Goal: Information Seeking & Learning: Learn about a topic

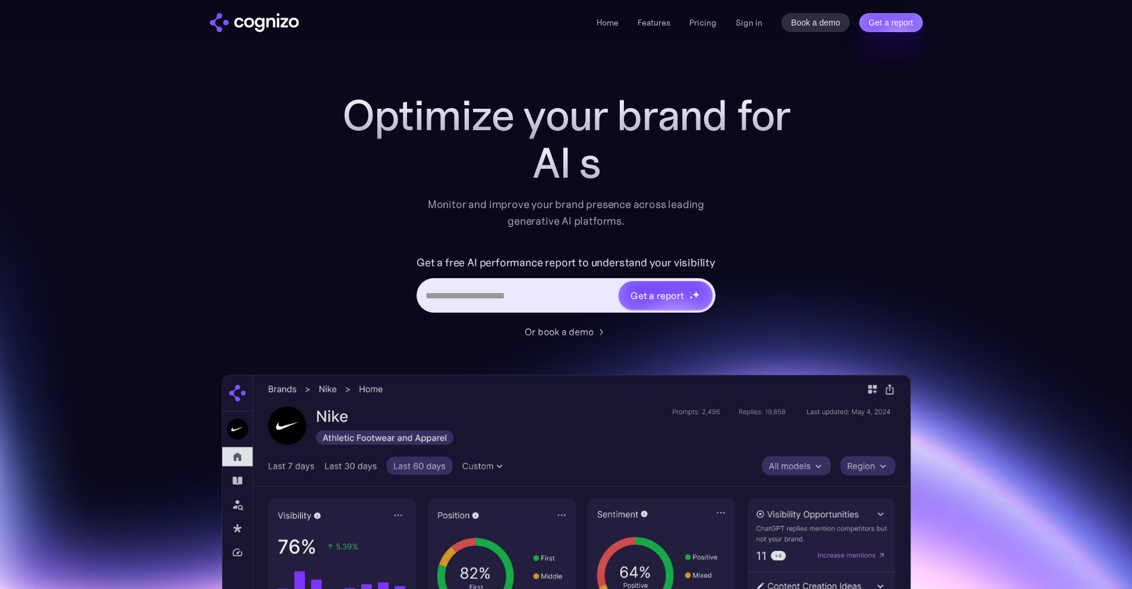
click at [770, 21] on div "Home Features Pricing Book a demo Get a report Sign in Book a demo Get a report" at bounding box center [760, 22] width 326 height 19
click at [761, 22] on link "Sign in" at bounding box center [749, 22] width 27 height 14
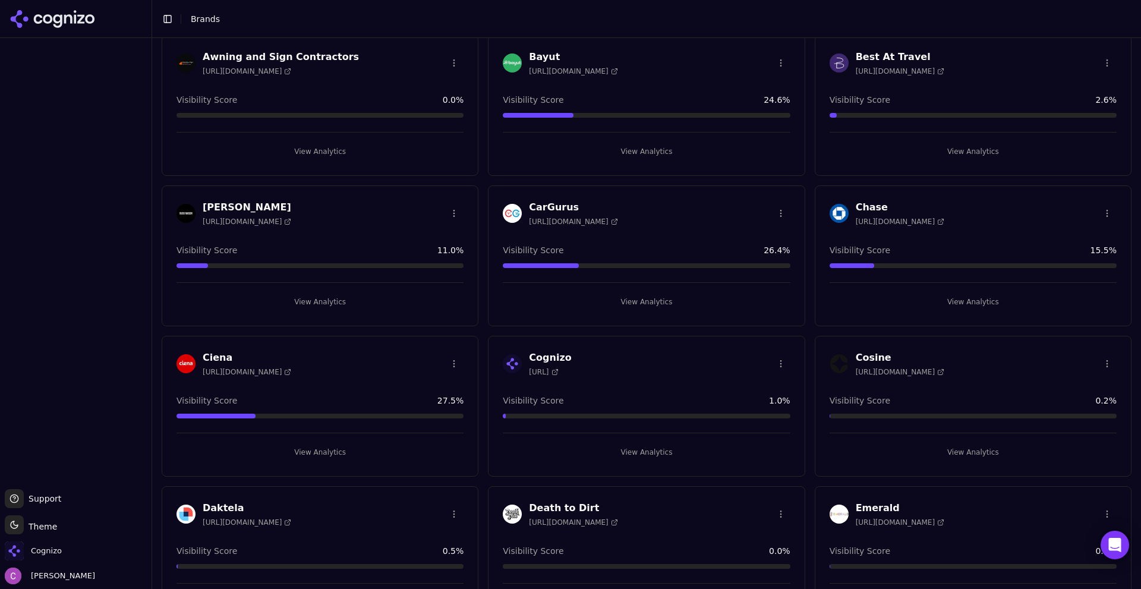
scroll to position [416, 0]
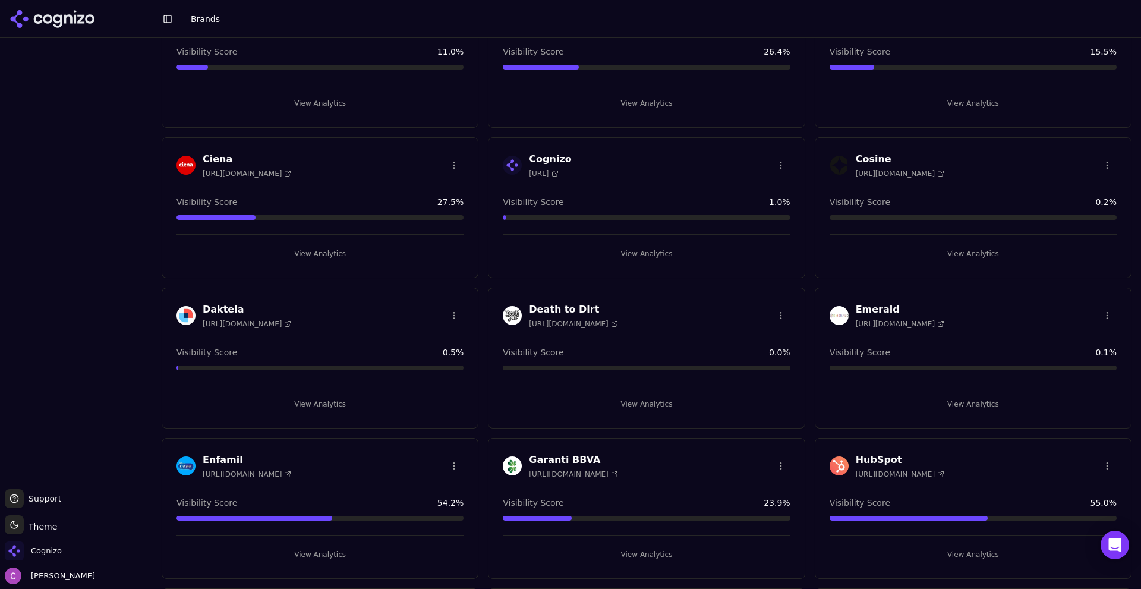
click at [940, 549] on button "View Analytics" at bounding box center [973, 554] width 287 height 19
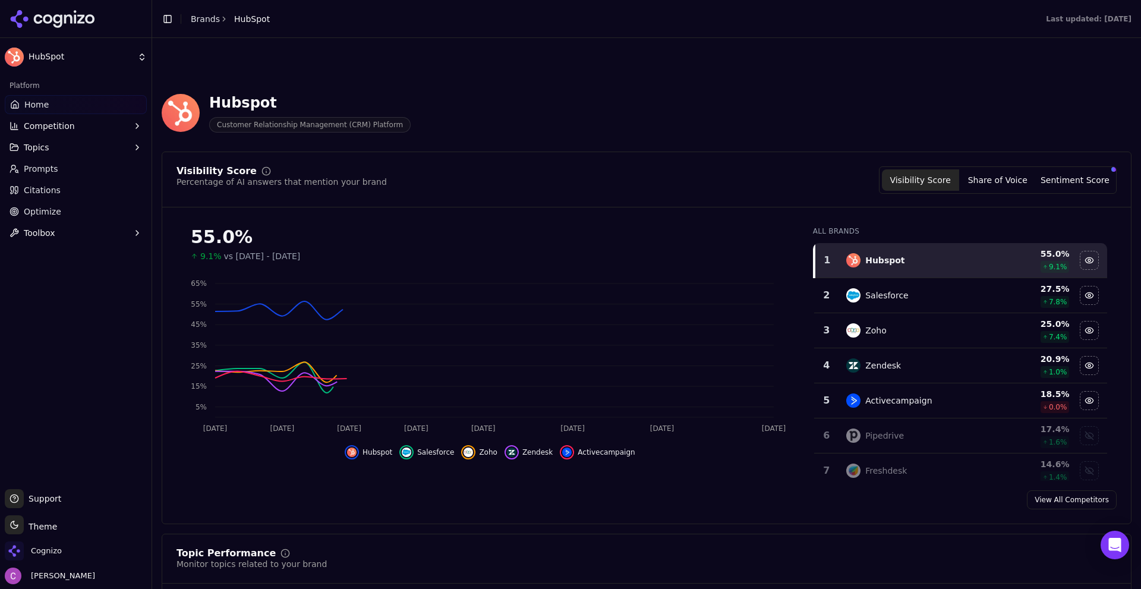
scroll to position [178, 0]
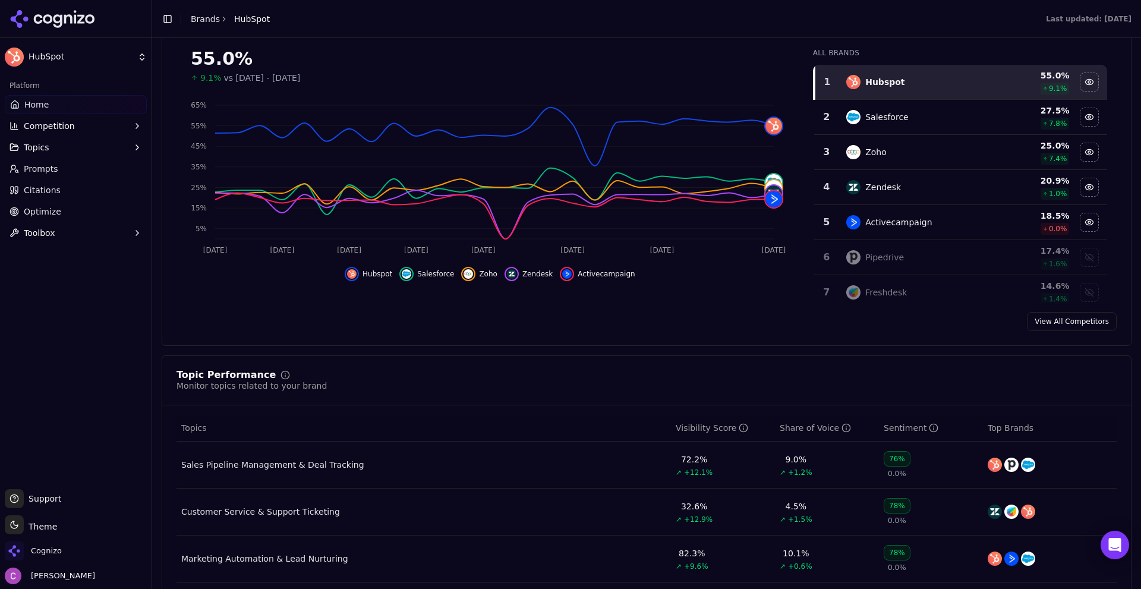
click at [611, 22] on div "Last updated: [DATE]" at bounding box center [712, 19] width 857 height 10
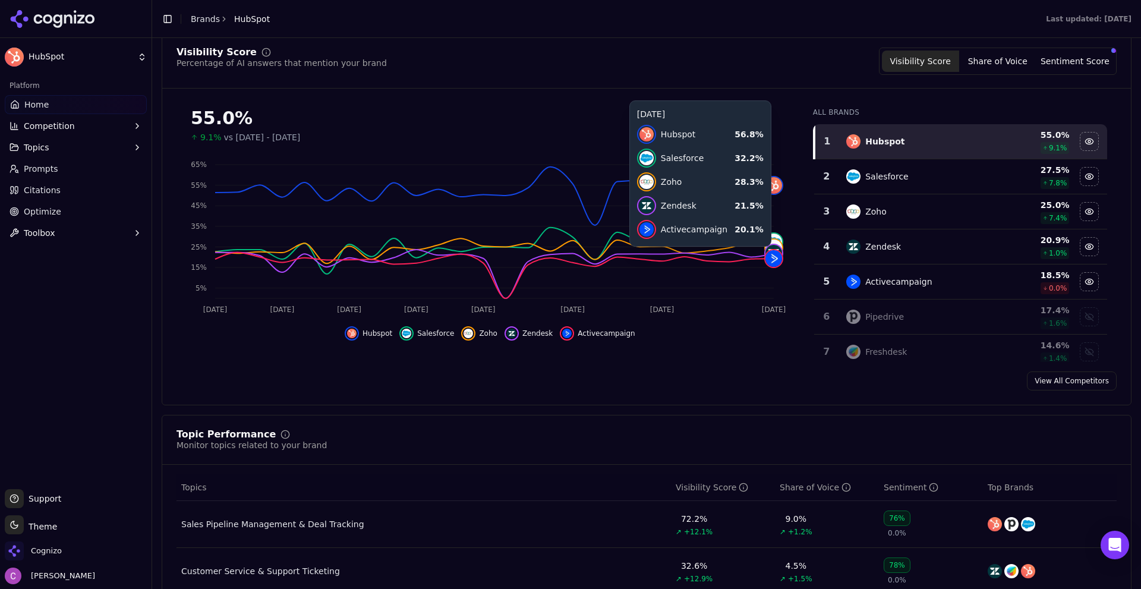
scroll to position [297, 0]
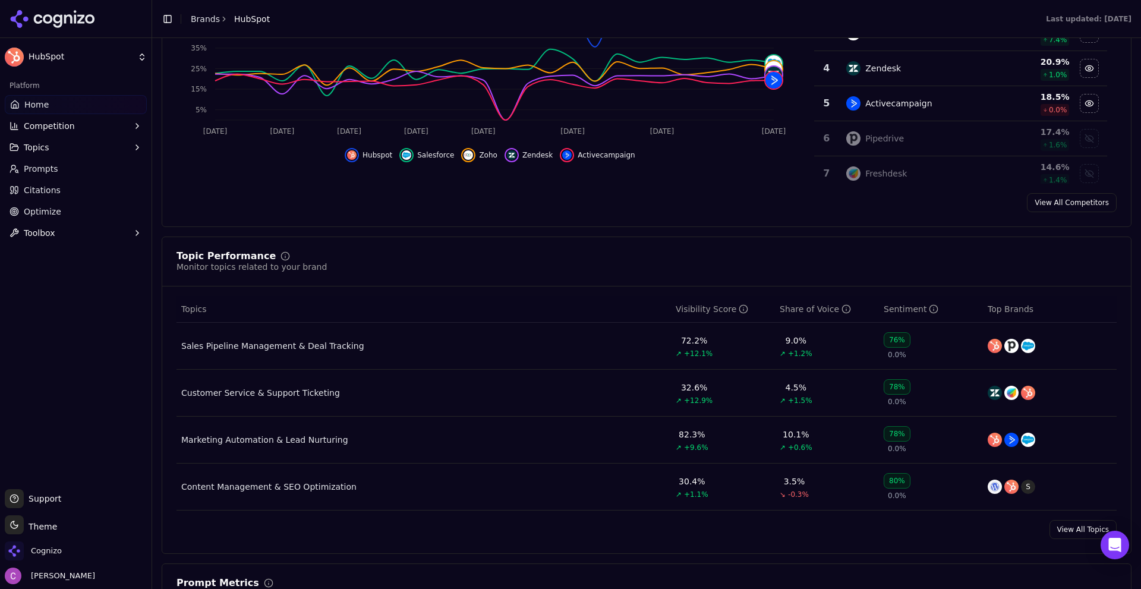
click at [582, 269] on div "Topic Performance Monitor topics related to your brand" at bounding box center [647, 261] width 940 height 21
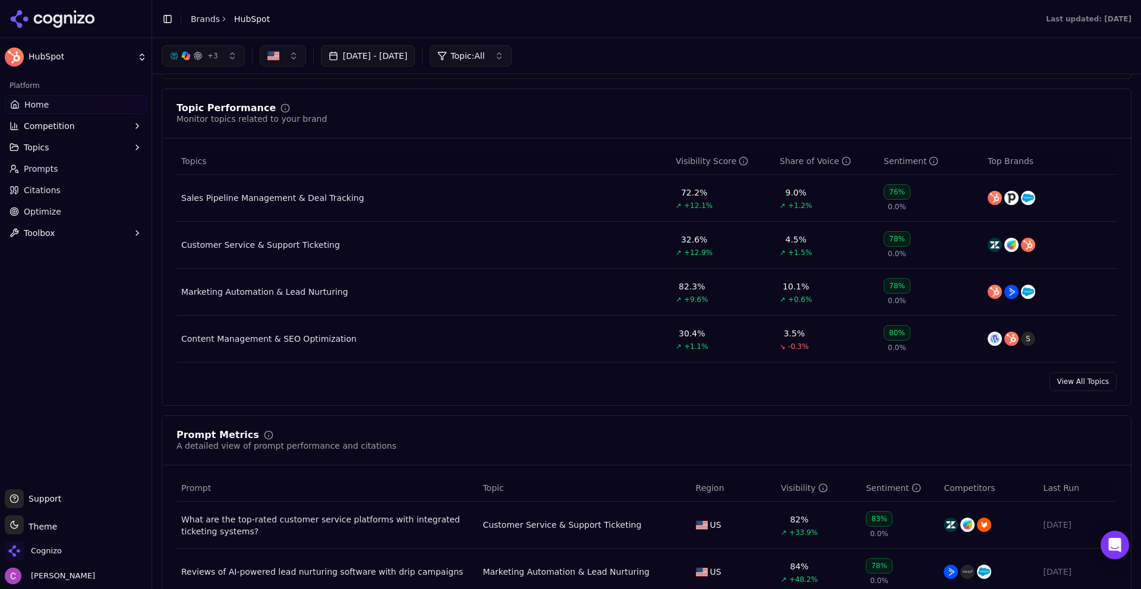
scroll to position [416, 0]
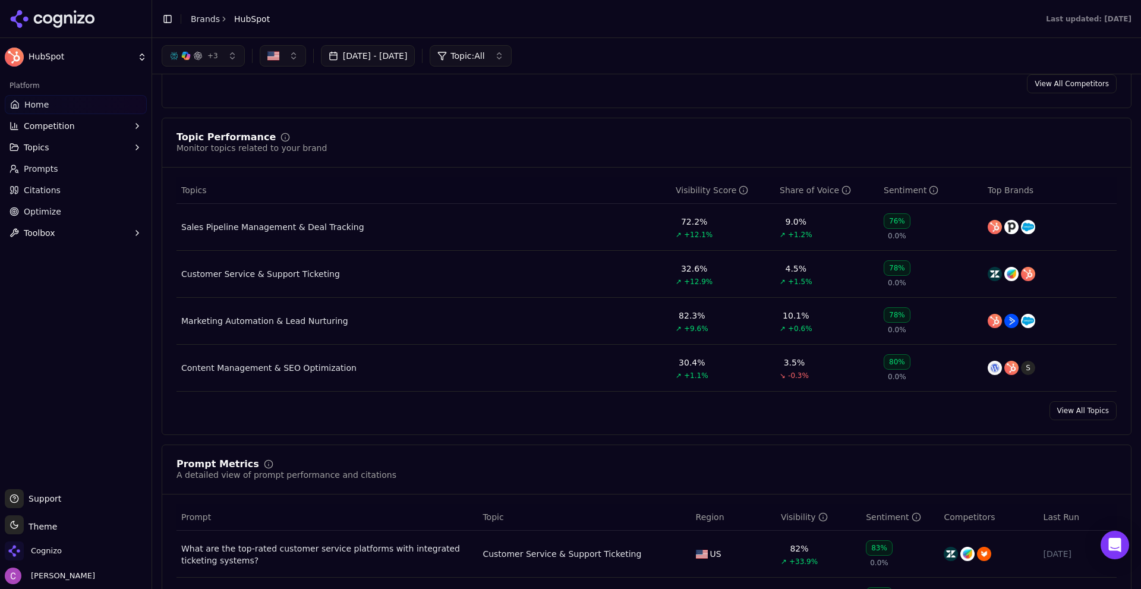
click at [496, 420] on div "View All Topics" at bounding box center [646, 410] width 969 height 19
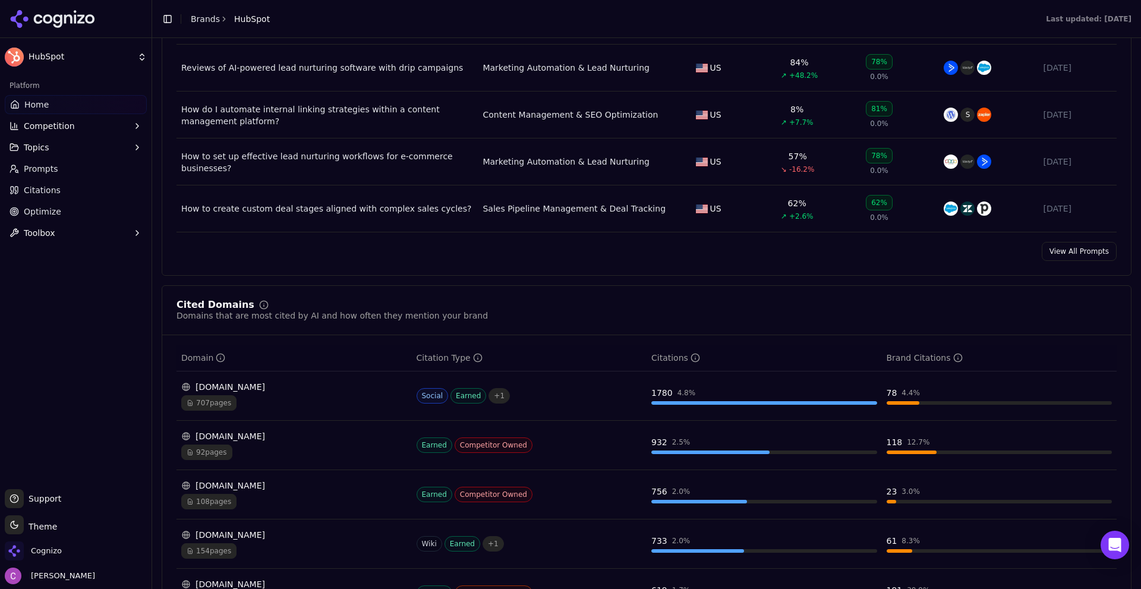
scroll to position [1129, 0]
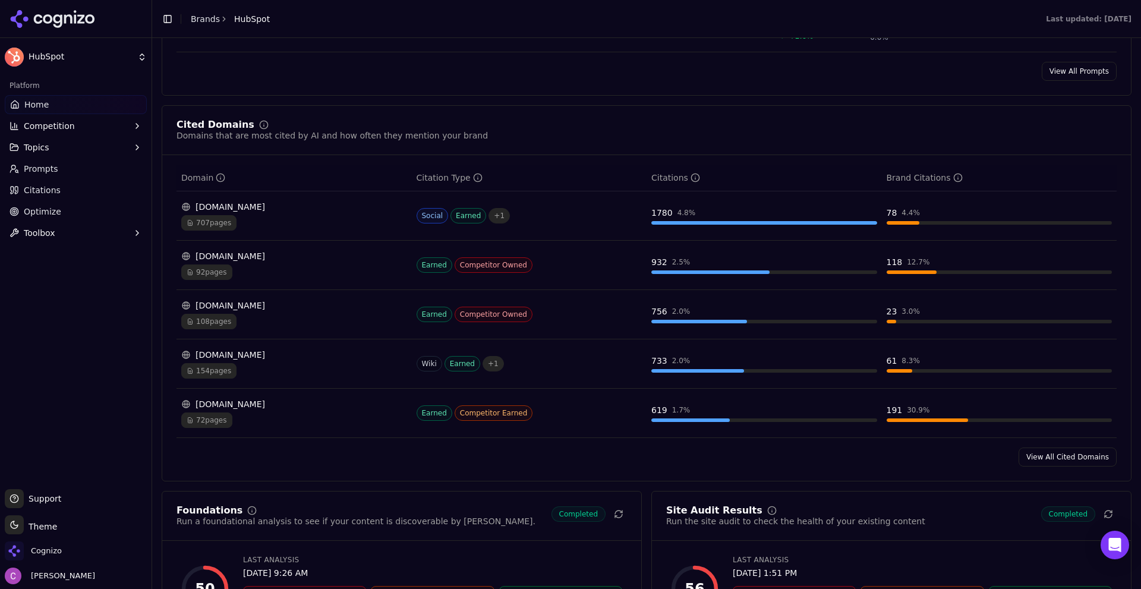
click at [159, 330] on div "Hubspot Customer Relationship Management (CRM) Platform Visibility Score Percen…" at bounding box center [646, 219] width 989 height 2549
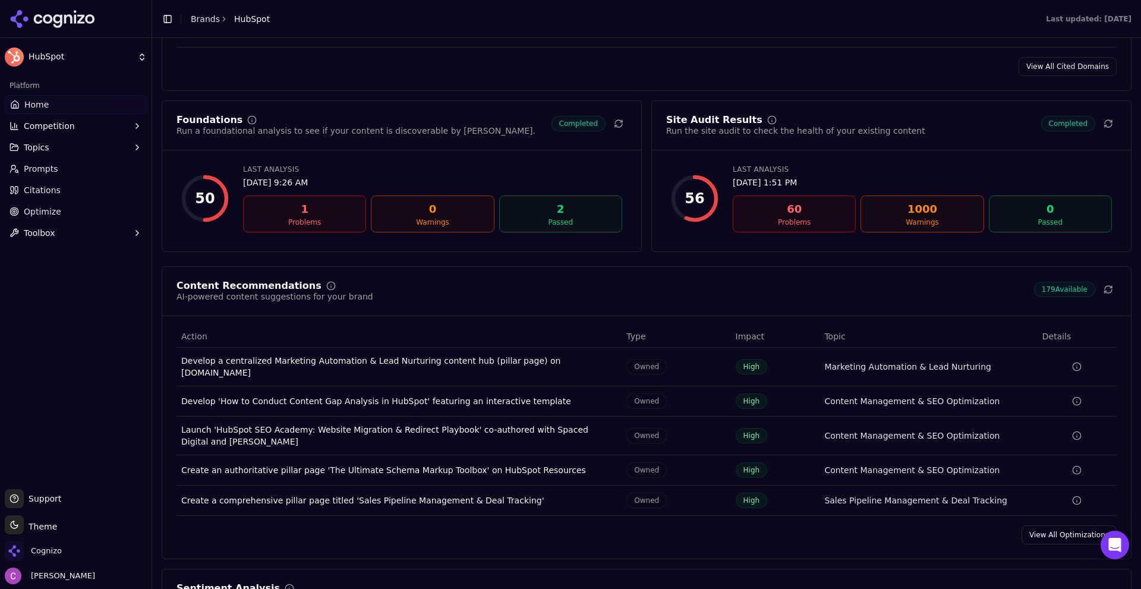
scroll to position [1545, 0]
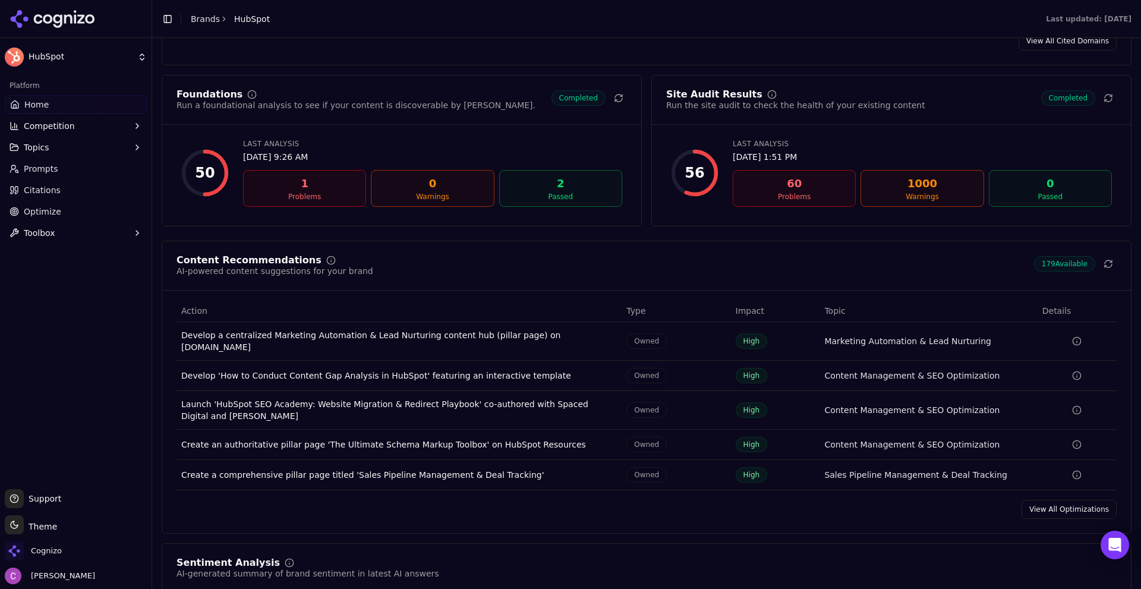
click at [59, 174] on link "Prompts" at bounding box center [76, 168] width 142 height 19
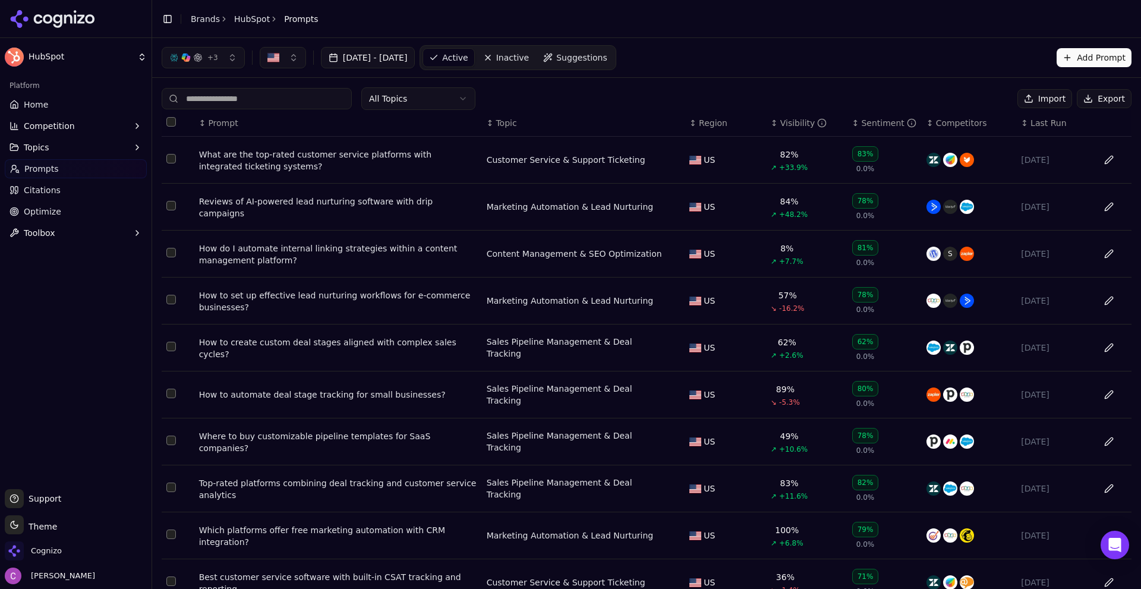
click at [613, 49] on link "Suggestions" at bounding box center [575, 57] width 76 height 19
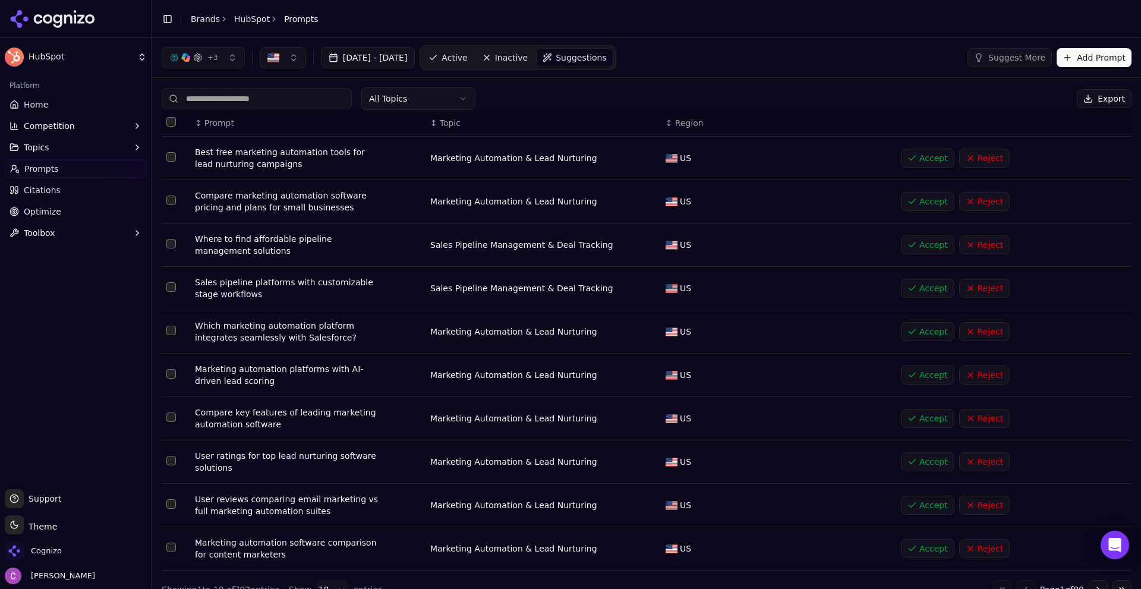
click at [593, 96] on div "All Topics Export" at bounding box center [647, 98] width 970 height 23
click at [1061, 55] on button "Add Prompt" at bounding box center [1094, 57] width 75 height 19
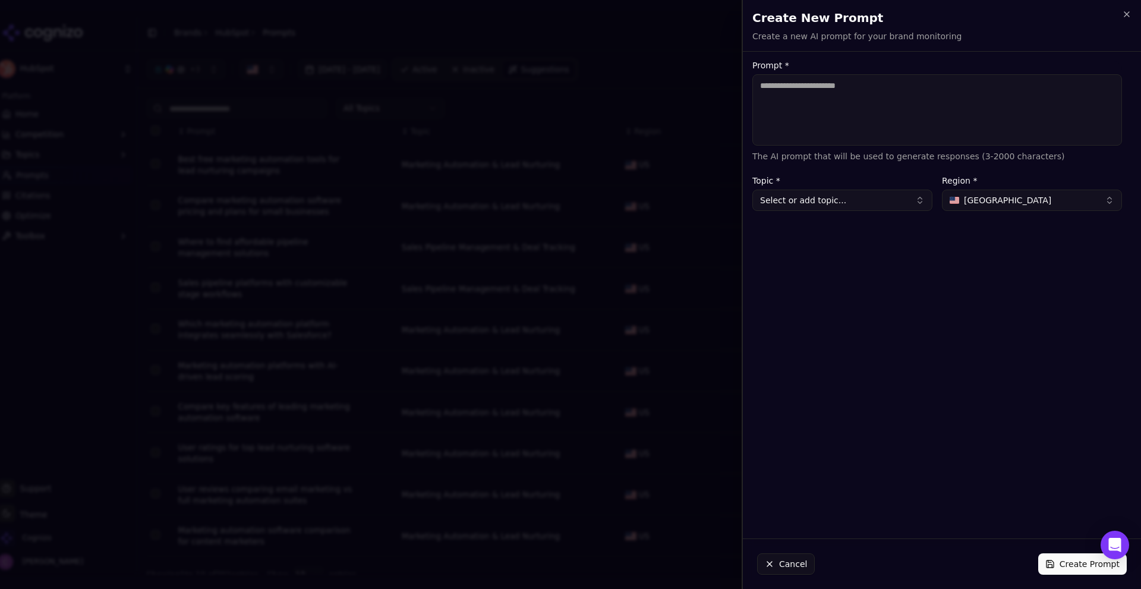
click at [974, 119] on textarea "Prompt *" at bounding box center [937, 109] width 370 height 71
click at [1129, 8] on div "Create New Prompt Create a new AI prompt for your brand monitoring Unsaved chan…" at bounding box center [942, 25] width 398 height 51
click at [1127, 14] on icon "button" at bounding box center [1126, 14] width 5 height 5
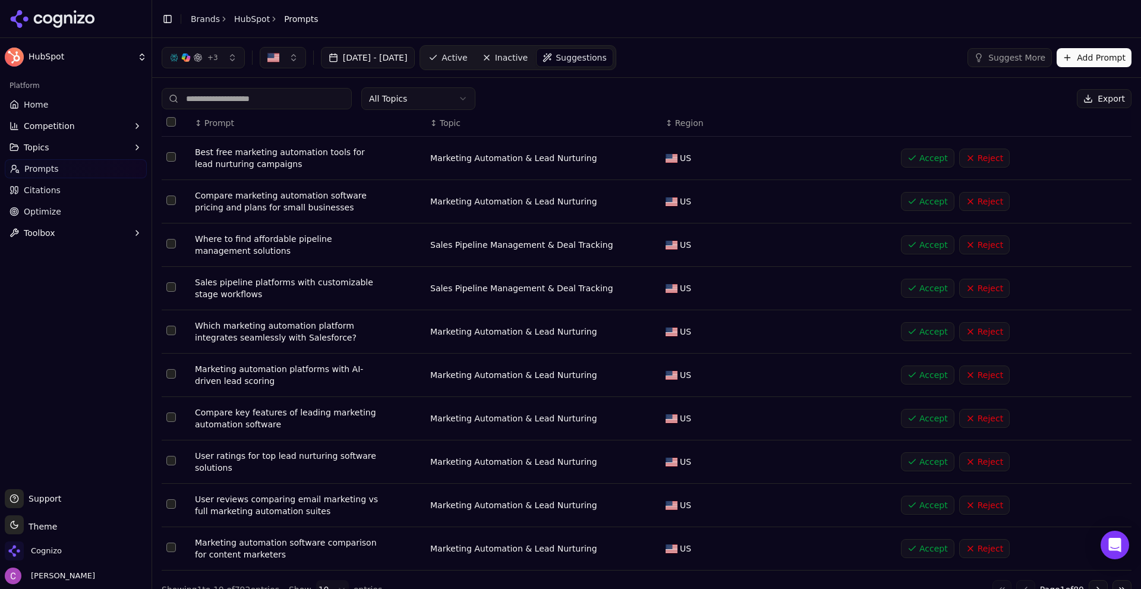
click at [473, 56] on link "Active" at bounding box center [448, 57] width 51 height 19
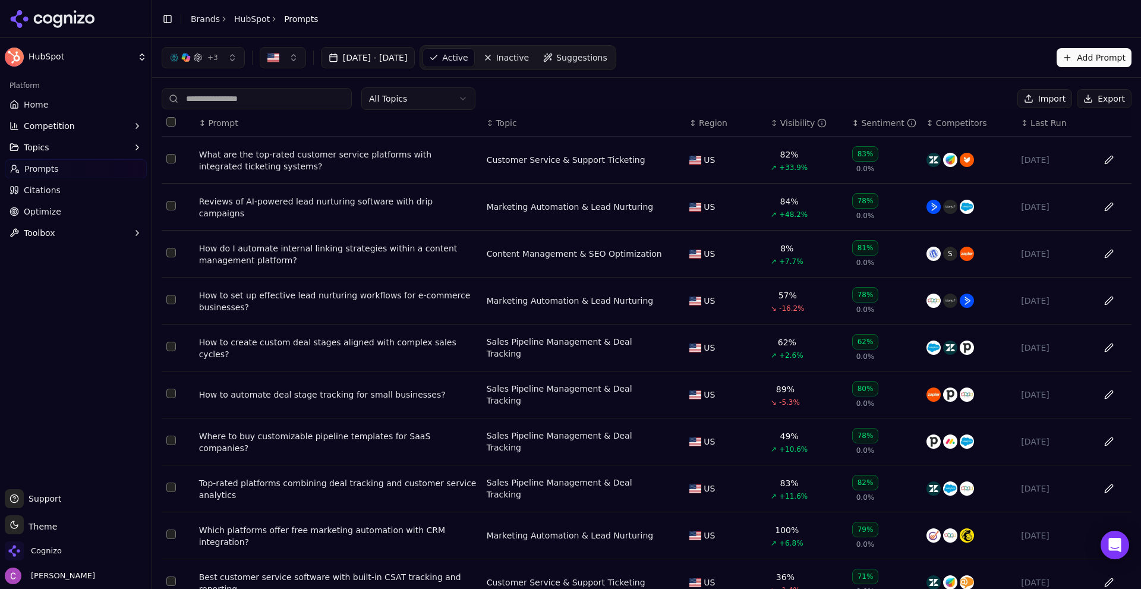
click at [357, 157] on div "What are the top-rated customer service platforms with integrated ticketing sys…" at bounding box center [338, 161] width 278 height 24
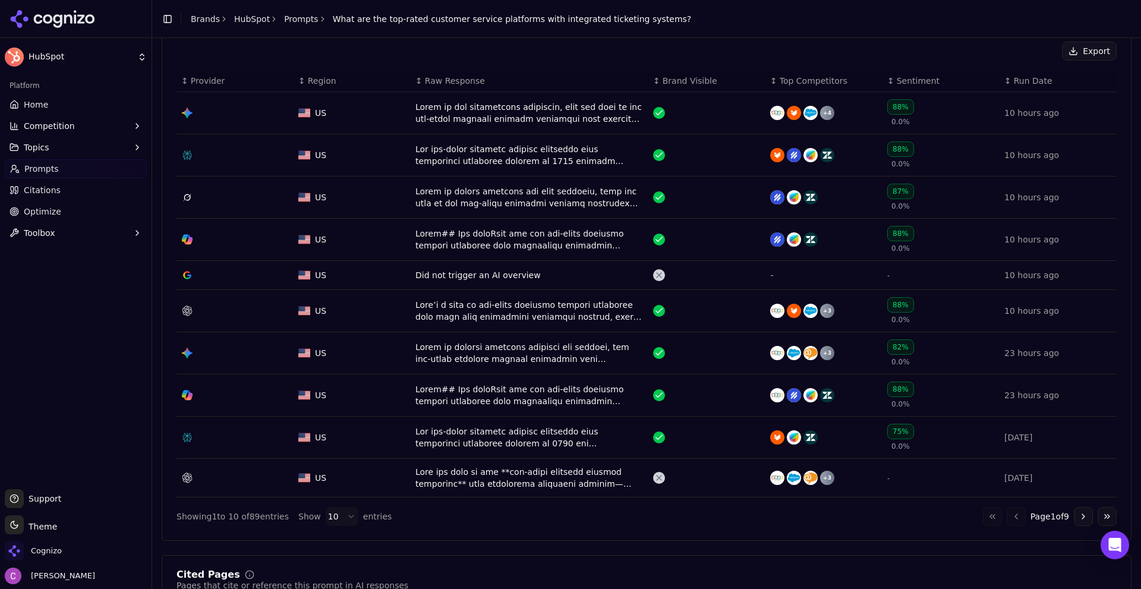
scroll to position [416, 0]
click at [505, 159] on div "Data table" at bounding box center [529, 155] width 228 height 24
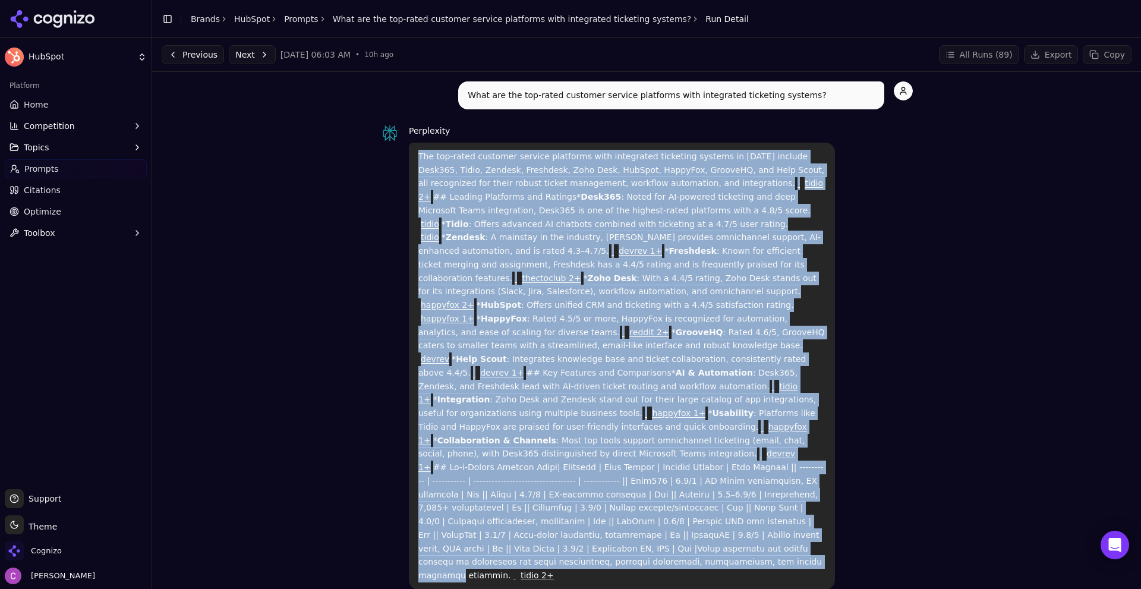
drag, startPoint x: 410, startPoint y: 150, endPoint x: 820, endPoint y: 503, distance: 540.6
click at [815, 505] on div "The top-rated customer service platforms with integrated ticketing systems in […" at bounding box center [622, 366] width 426 height 447
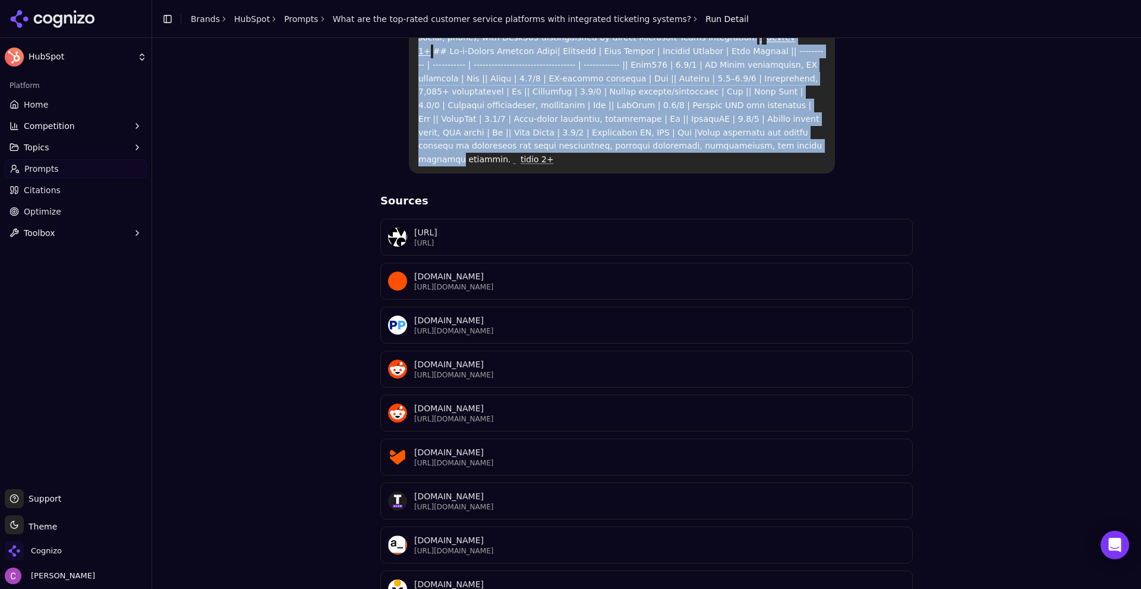
scroll to position [478, 0]
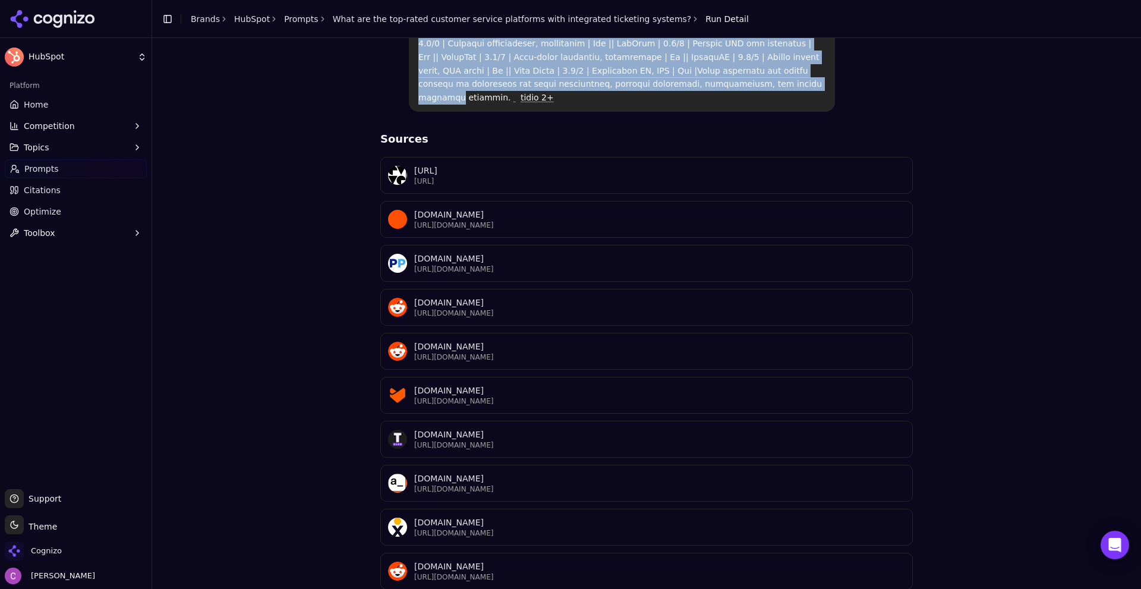
drag, startPoint x: 353, startPoint y: 83, endPoint x: 895, endPoint y: 590, distance: 742.1
click at [895, 588] on html "HubSpot Platform Home Competition Topics Prompts Citations Optimize Toolbox Sup…" at bounding box center [570, 294] width 1141 height 589
click at [967, 410] on div "What are the top-rated customer service platforms with integrated ticketing sys…" at bounding box center [647, 119] width 970 height 1030
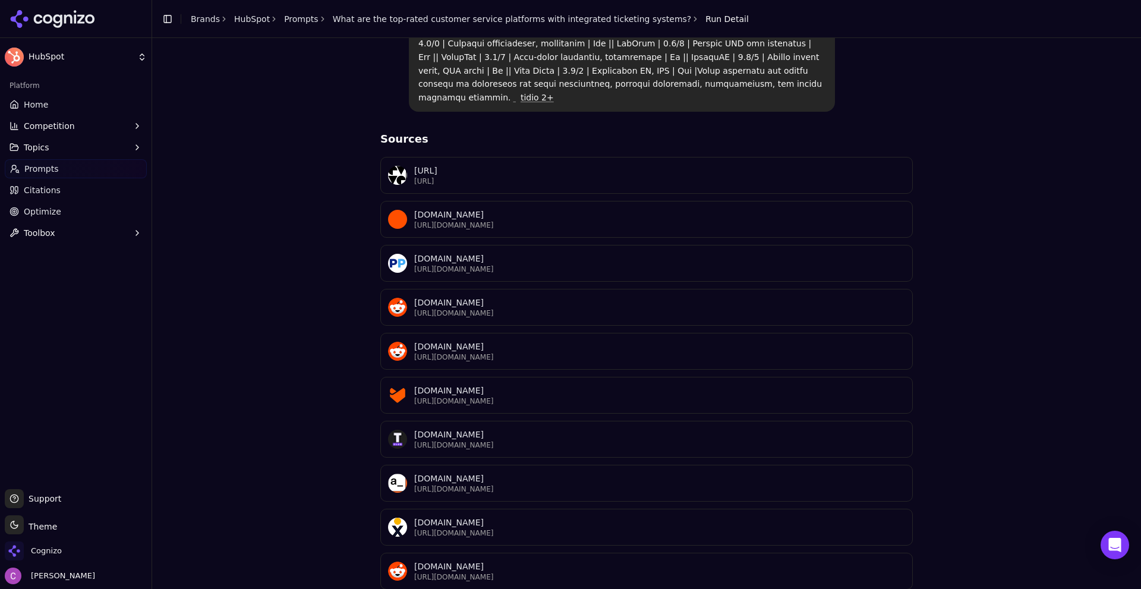
click at [283, 376] on div "What are the top-rated customer service platforms with integrated ticketing sys…" at bounding box center [647, 119] width 970 height 1030
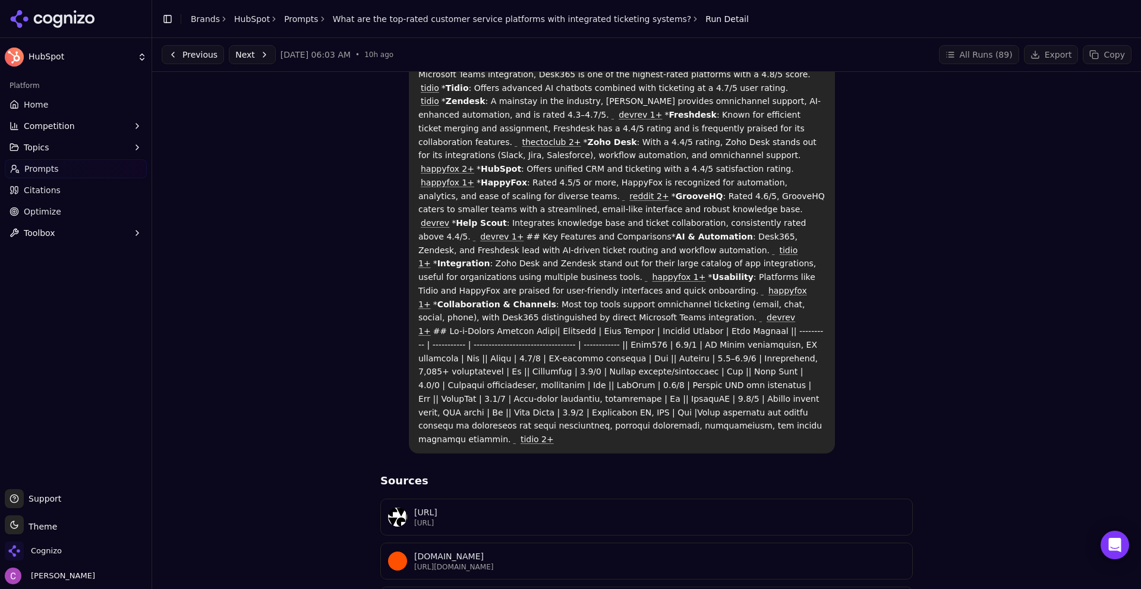
scroll to position [0, 0]
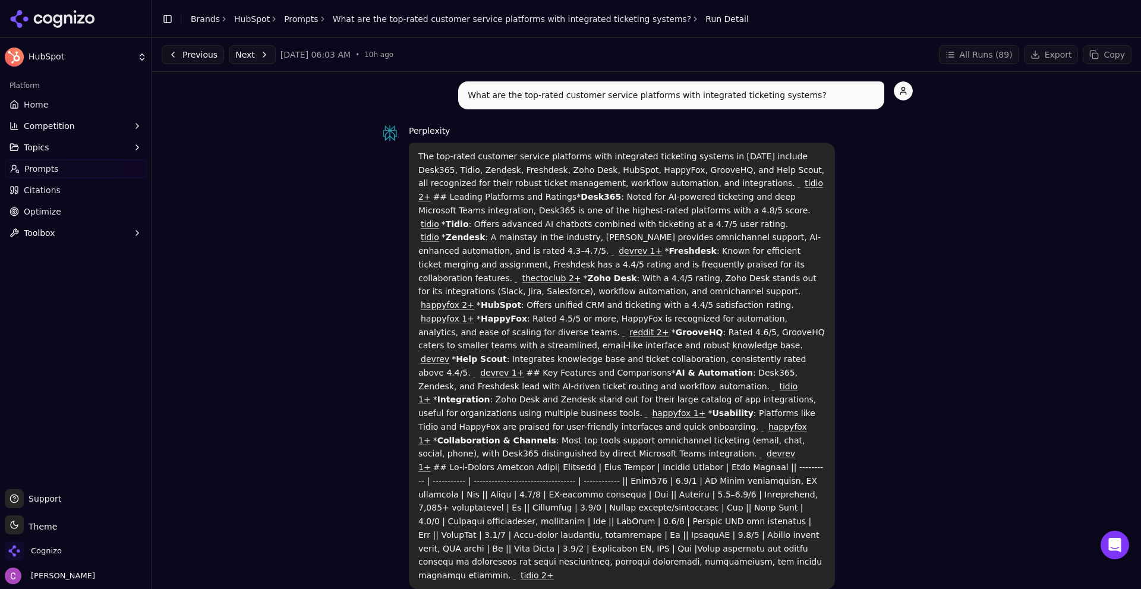
click at [248, 114] on div "What are the top-rated customer service platforms with integrated ticketing sys…" at bounding box center [647, 596] width 970 height 1030
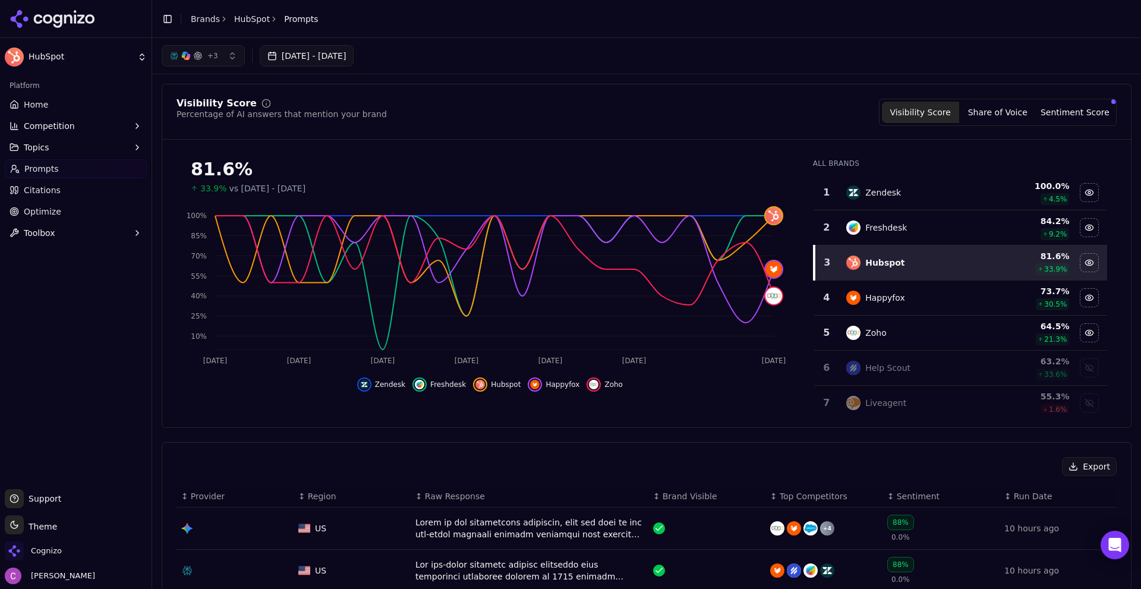
click at [102, 119] on button "Competition" at bounding box center [76, 125] width 142 height 19
click at [86, 140] on span "Metrics" at bounding box center [75, 145] width 103 height 12
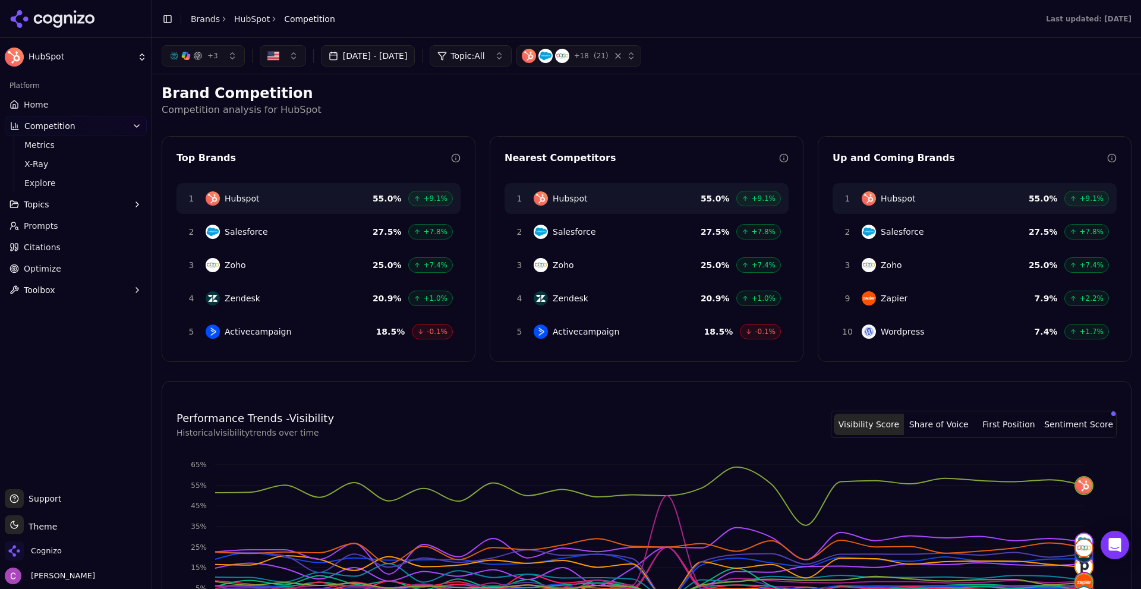
click at [593, 107] on p "Competition analysis for HubSpot" at bounding box center [647, 110] width 970 height 14
click at [497, 112] on p "Competition analysis for HubSpot" at bounding box center [647, 110] width 970 height 14
click at [506, 108] on p "Competition analysis for HubSpot" at bounding box center [647, 110] width 970 height 14
click at [53, 155] on ul "Metrics X-Ray Explore" at bounding box center [76, 164] width 125 height 57
click at [48, 160] on span "X-Ray" at bounding box center [75, 164] width 103 height 12
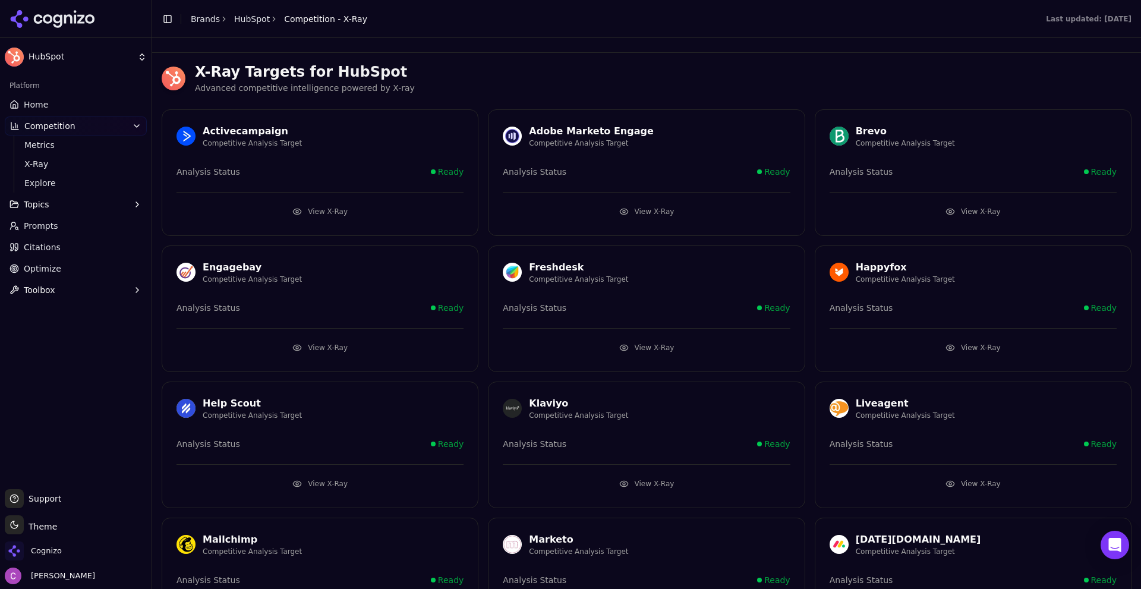
click at [342, 218] on button "View X-Ray" at bounding box center [320, 211] width 287 height 19
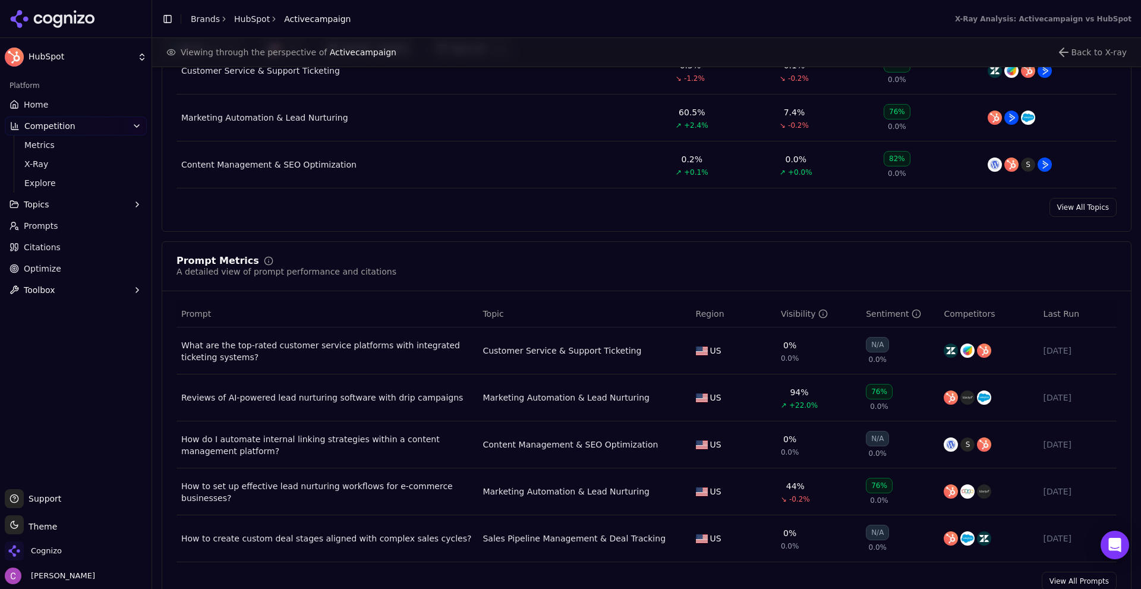
scroll to position [654, 0]
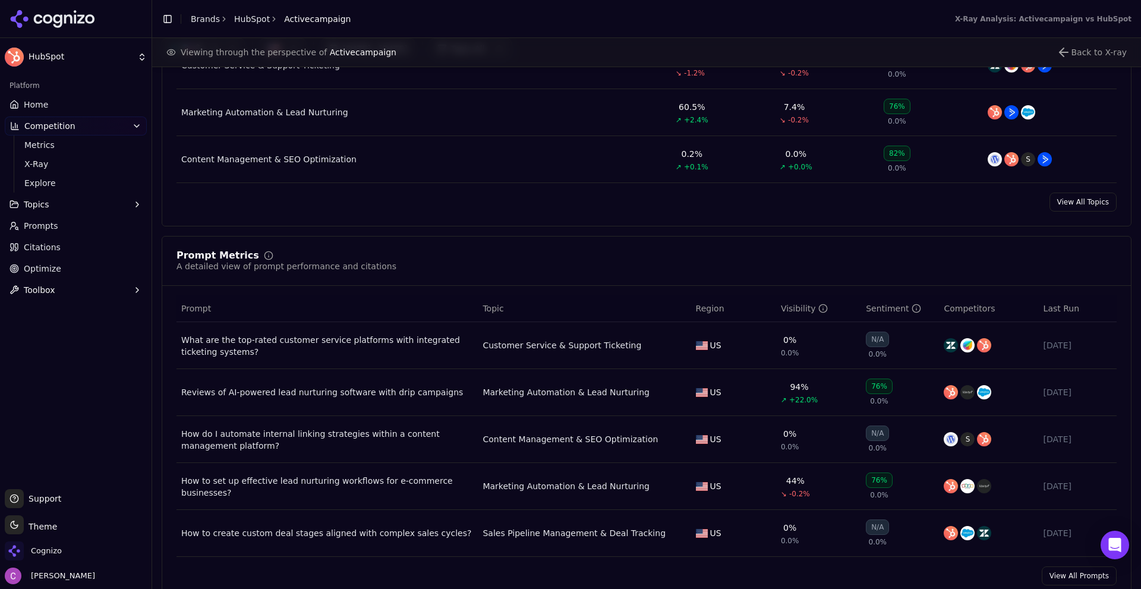
click at [67, 245] on link "Citations" at bounding box center [76, 247] width 142 height 19
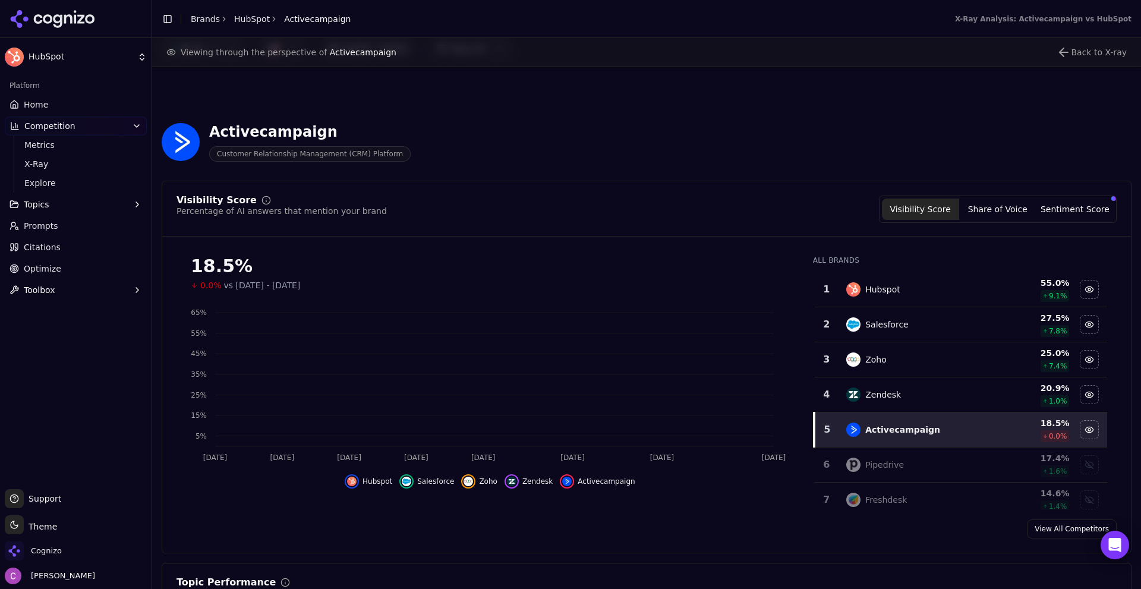
scroll to position [654, 0]
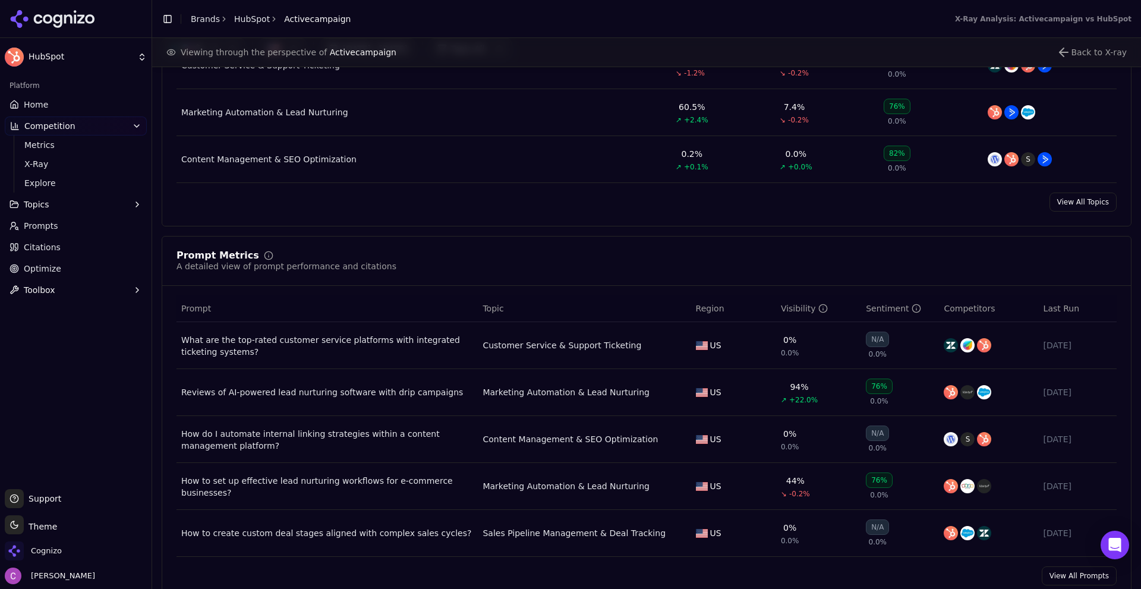
click at [62, 245] on link "Citations" at bounding box center [76, 247] width 142 height 19
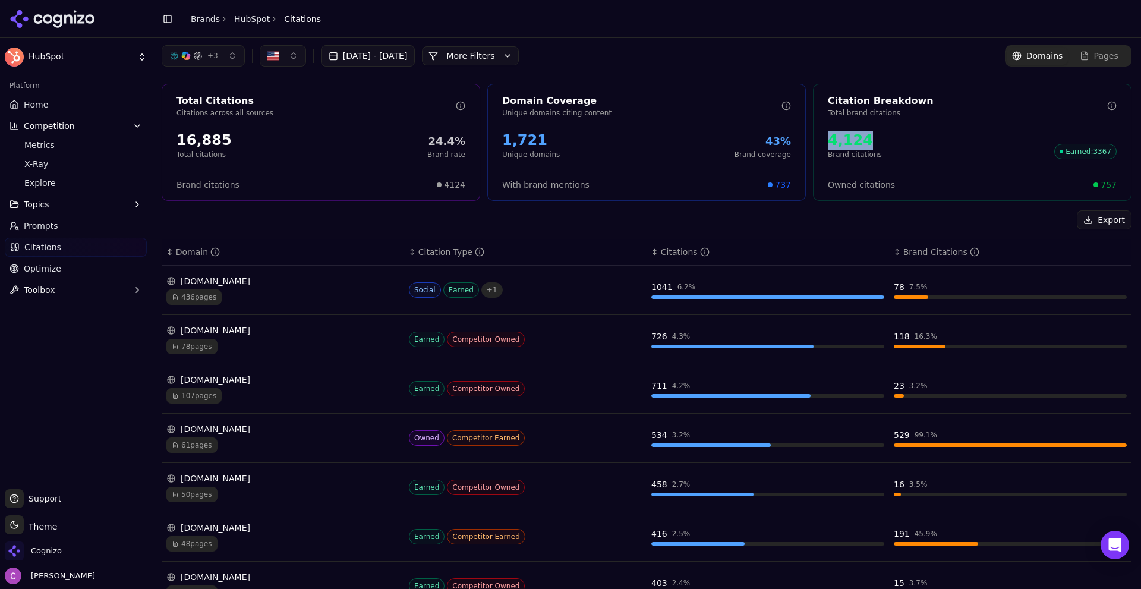
drag, startPoint x: 825, startPoint y: 143, endPoint x: 929, endPoint y: 150, distance: 104.2
click at [929, 150] on div "4,124 Brand citations Earned : 3367" at bounding box center [972, 145] width 289 height 29
click at [927, 146] on div "4,124 Brand citations Earned : 3367" at bounding box center [972, 145] width 289 height 29
click at [1101, 185] on span "757" at bounding box center [1109, 185] width 16 height 12
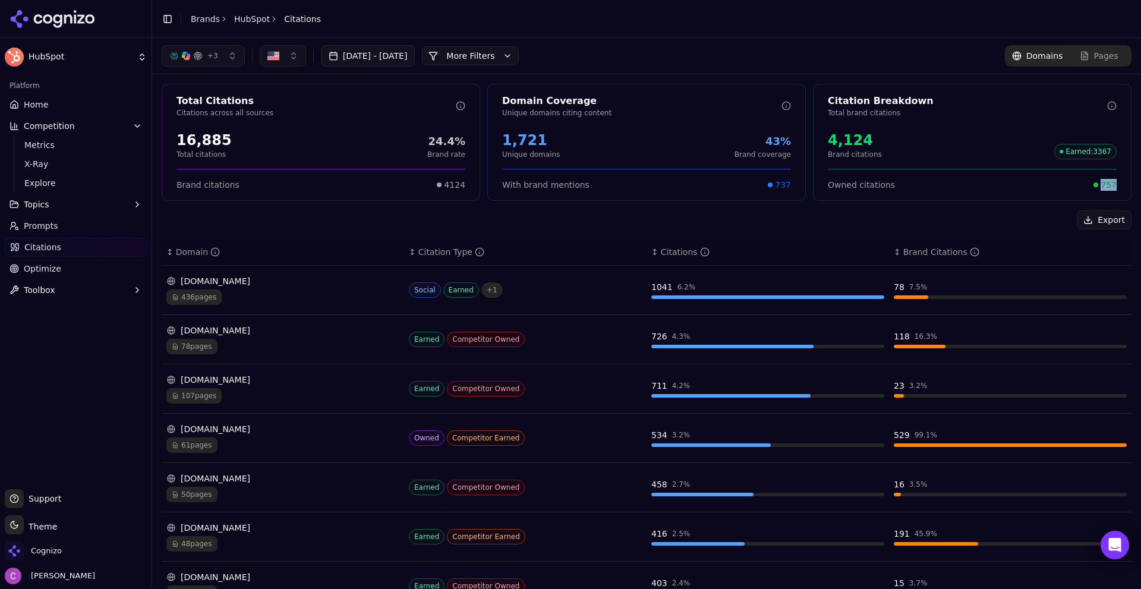
click at [1101, 185] on span "757" at bounding box center [1109, 185] width 16 height 12
click at [900, 185] on div "Owned citations 757" at bounding box center [972, 185] width 289 height 12
click at [510, 62] on button "More Filters" at bounding box center [470, 55] width 97 height 19
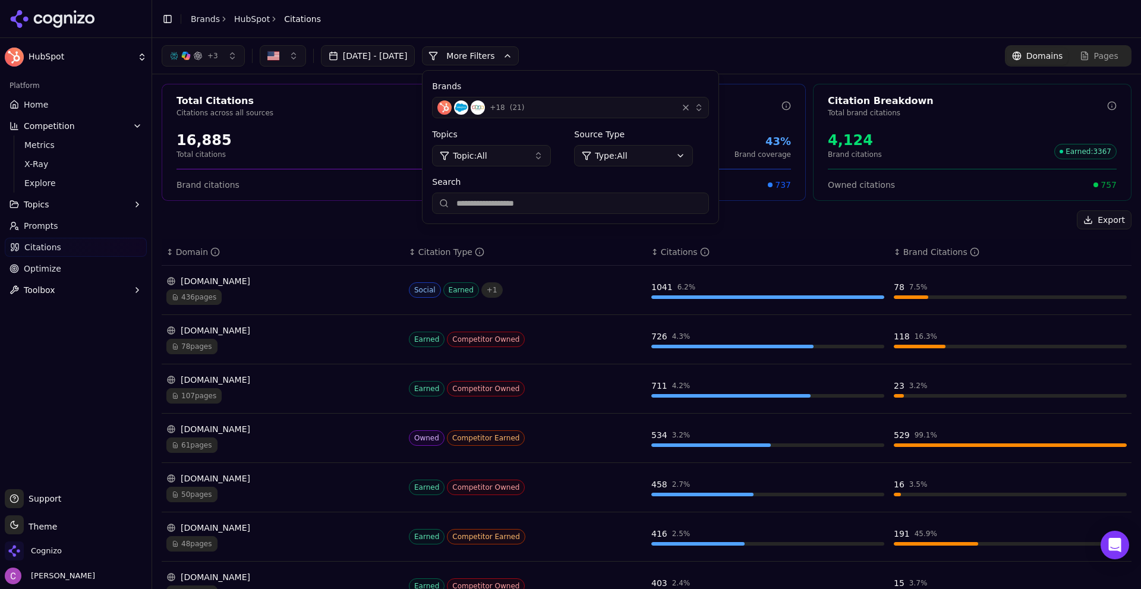
click at [657, 159] on html "HubSpot Platform Home Competition Metrics X-Ray Explore Topics Prompts Citation…" at bounding box center [570, 294] width 1141 height 589
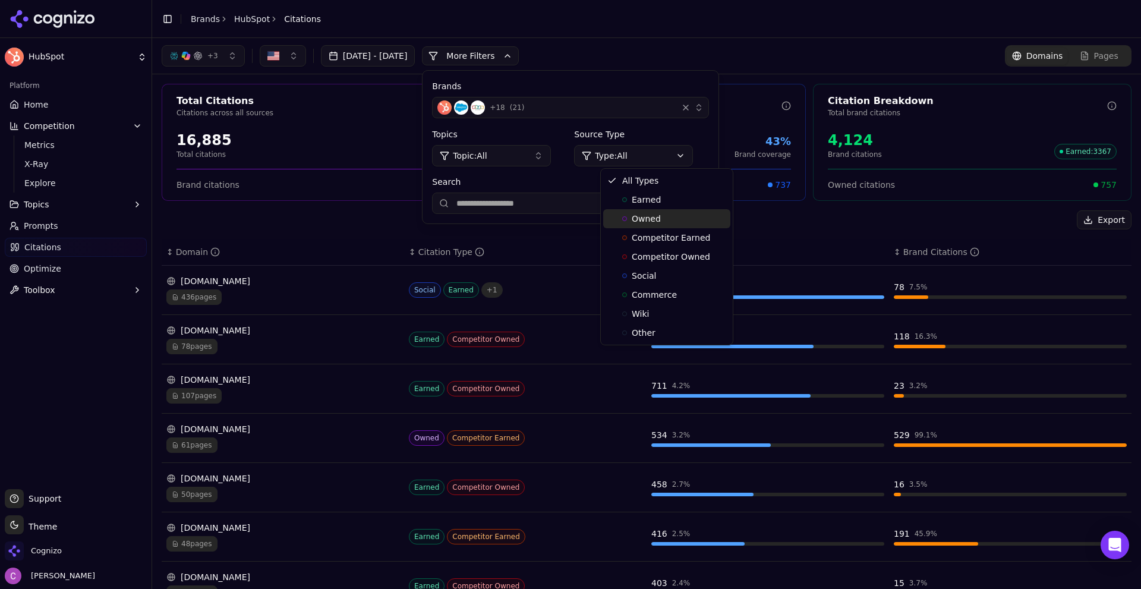
click at [645, 218] on span "Owned" at bounding box center [646, 219] width 29 height 12
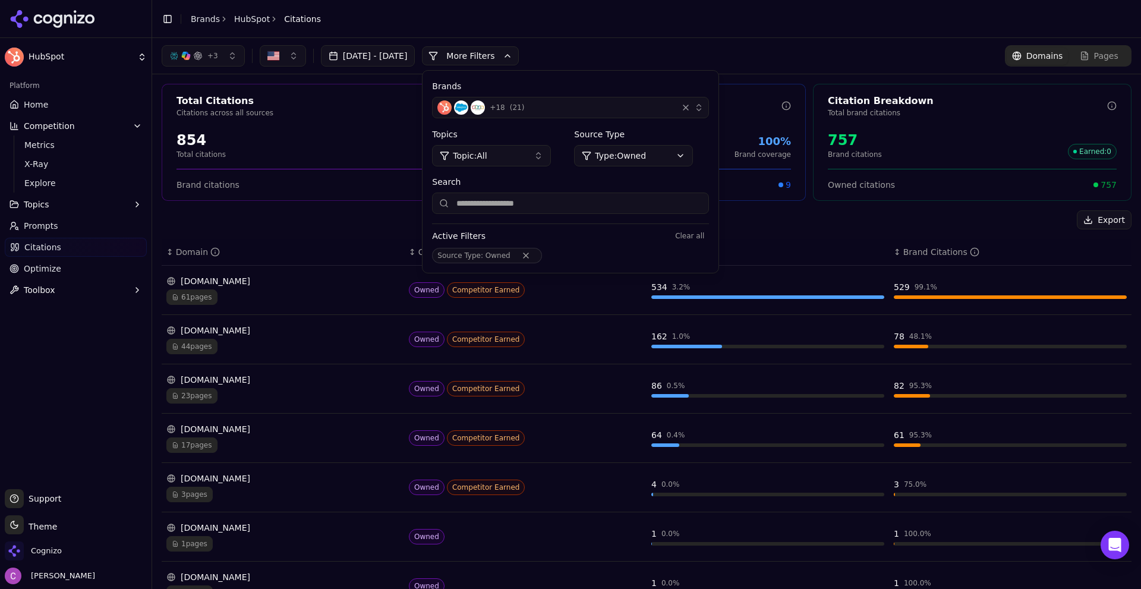
click at [745, 52] on div "+ 3 [DATE] - [DATE] More More Filters Brands + 18 ( 21 ) Topics Topic: All Sour…" at bounding box center [647, 55] width 970 height 21
click at [502, 59] on button "More Filters" at bounding box center [470, 55] width 97 height 19
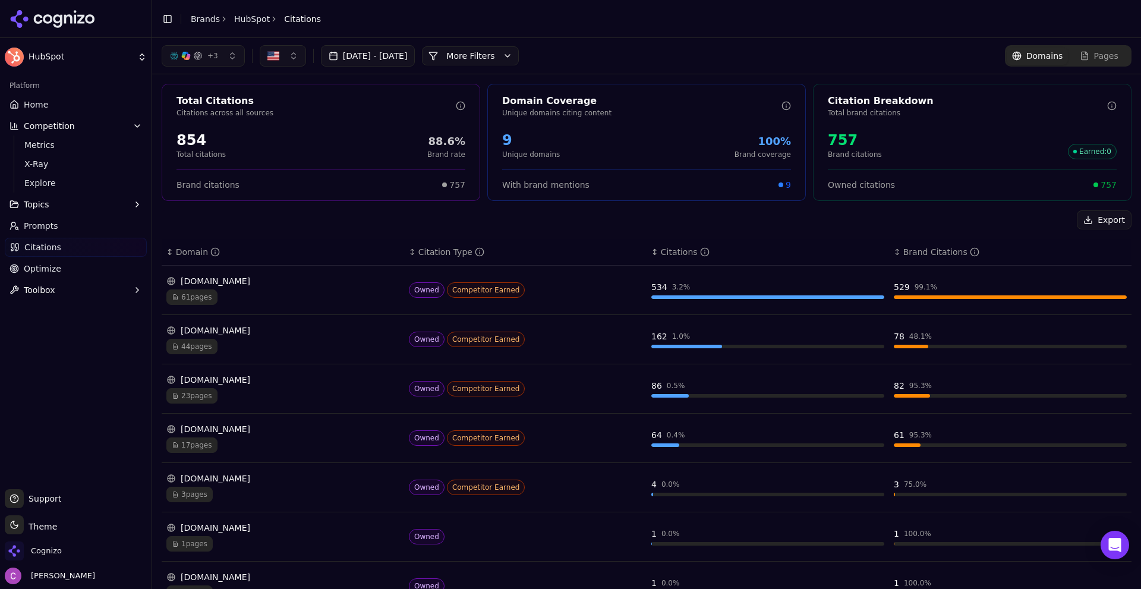
click at [503, 55] on button "More Filters" at bounding box center [470, 55] width 97 height 19
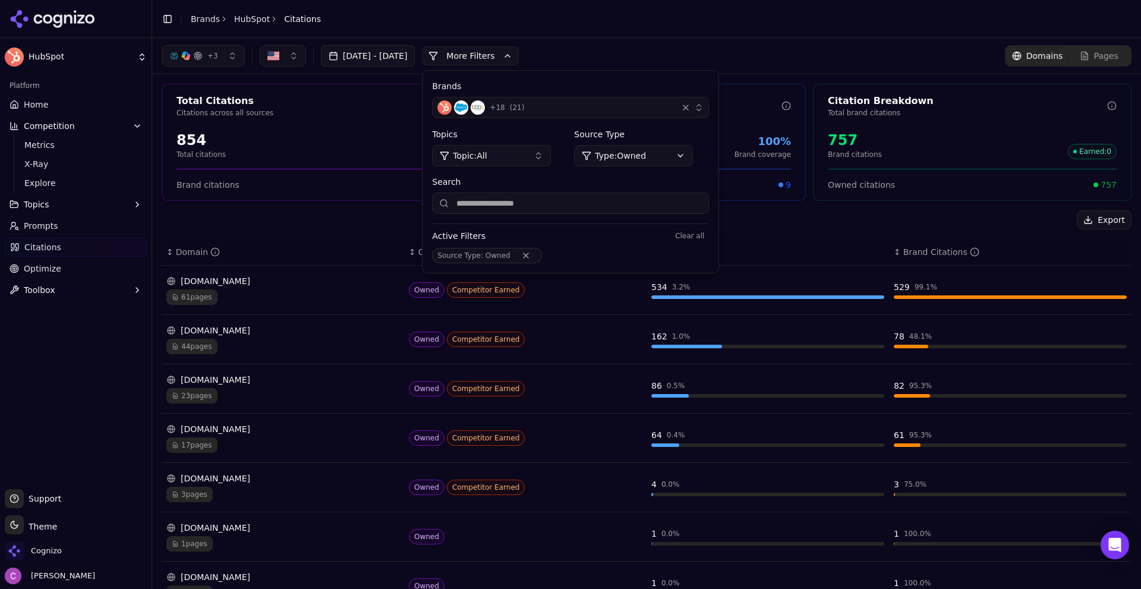
click at [673, 157] on html "HubSpot Platform Home Competition Metrics X-Ray Explore Topics Prompts Citation…" at bounding box center [570, 294] width 1141 height 589
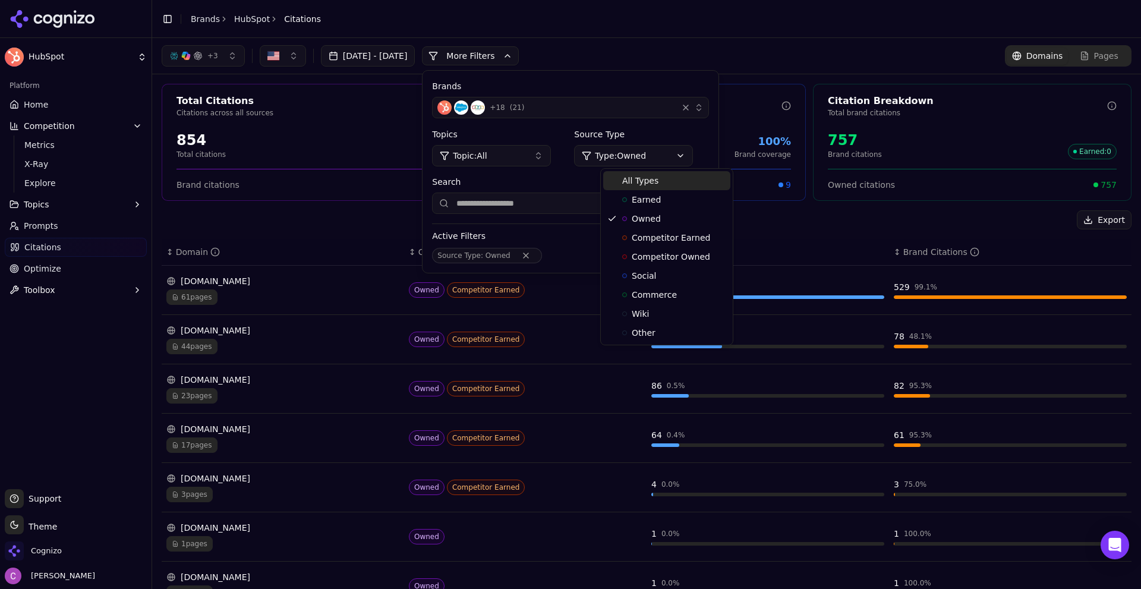
click at [644, 180] on span "All Types" at bounding box center [640, 181] width 36 height 12
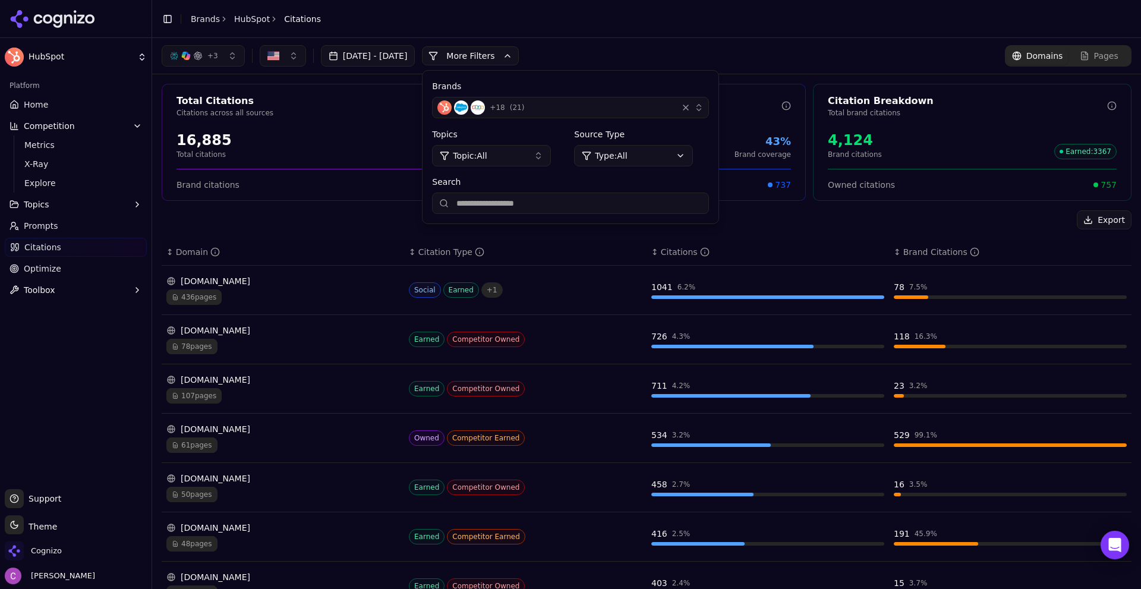
click at [510, 56] on button "More Filters" at bounding box center [470, 55] width 97 height 19
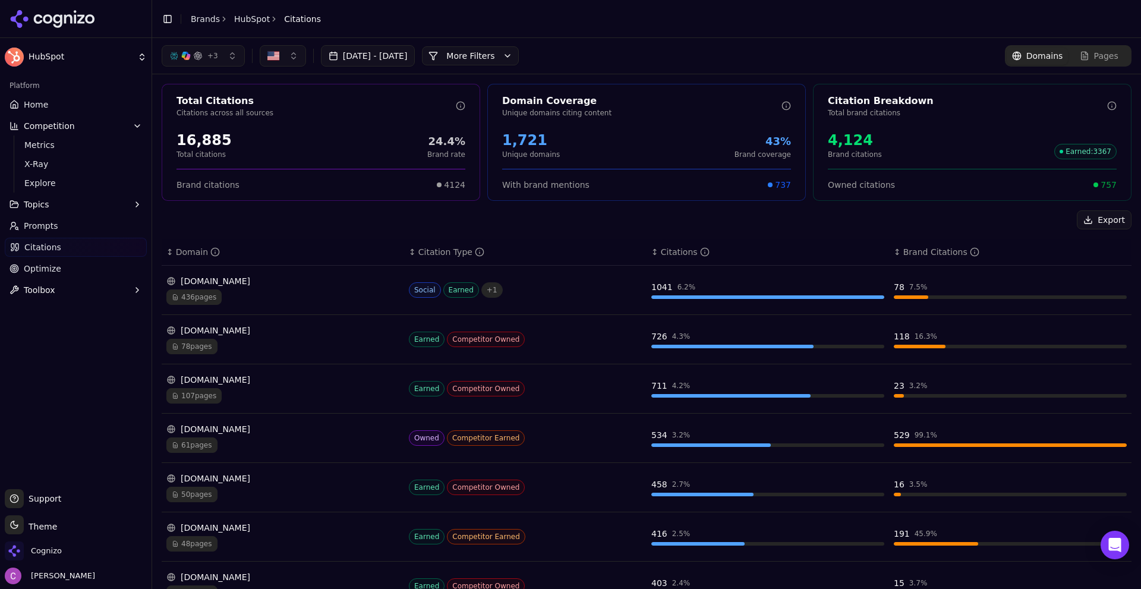
click at [93, 264] on link "Optimize" at bounding box center [76, 268] width 142 height 19
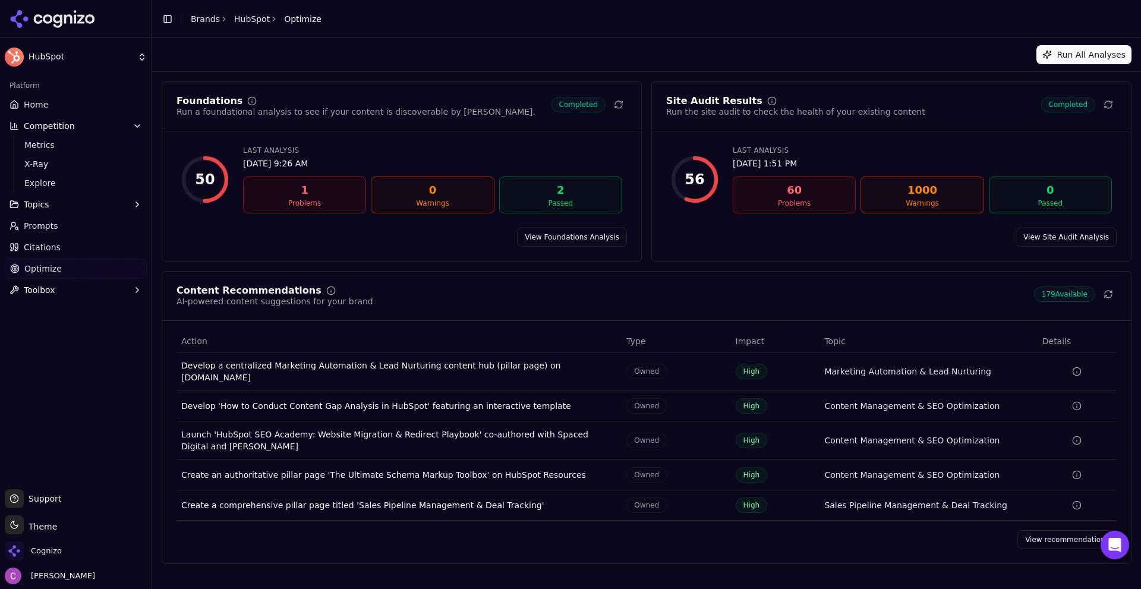
click at [575, 240] on link "View Foundations Analysis" at bounding box center [572, 237] width 110 height 19
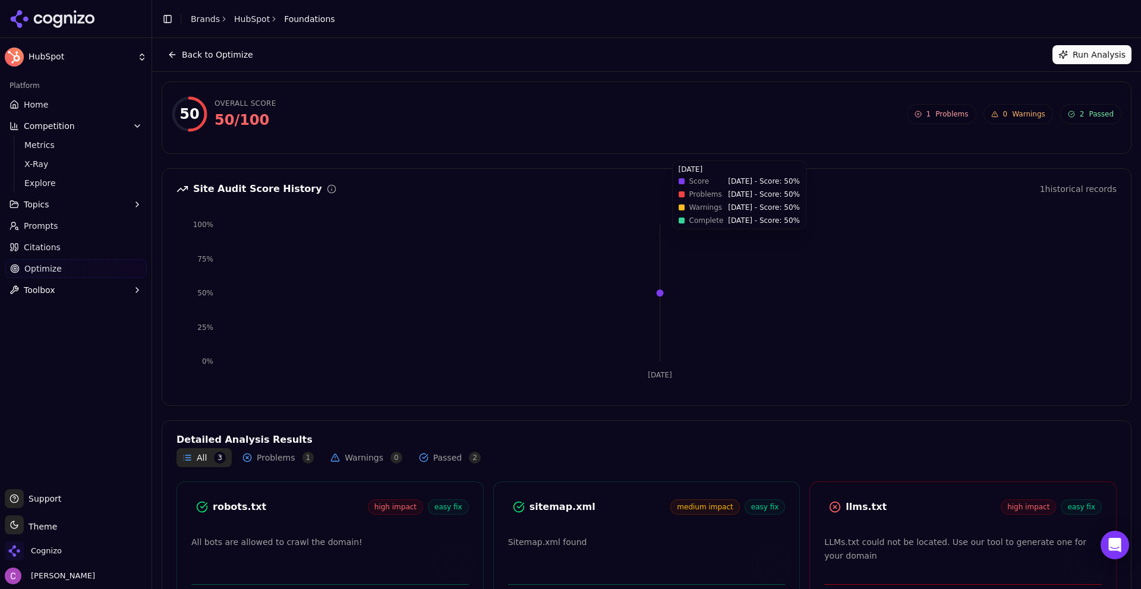
scroll to position [78, 0]
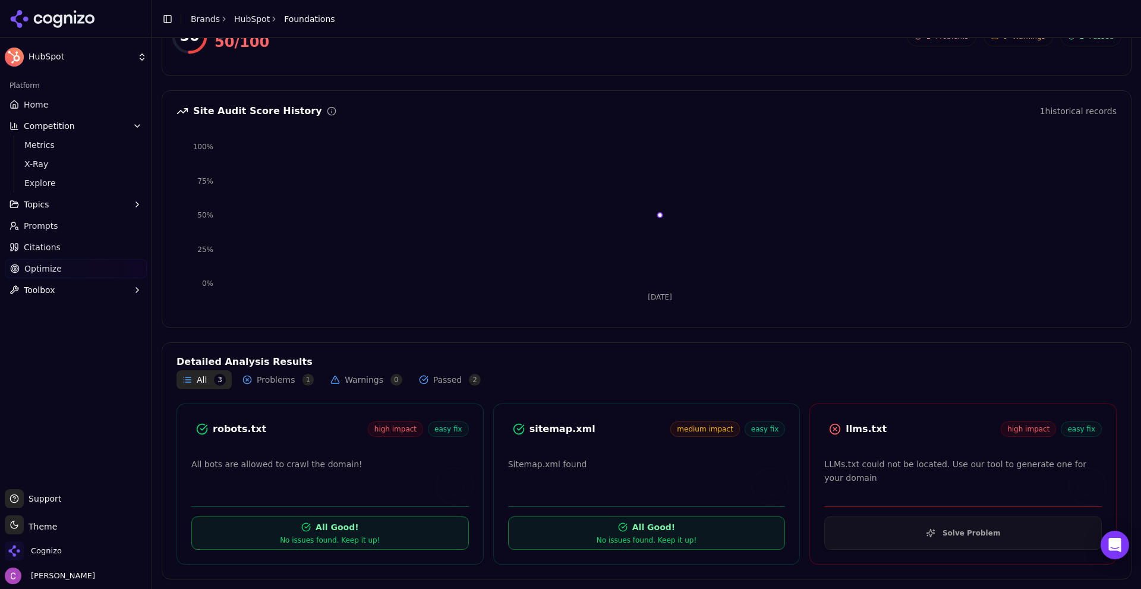
click at [846, 428] on div "llms.txt" at bounding box center [923, 429] width 155 height 14
click at [246, 433] on div "robots.txt" at bounding box center [290, 429] width 155 height 14
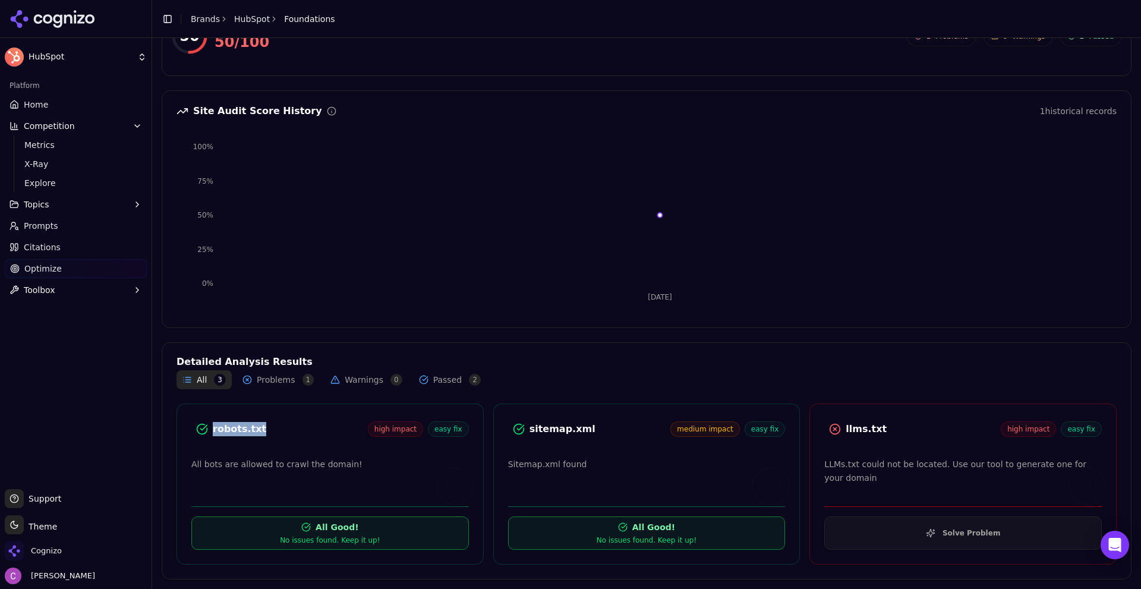
click at [246, 433] on div "robots.txt" at bounding box center [290, 429] width 155 height 14
click at [866, 429] on div "llms.txt" at bounding box center [923, 429] width 155 height 14
click at [865, 429] on div "llms.txt" at bounding box center [923, 429] width 155 height 14
click at [911, 430] on div "llms.txt" at bounding box center [923, 429] width 155 height 14
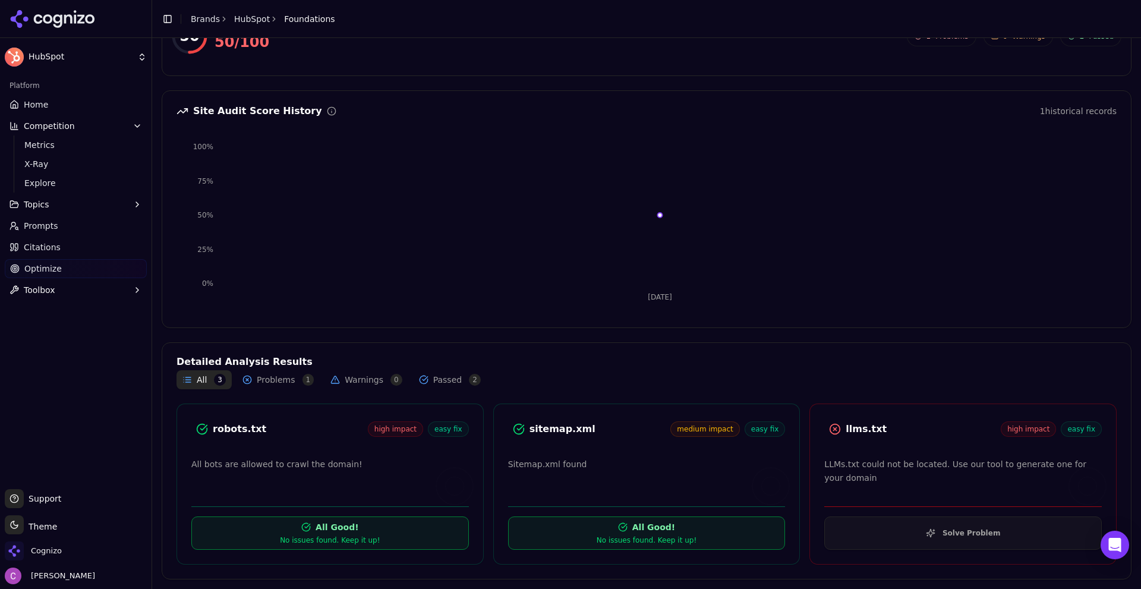
click at [897, 536] on button "Solve Problem" at bounding box center [963, 532] width 278 height 33
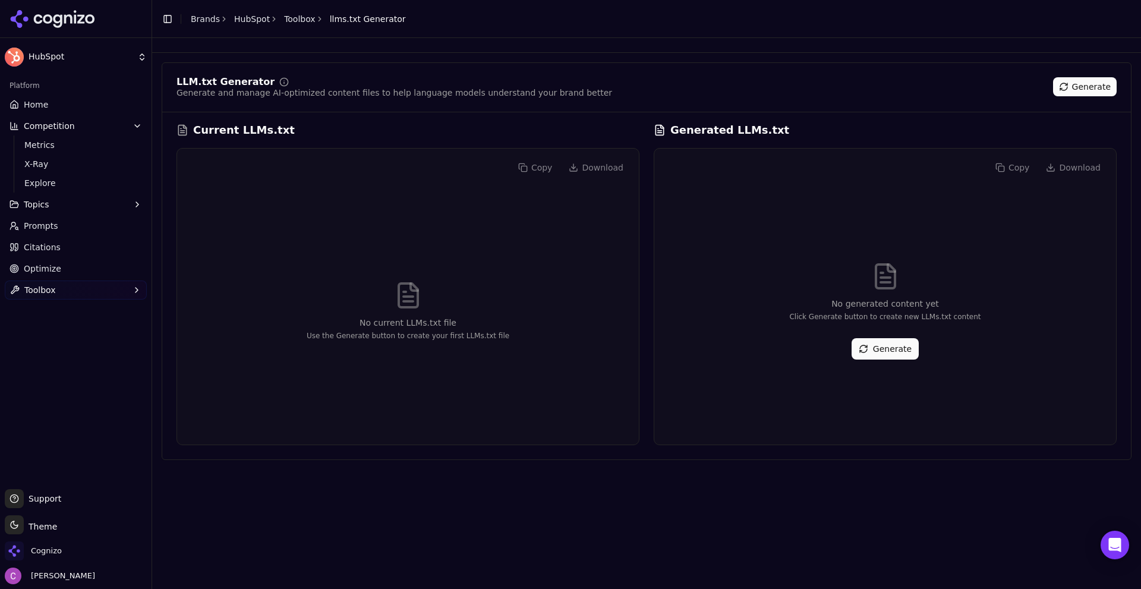
click at [882, 347] on button "Generate" at bounding box center [885, 348] width 67 height 21
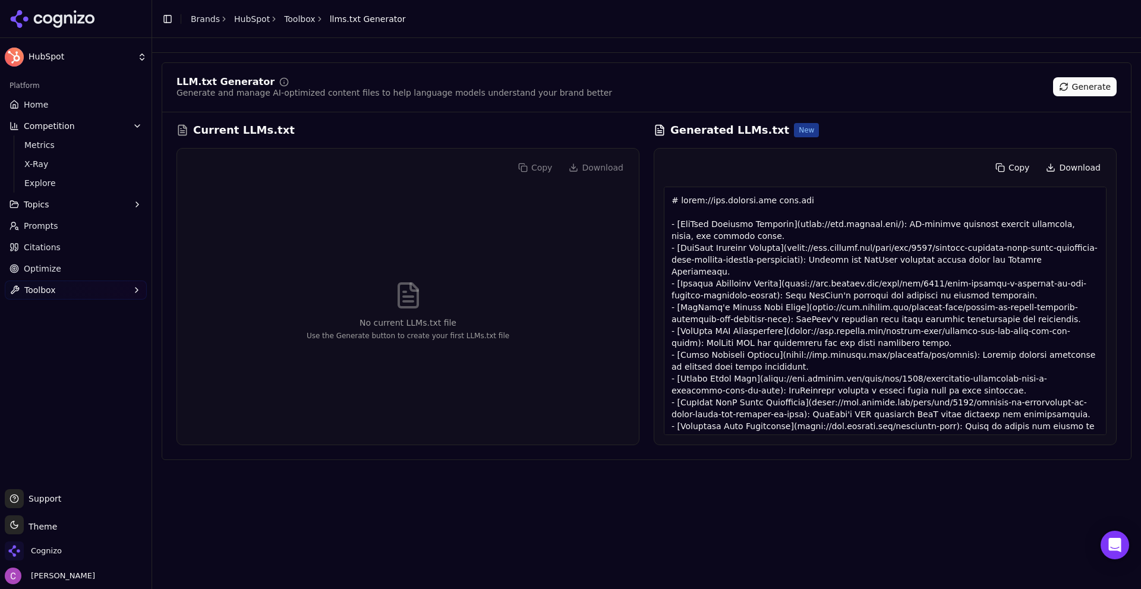
click at [61, 269] on link "Optimize" at bounding box center [76, 268] width 142 height 19
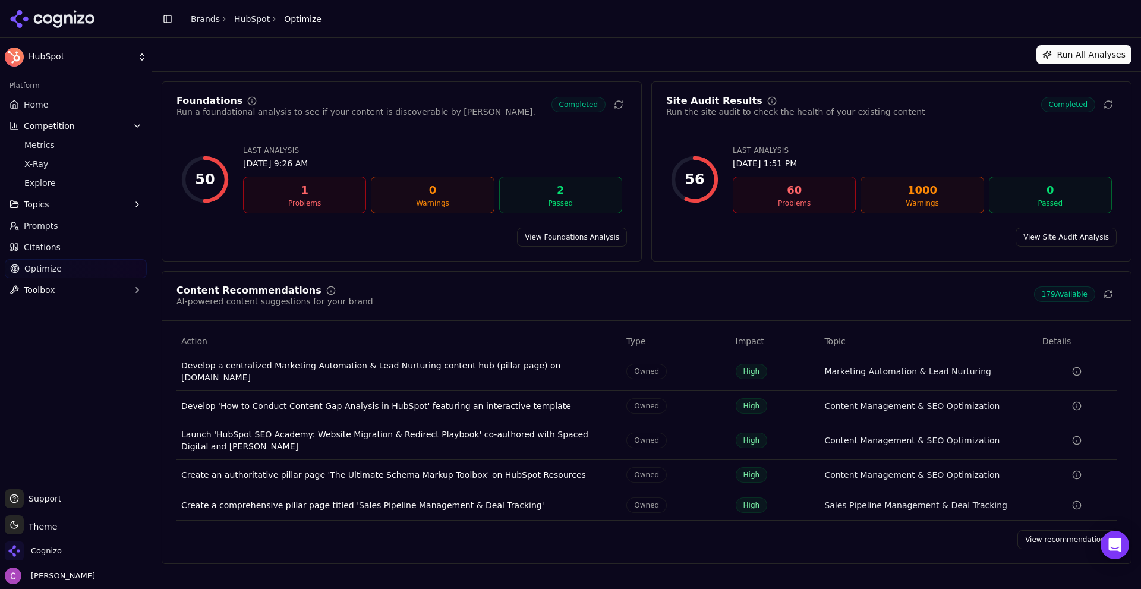
drag, startPoint x: 1059, startPoint y: 528, endPoint x: 737, endPoint y: 359, distance: 363.9
click at [1059, 530] on link "View recommendations" at bounding box center [1066, 539] width 99 height 19
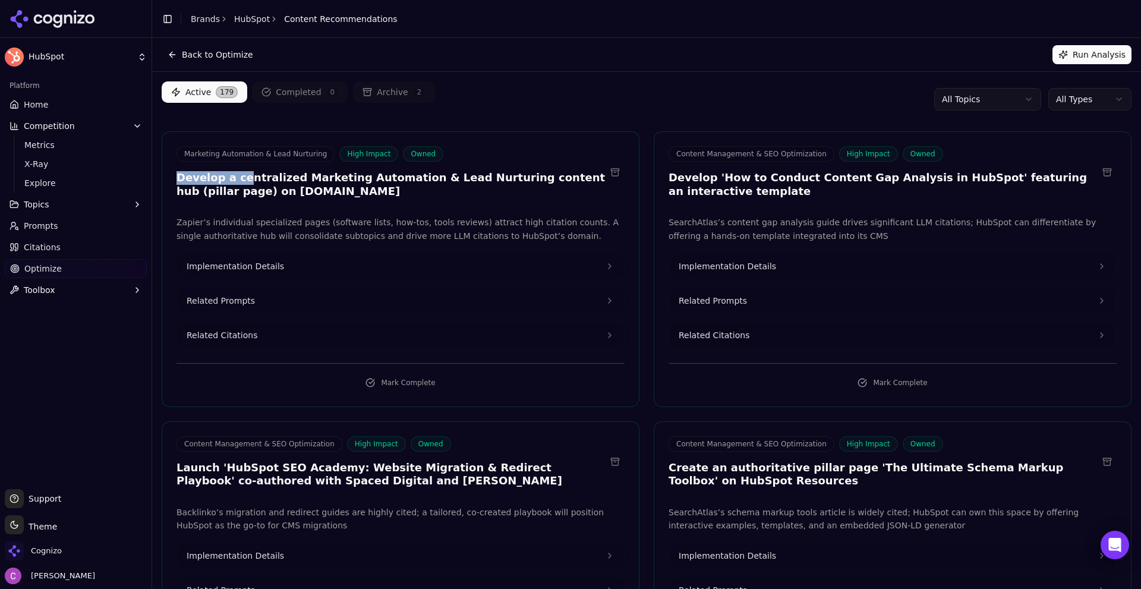
drag, startPoint x: 176, startPoint y: 178, endPoint x: 239, endPoint y: 182, distance: 63.1
click at [239, 182] on div "Marketing Automation & Lead Nurturing High Impact Owned Develop a centralized M…" at bounding box center [400, 173] width 477 height 55
click at [240, 183] on h3 "Develop a centralized Marketing Automation & Lead Nurturing content hub (pillar…" at bounding box center [391, 184] width 429 height 27
click at [204, 178] on h3 "Develop a centralized Marketing Automation & Lead Nurturing content hub (pillar…" at bounding box center [391, 184] width 429 height 27
drag, startPoint x: 224, startPoint y: 189, endPoint x: 319, endPoint y: 192, distance: 95.1
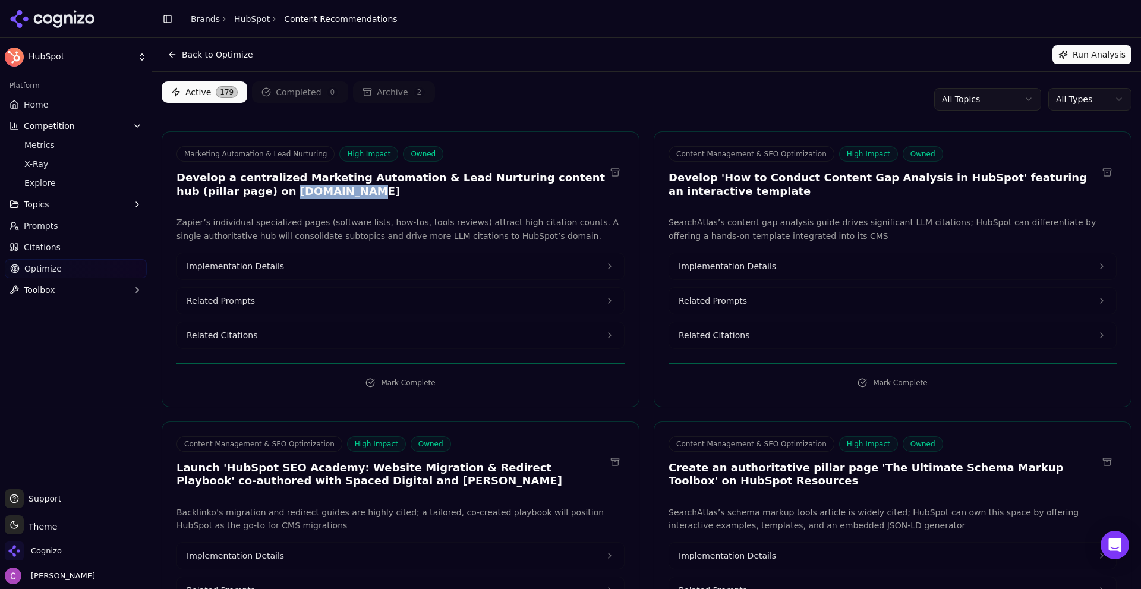
click at [319, 192] on h3 "Develop a centralized Marketing Automation & Lead Nurturing content hub (pillar…" at bounding box center [391, 184] width 429 height 27
click at [320, 192] on h3 "Develop a centralized Marketing Automation & Lead Nurturing content hub (pillar…" at bounding box center [391, 184] width 429 height 27
click at [300, 304] on button "Related Prompts" at bounding box center [400, 301] width 447 height 26
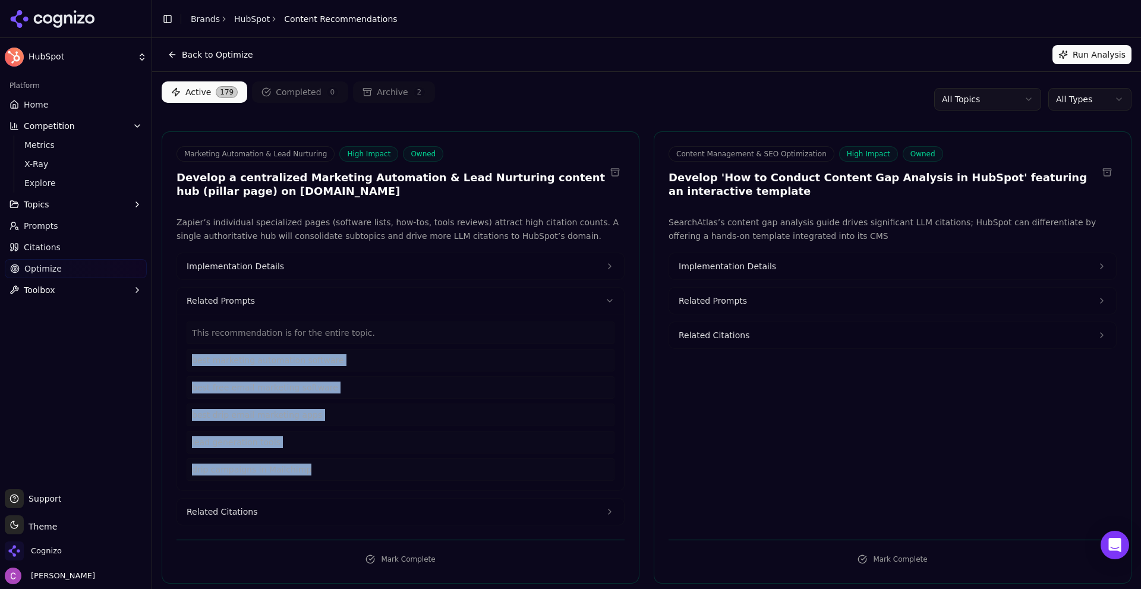
drag, startPoint x: 295, startPoint y: 467, endPoint x: 185, endPoint y: 360, distance: 153.0
click at [185, 360] on div "This recommendation is for the entire topic. best marketing automation software…" at bounding box center [400, 402] width 447 height 177
click at [322, 503] on button "Related Citations" at bounding box center [400, 512] width 447 height 26
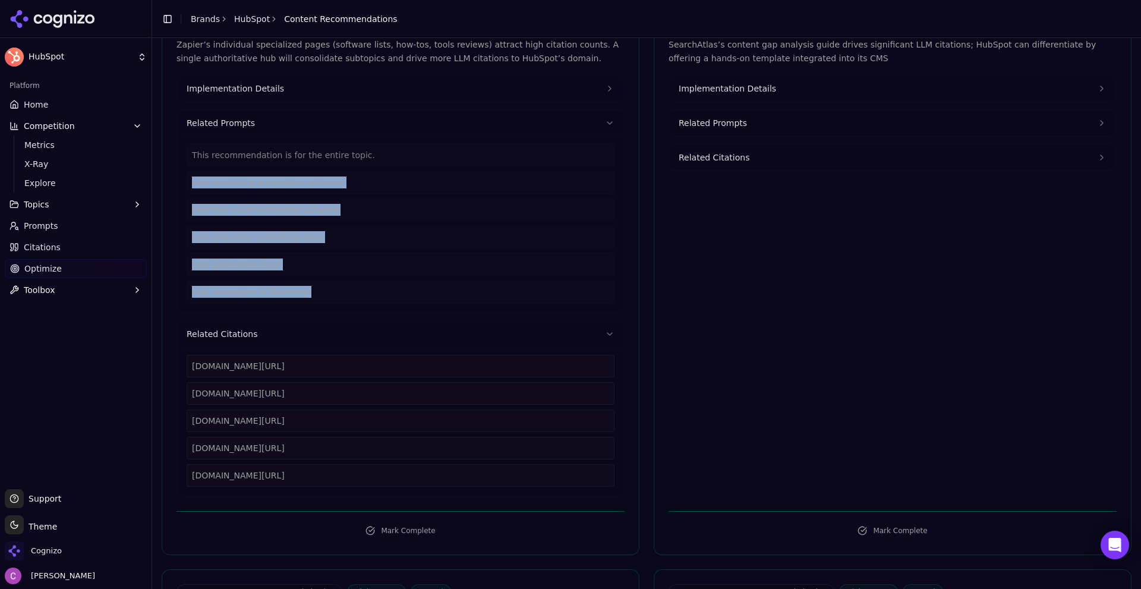
scroll to position [178, 0]
drag, startPoint x: 340, startPoint y: 468, endPoint x: 190, endPoint y: 365, distance: 182.2
click at [190, 365] on div "[DOMAIN_NAME][URL] [DOMAIN_NAME][URL] [DOMAIN_NAME][URL] [DOMAIN_NAME][URL] [DO…" at bounding box center [401, 420] width 428 height 132
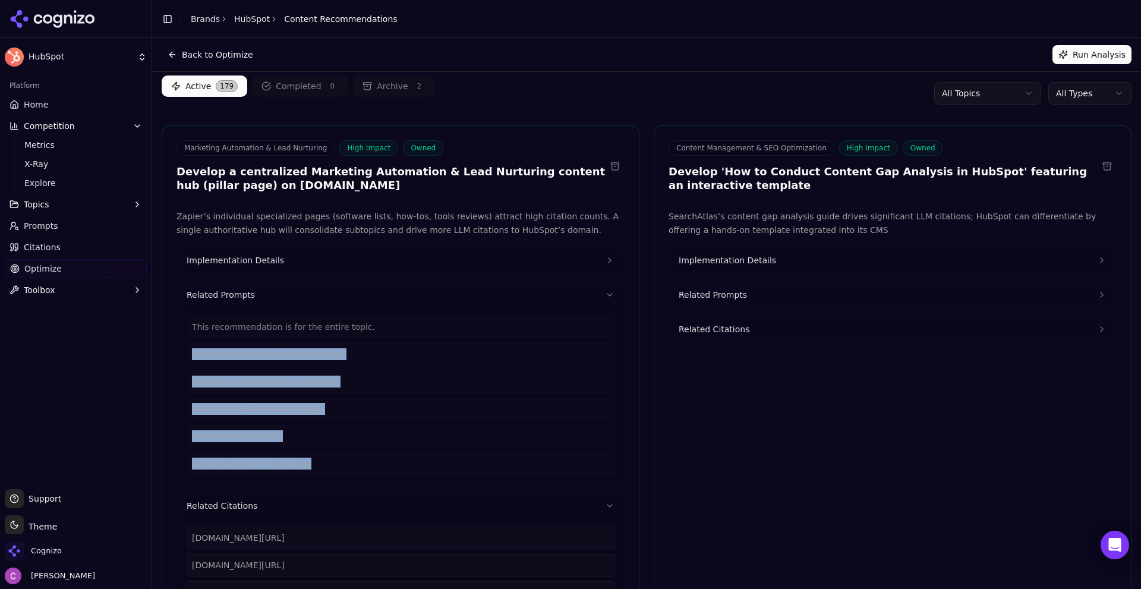
scroll to position [0, 0]
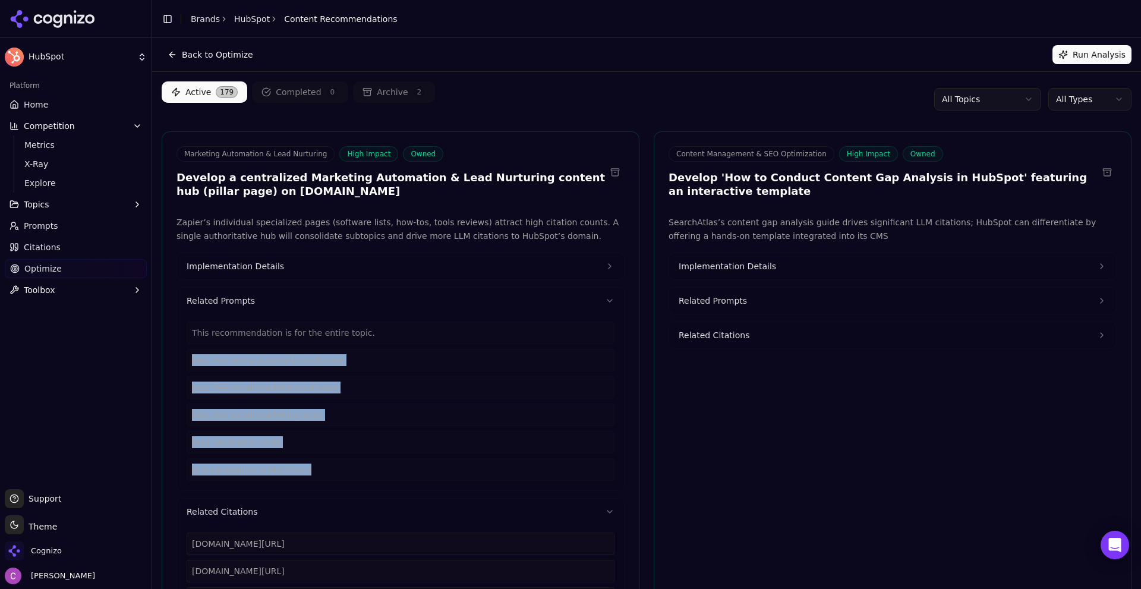
click at [305, 269] on button "Implementation Details" at bounding box center [400, 266] width 447 height 26
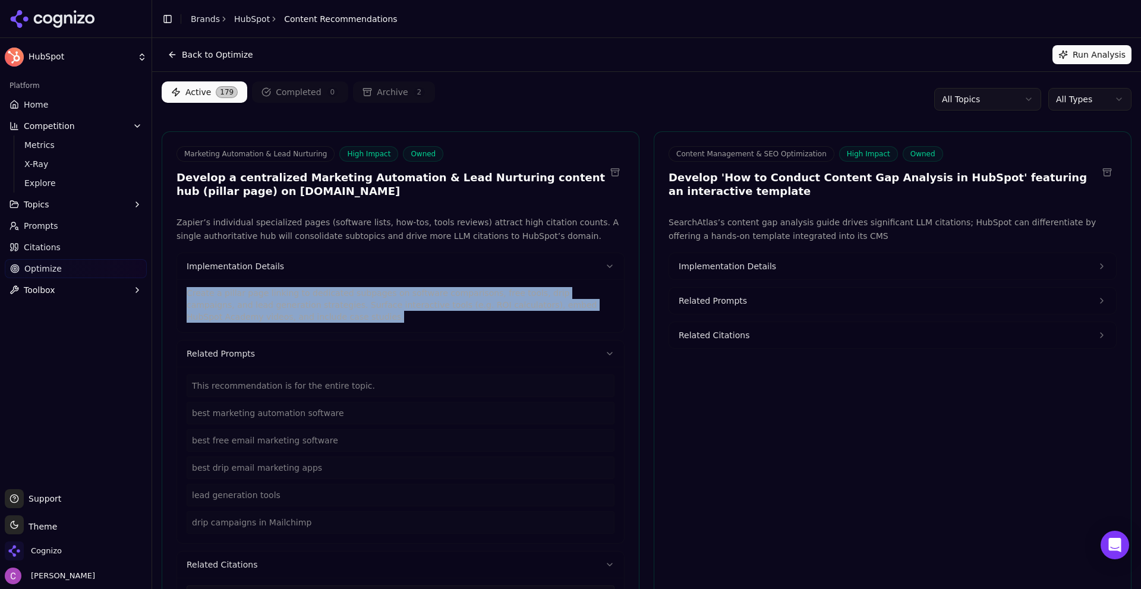
drag, startPoint x: 254, startPoint y: 320, endPoint x: 166, endPoint y: 290, distance: 93.0
click at [169, 292] on div "Zapier’s individual specialized pages (software lists, how-tos, tools reviews) …" at bounding box center [400, 472] width 477 height 512
click at [779, 267] on button "Implementation Details" at bounding box center [892, 266] width 447 height 26
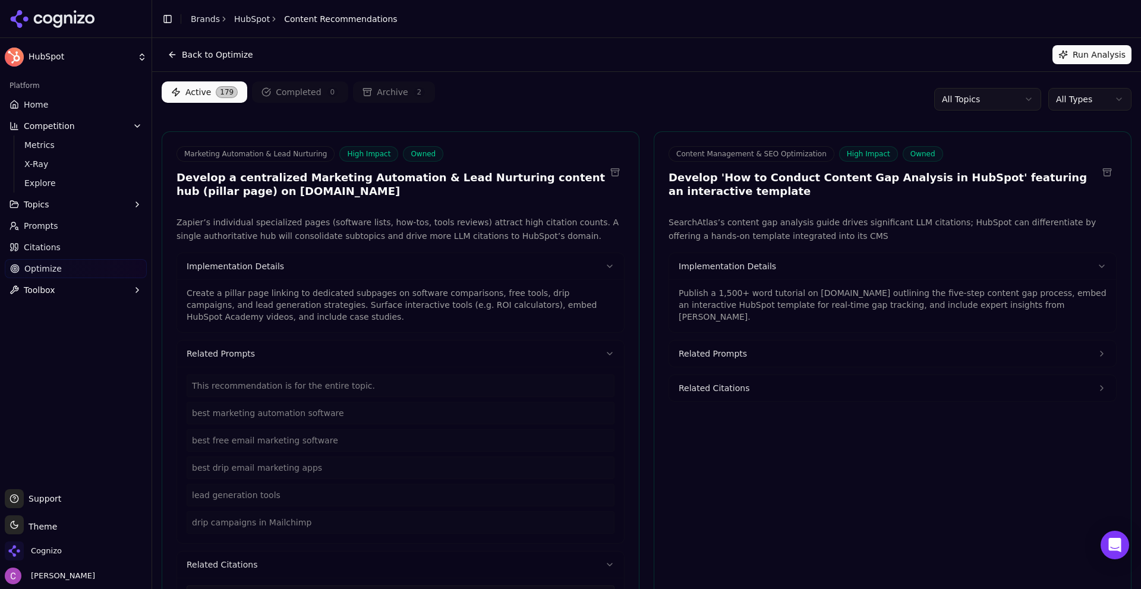
click at [795, 307] on p "Publish a 1,500+ word tutorial on [DOMAIN_NAME] outlining the five-step content…" at bounding box center [893, 305] width 428 height 36
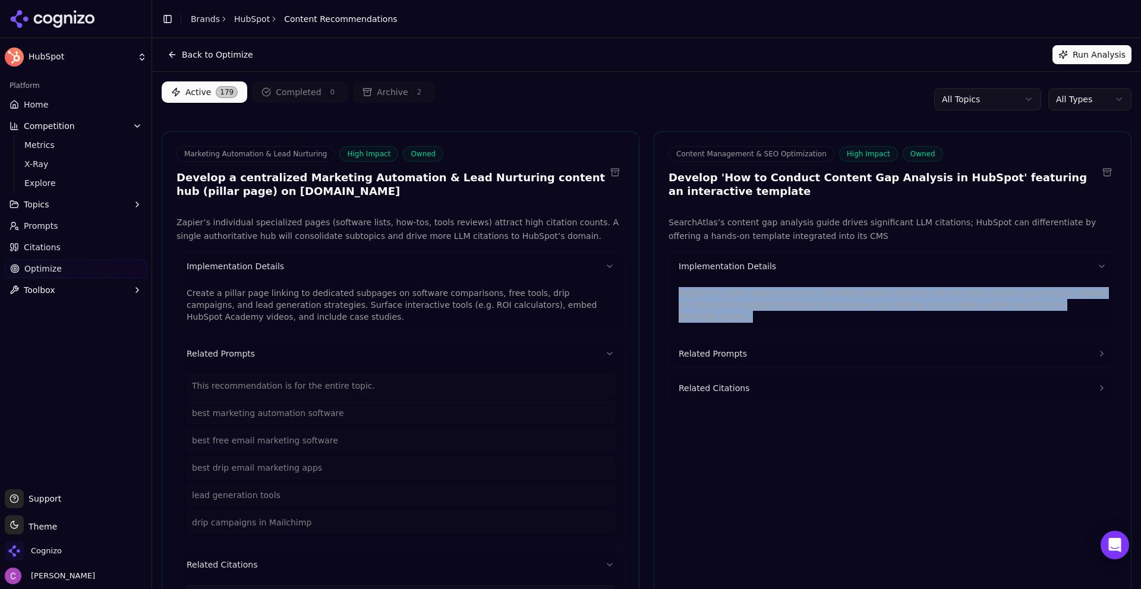
click at [796, 307] on p "Publish a 1,500+ word tutorial on [DOMAIN_NAME] outlining the five-step content…" at bounding box center [893, 305] width 428 height 36
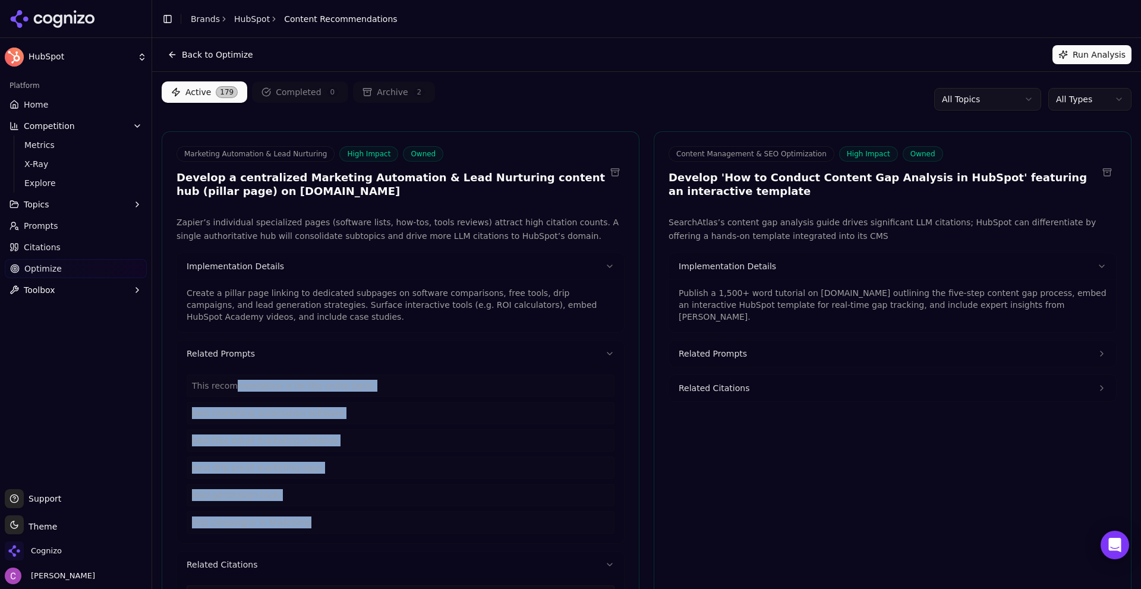
drag, startPoint x: 326, startPoint y: 523, endPoint x: 227, endPoint y: 382, distance: 172.0
click at [227, 382] on div "This recommendation is for the entire topic. best marketing automation software…" at bounding box center [401, 453] width 428 height 159
click at [1078, 101] on html "HubSpot Platform Home Competition Metrics X-Ray Explore Topics Prompts Citation…" at bounding box center [570, 294] width 1141 height 589
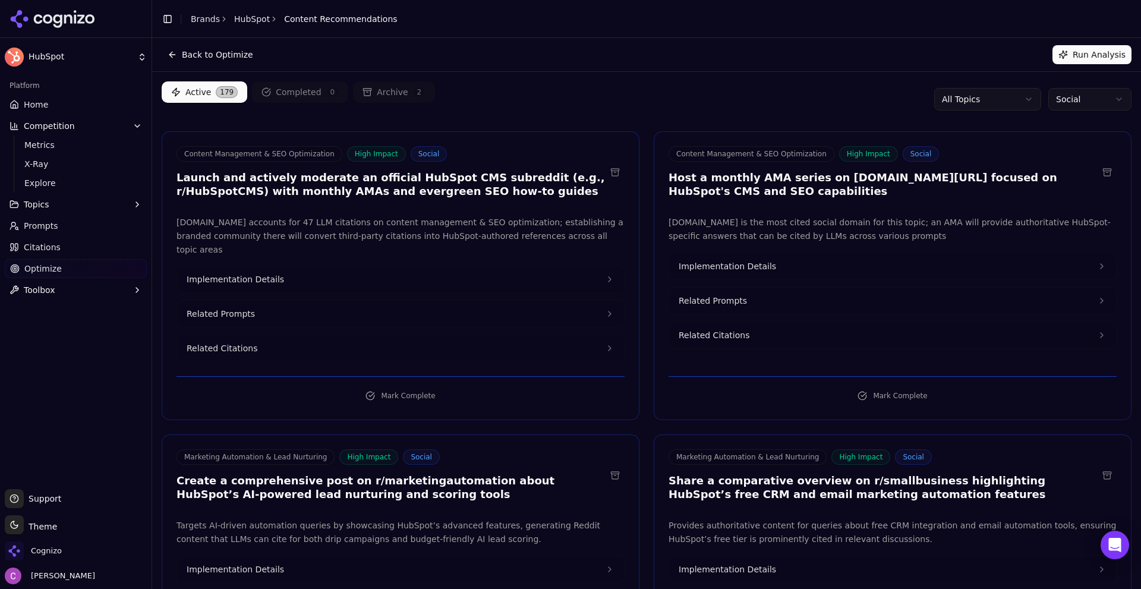
click at [847, 116] on div "Active 179 Completed 0 Archive 2 All Topics Social" at bounding box center [647, 99] width 970 height 36
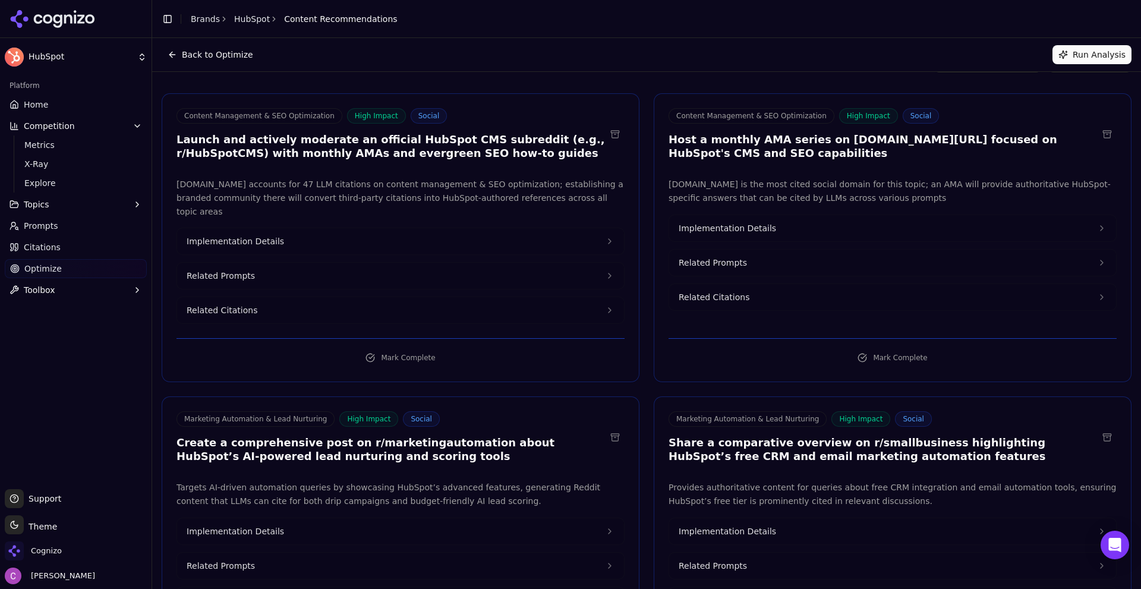
scroll to position [59, 0]
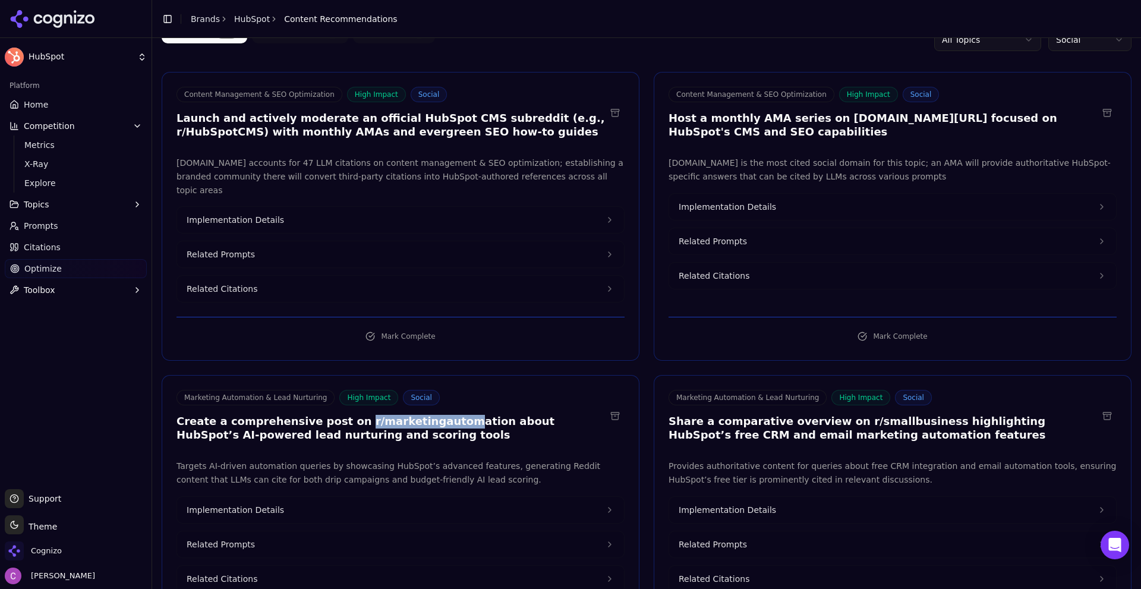
drag, startPoint x: 337, startPoint y: 409, endPoint x: 422, endPoint y: 406, distance: 85.0
click at [421, 415] on h3 "Create a comprehensive post on r/marketingautomation about HubSpot’s AI-powered…" at bounding box center [391, 428] width 429 height 27
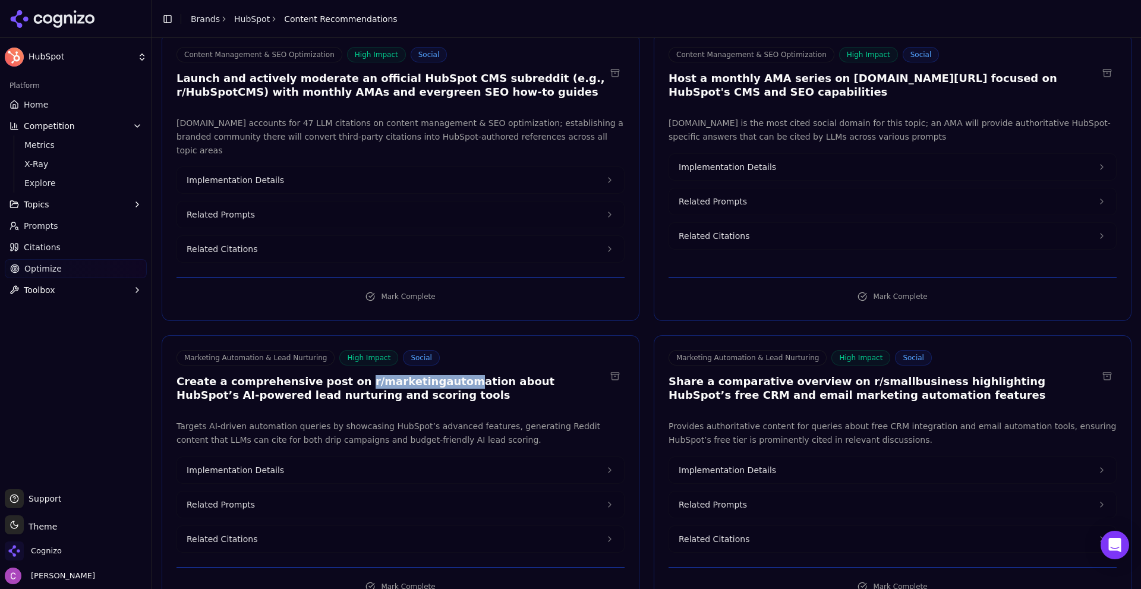
scroll to position [119, 0]
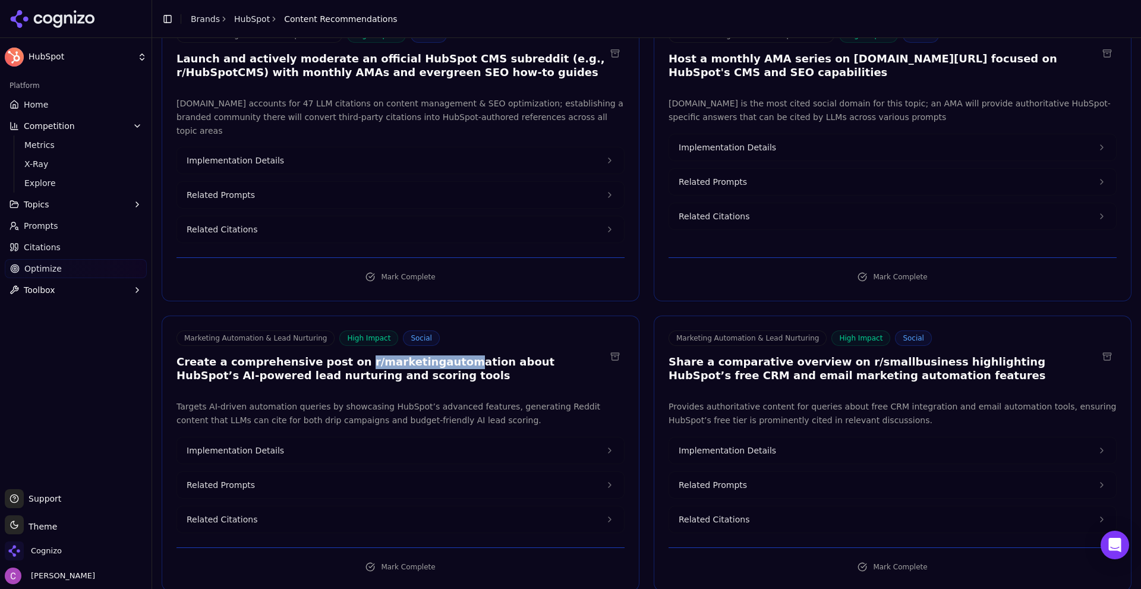
click at [285, 472] on button "Related Prompts" at bounding box center [400, 485] width 447 height 26
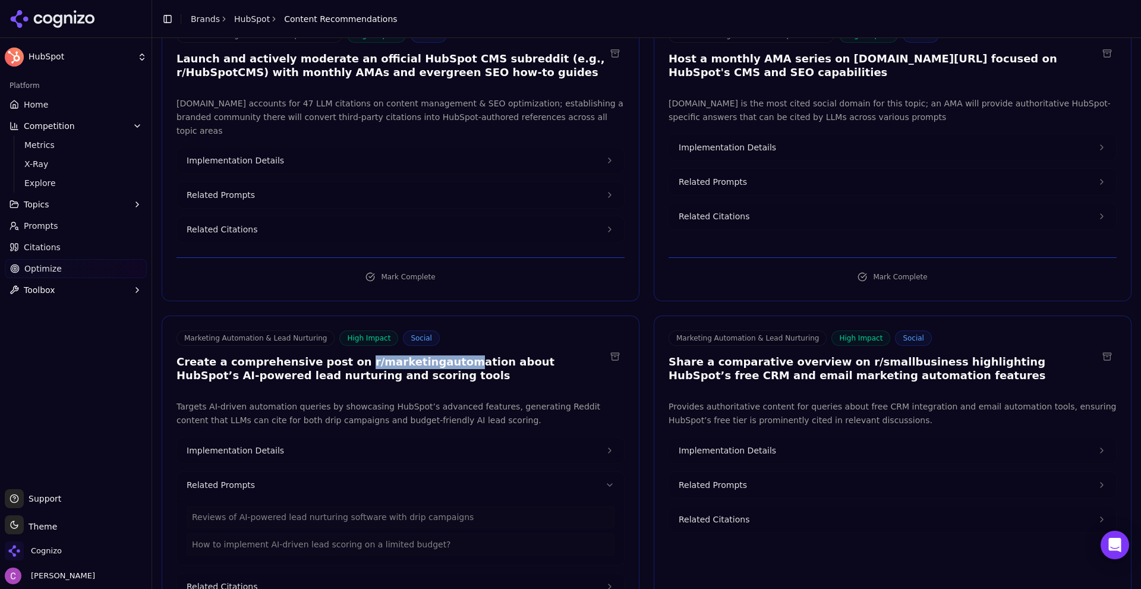
click at [692, 479] on span "Related Prompts" at bounding box center [713, 485] width 68 height 12
drag, startPoint x: 404, startPoint y: 434, endPoint x: 464, endPoint y: 434, distance: 59.4
click at [405, 437] on button "Implementation Details" at bounding box center [400, 450] width 447 height 26
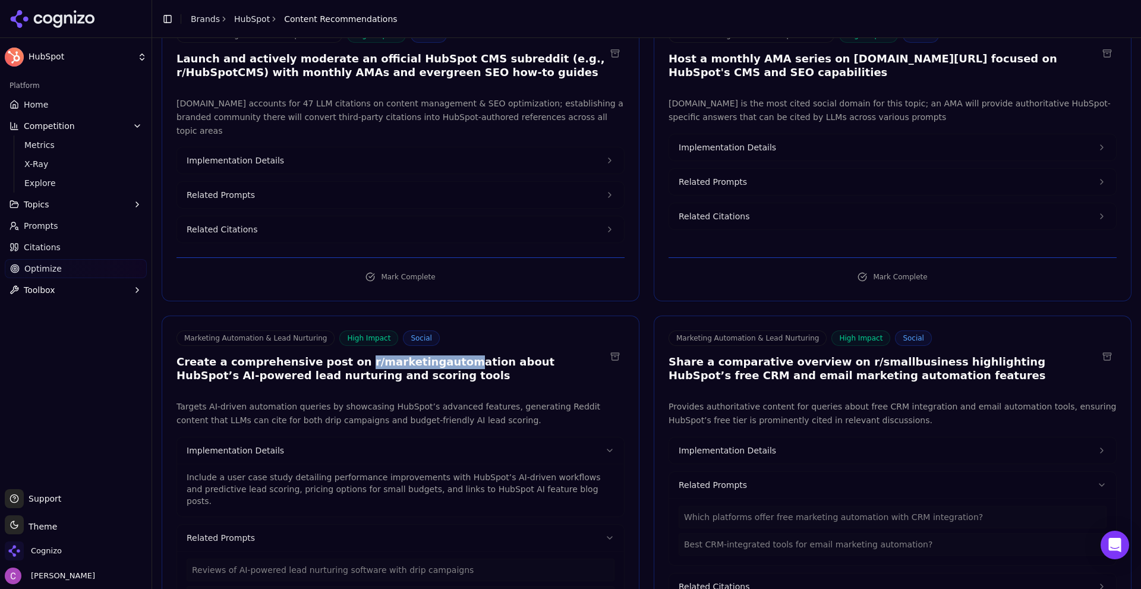
click at [707, 443] on button "Implementation Details" at bounding box center [892, 450] width 447 height 26
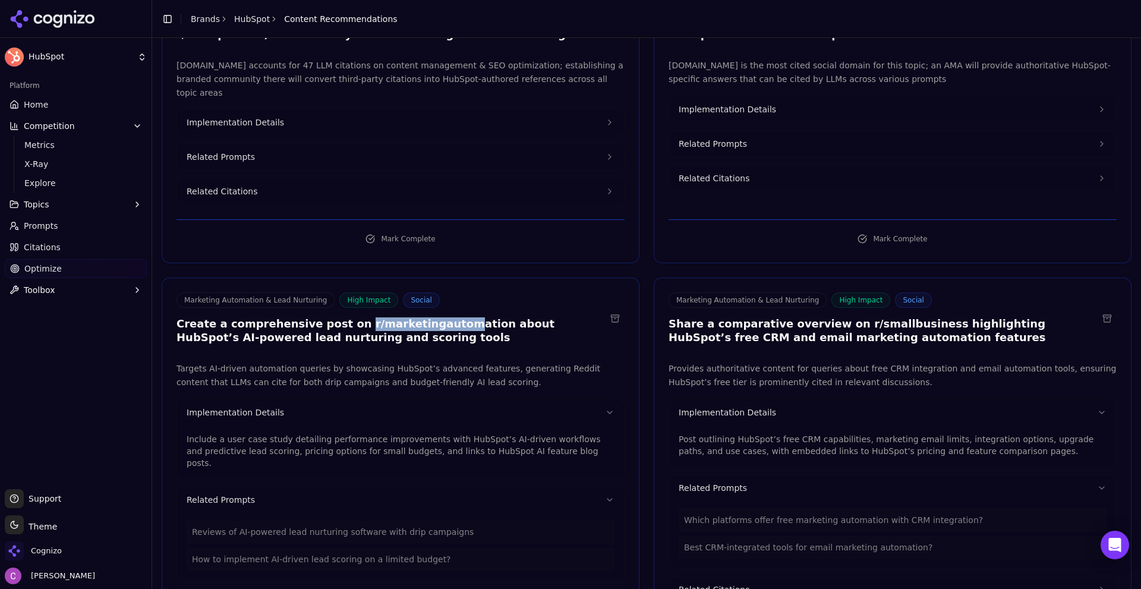
scroll to position [178, 0]
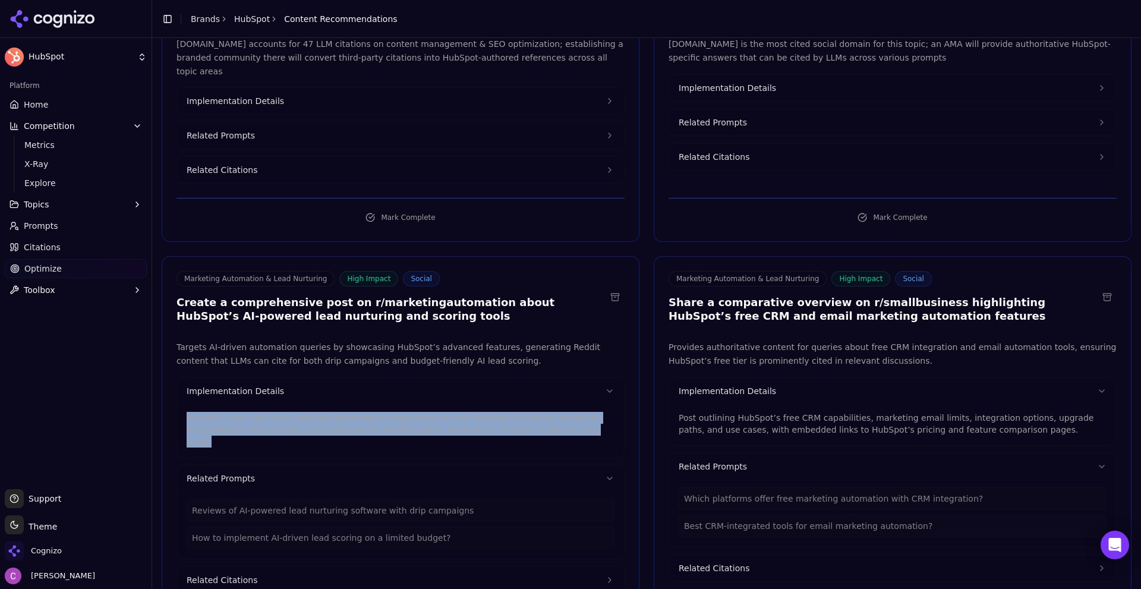
drag, startPoint x: 537, startPoint y: 417, endPoint x: 161, endPoint y: 405, distance: 375.8
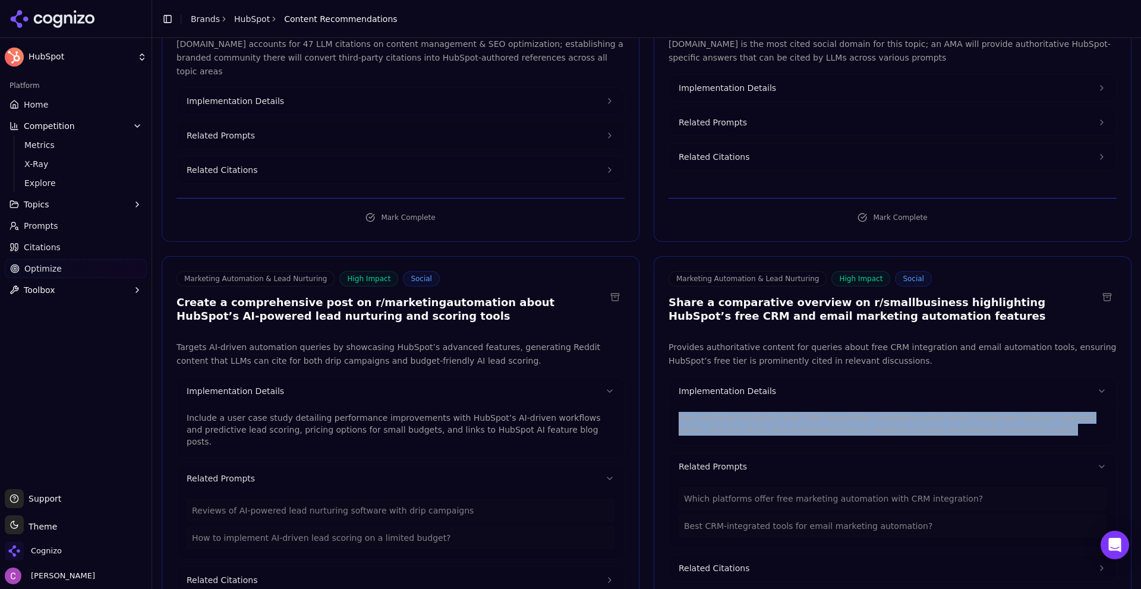
drag, startPoint x: 975, startPoint y: 415, endPoint x: 654, endPoint y: 402, distance: 321.2
click at [654, 402] on div "Provides authoritative content for queries about free CRM integration and email…" at bounding box center [892, 467] width 477 height 253
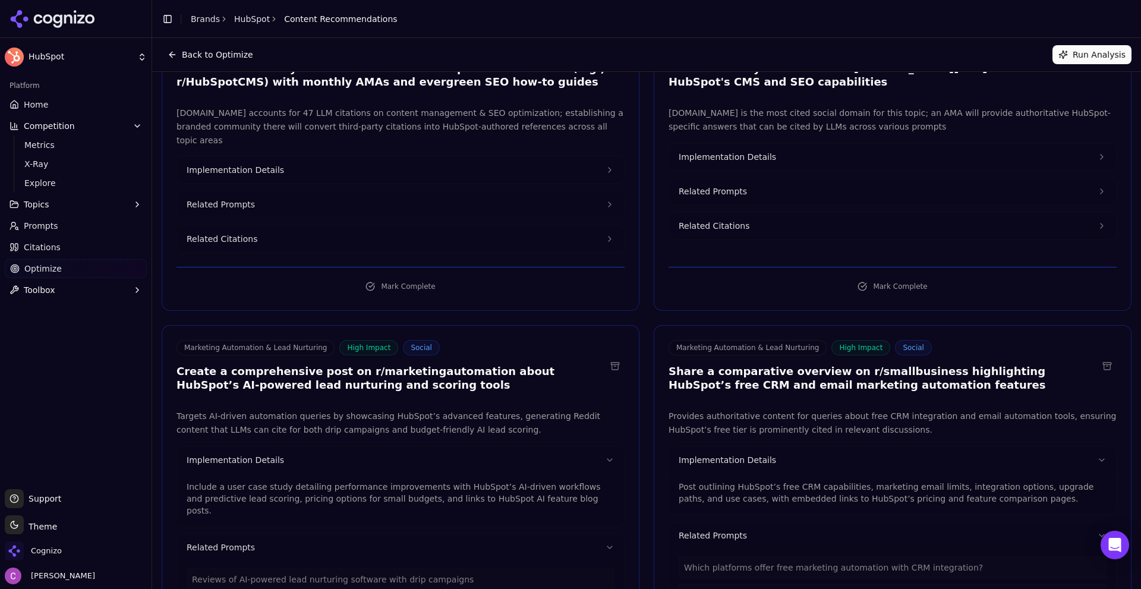
scroll to position [0, 0]
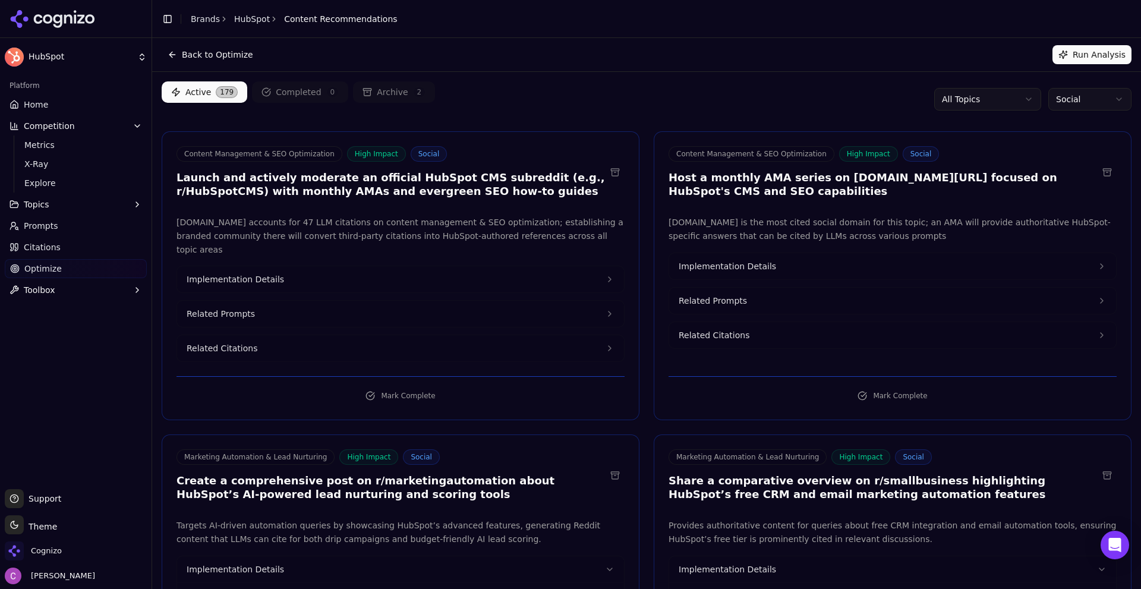
click at [1073, 102] on html "HubSpot Platform Home Competition Metrics X-Ray Explore Topics Prompts Citation…" at bounding box center [570, 294] width 1141 height 589
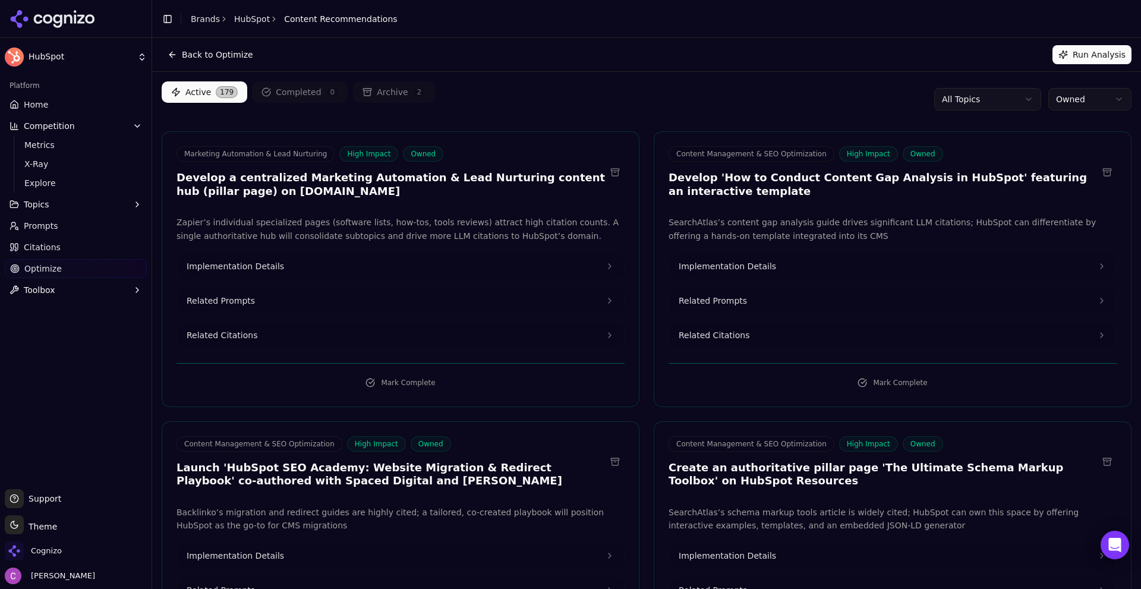
click at [86, 99] on link "Home" at bounding box center [76, 104] width 142 height 19
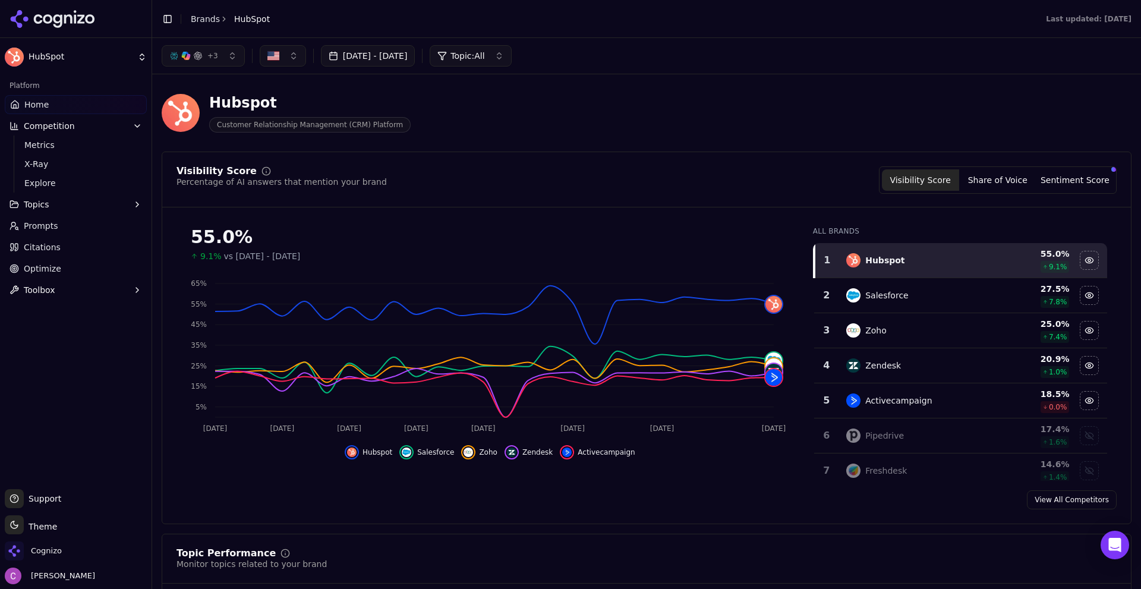
click at [58, 266] on link "Optimize" at bounding box center [76, 268] width 142 height 19
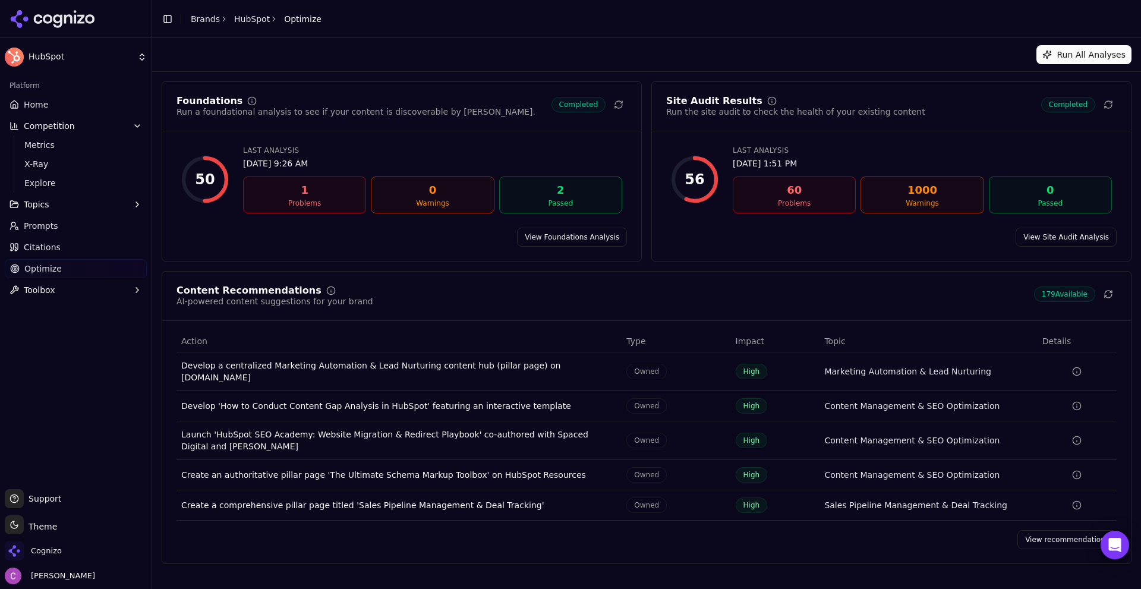
click at [63, 100] on link "Home" at bounding box center [76, 104] width 142 height 19
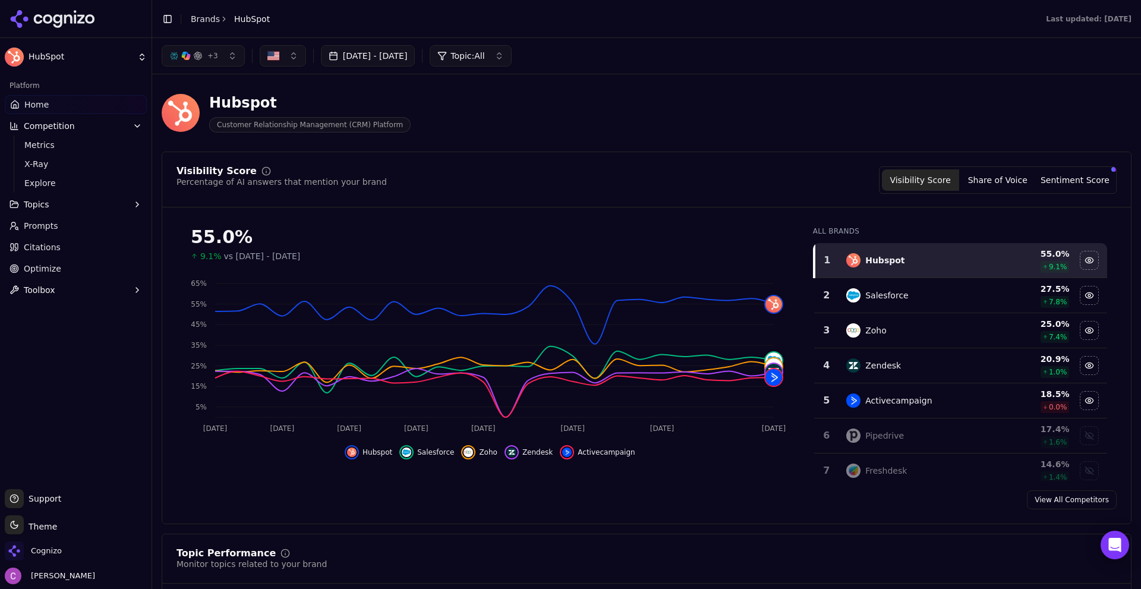
click at [97, 262] on link "Optimize" at bounding box center [76, 268] width 142 height 19
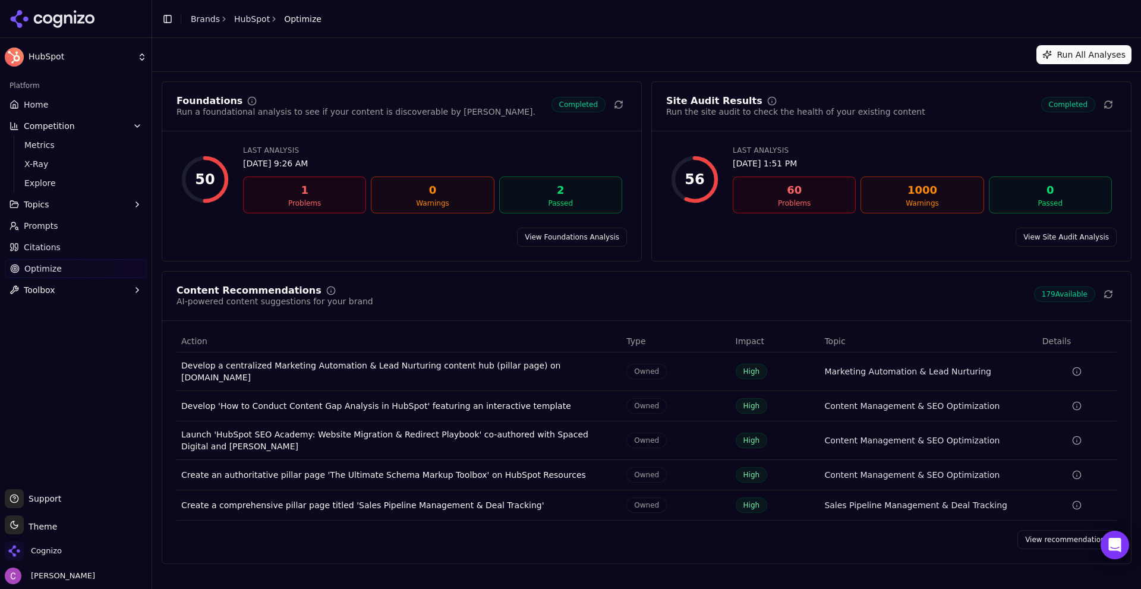
click at [73, 99] on link "Home" at bounding box center [76, 104] width 142 height 19
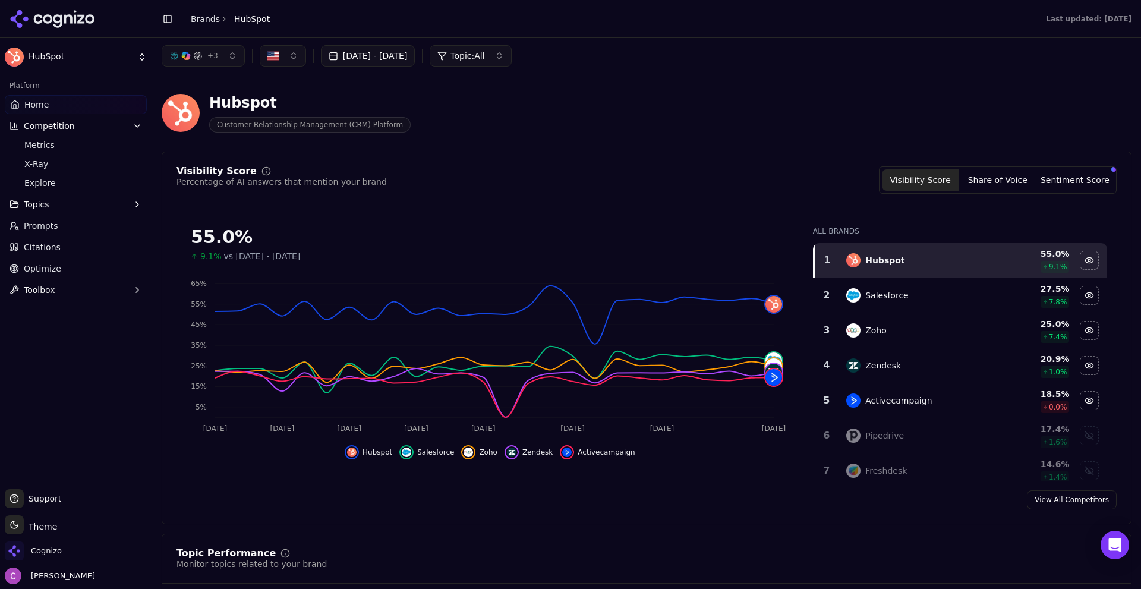
click at [632, 65] on div "+ 3 [DATE] - [DATE] Topic: All" at bounding box center [647, 55] width 970 height 21
click at [49, 265] on span "Optimize" at bounding box center [42, 269] width 37 height 12
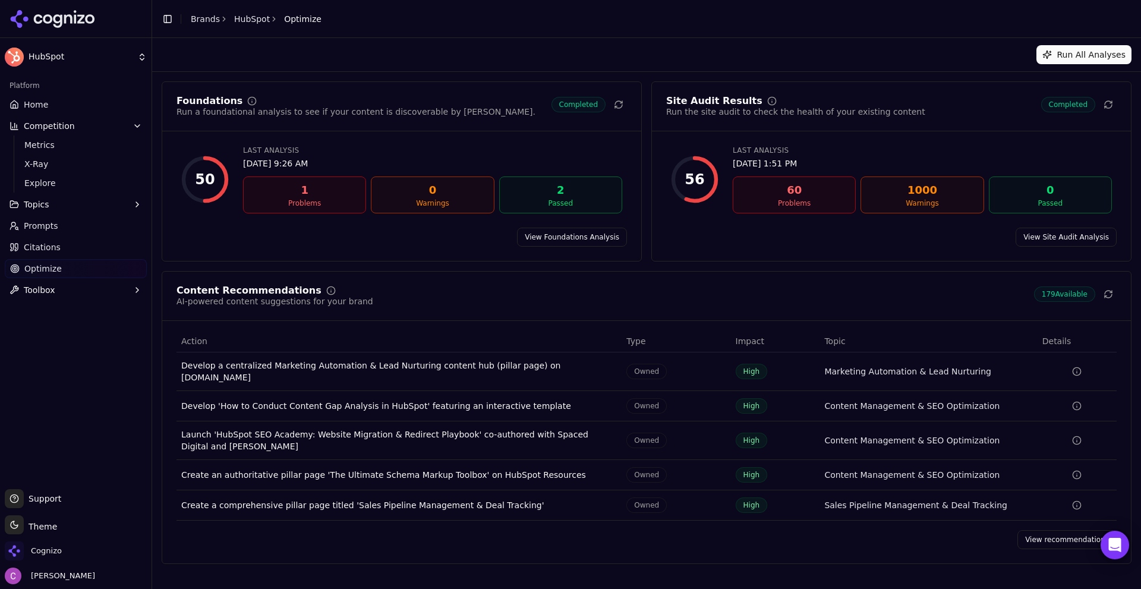
click at [1044, 533] on link "View recommendations" at bounding box center [1066, 539] width 99 height 19
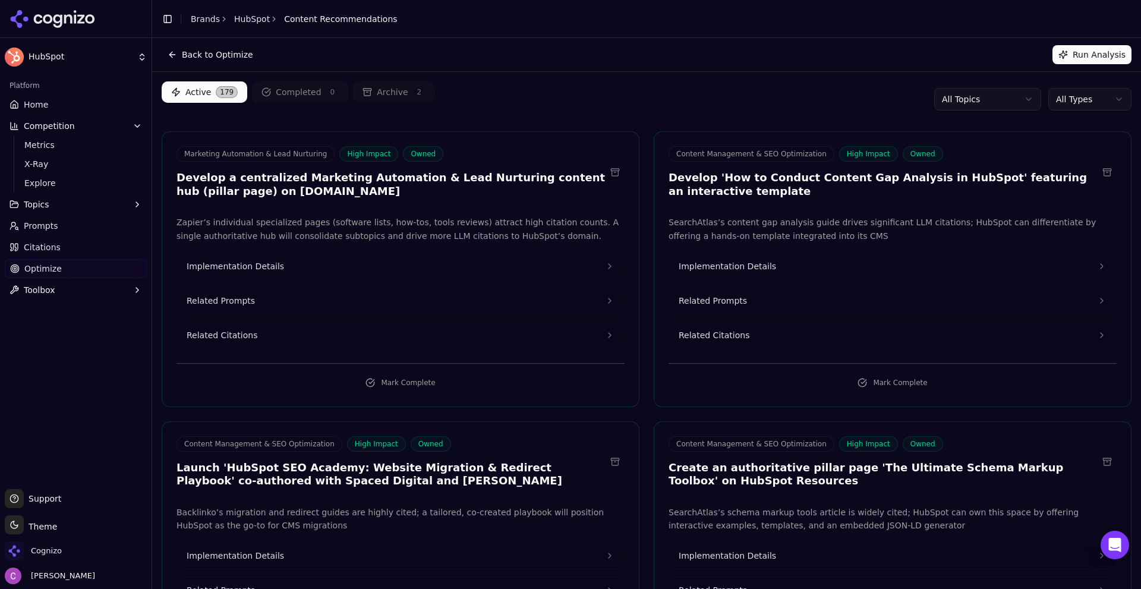
click at [346, 300] on button "Related Prompts" at bounding box center [400, 301] width 447 height 26
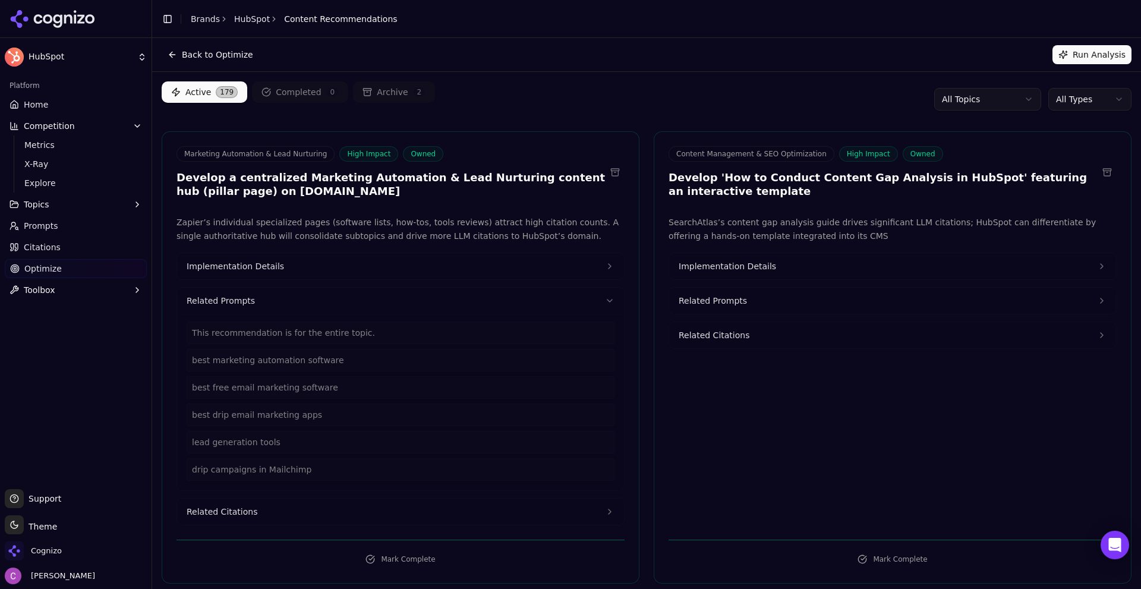
click at [303, 510] on button "Related Citations" at bounding box center [400, 512] width 447 height 26
click at [351, 274] on button "Implementation Details" at bounding box center [400, 266] width 447 height 26
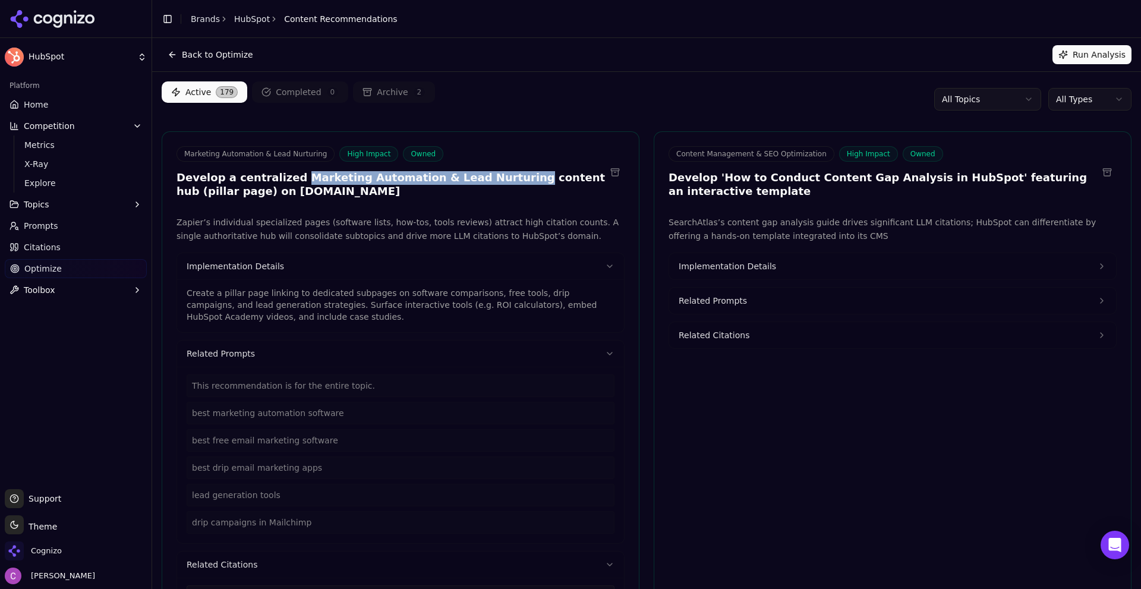
drag, startPoint x: 289, startPoint y: 179, endPoint x: 483, endPoint y: 179, distance: 193.7
click at [483, 179] on h3 "Develop a centralized Marketing Automation & Lead Nurturing content hub (pillar…" at bounding box center [391, 184] width 429 height 27
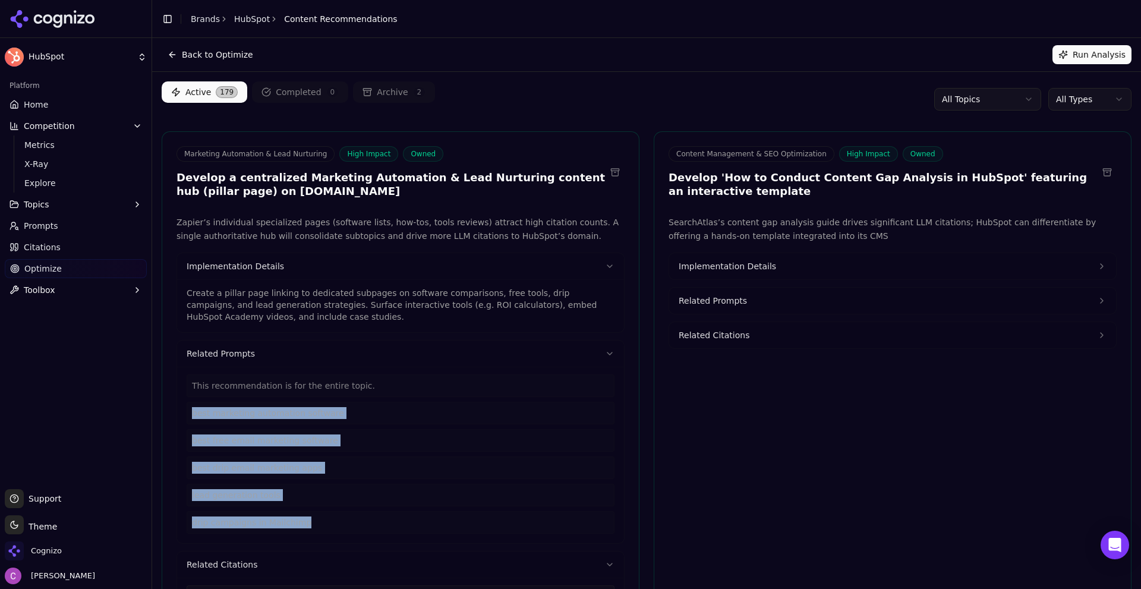
drag, startPoint x: 308, startPoint y: 524, endPoint x: 182, endPoint y: 417, distance: 164.8
click at [182, 417] on div "This recommendation is for the entire topic. best marketing automation software…" at bounding box center [400, 455] width 447 height 177
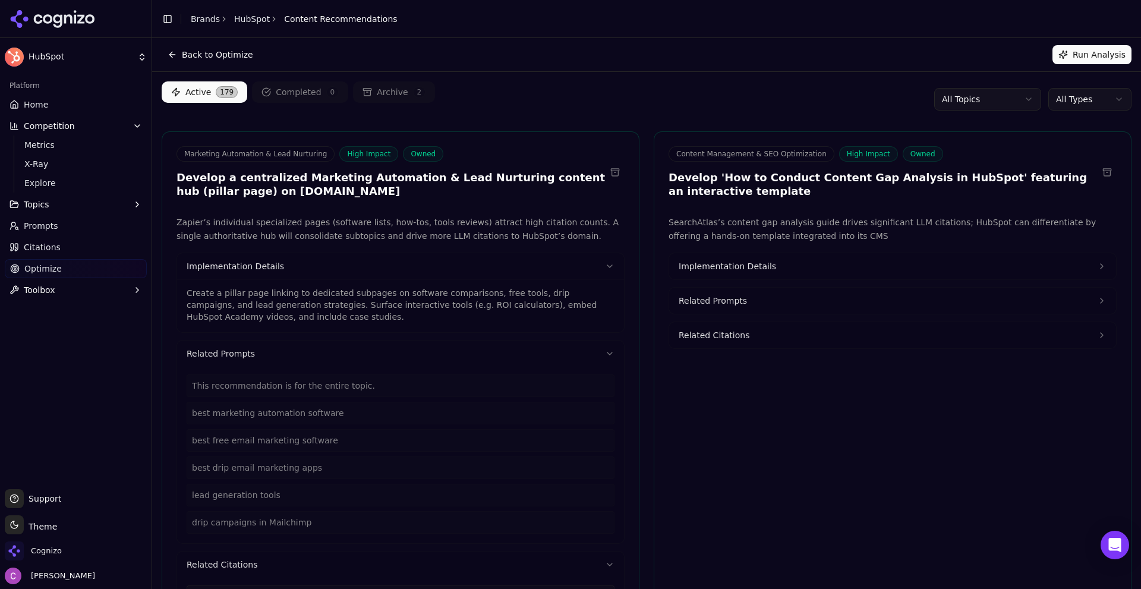
click at [376, 299] on p "Create a pillar page linking to dedicated subpages on software comparisons, fre…" at bounding box center [401, 305] width 428 height 36
drag, startPoint x: 193, startPoint y: 292, endPoint x: 474, endPoint y: 292, distance: 281.1
click at [474, 292] on p "Create a pillar page linking to dedicated subpages on software comparisons, fre…" at bounding box center [401, 305] width 428 height 36
click at [402, 292] on p "Create a pillar page linking to dedicated subpages on software comparisons, fre…" at bounding box center [401, 305] width 428 height 36
drag, startPoint x: 188, startPoint y: 290, endPoint x: 286, endPoint y: 293, distance: 98.1
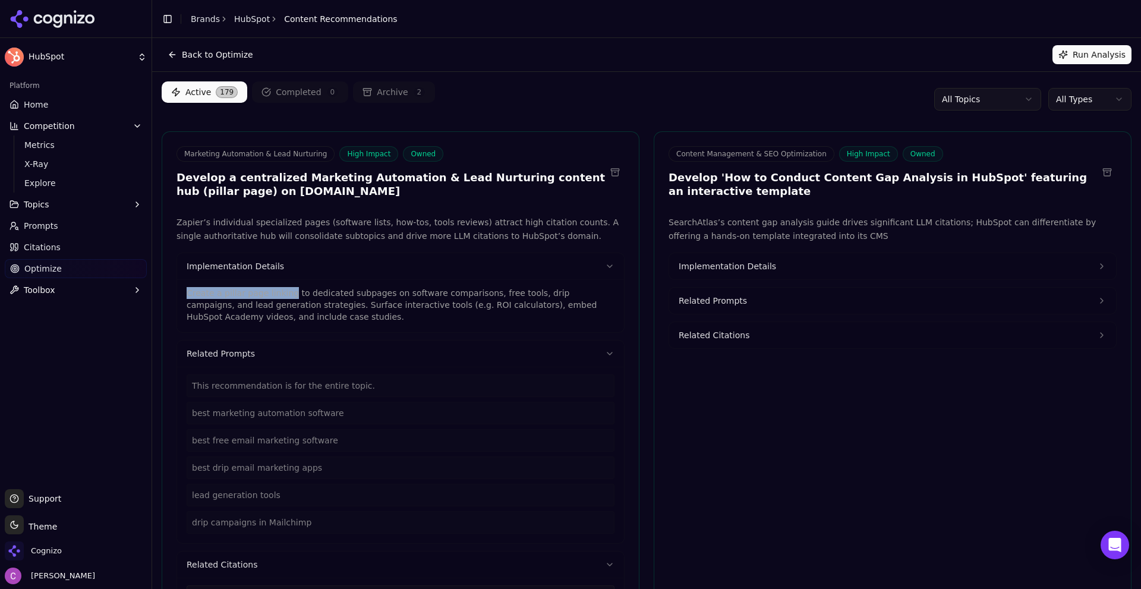
click at [285, 293] on p "Create a pillar page linking to dedicated subpages on software comparisons, fre…" at bounding box center [401, 305] width 428 height 36
click at [291, 294] on p "Create a pillar page linking to dedicated subpages on software comparisons, fre…" at bounding box center [401, 305] width 428 height 36
drag, startPoint x: 203, startPoint y: 288, endPoint x: 371, endPoint y: 292, distance: 168.2
click at [371, 292] on p "Create a pillar page linking to dedicated subpages on software comparisons, fre…" at bounding box center [401, 305] width 428 height 36
click at [386, 293] on p "Create a pillar page linking to dedicated subpages on software comparisons, fre…" at bounding box center [401, 305] width 428 height 36
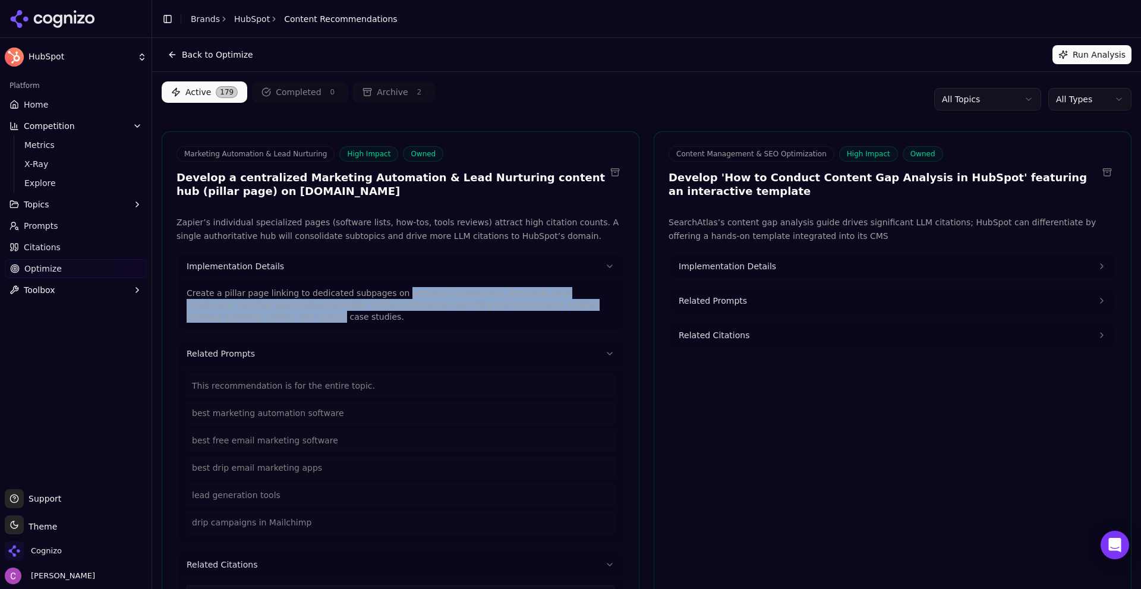
drag, startPoint x: 384, startPoint y: 287, endPoint x: 609, endPoint y: 300, distance: 225.6
click at [609, 300] on p "Create a pillar page linking to dedicated subpages on software comparisons, fre…" at bounding box center [401, 305] width 428 height 36
click at [530, 288] on p "Create a pillar page linking to dedicated subpages on software comparisons, fre…" at bounding box center [401, 305] width 428 height 36
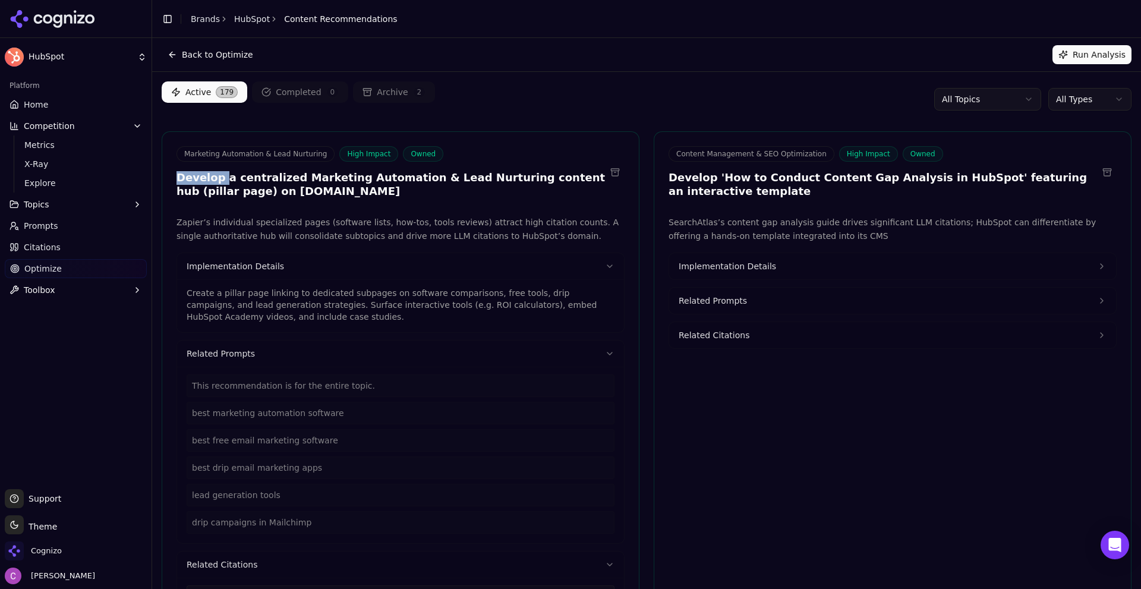
drag, startPoint x: 174, startPoint y: 177, endPoint x: 220, endPoint y: 181, distance: 46.0
click at [220, 181] on div "Marketing Automation & Lead Nurturing High Impact Owned Develop a centralized M…" at bounding box center [400, 173] width 477 height 55
click at [220, 181] on h3 "Develop a centralized Marketing Automation & Lead Nurturing content hub (pillar…" at bounding box center [391, 184] width 429 height 27
click at [487, 60] on div "Back to Optimize Run Analysis" at bounding box center [647, 54] width 970 height 19
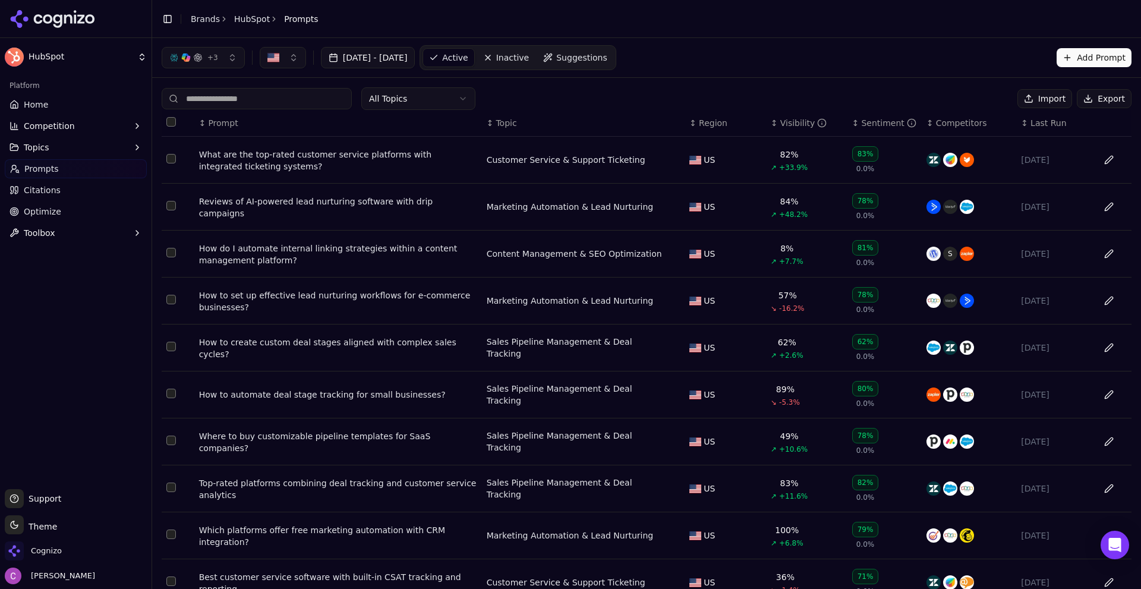
click at [345, 152] on div "What are the top-rated customer service platforms with integrated ticketing sys…" at bounding box center [338, 161] width 278 height 24
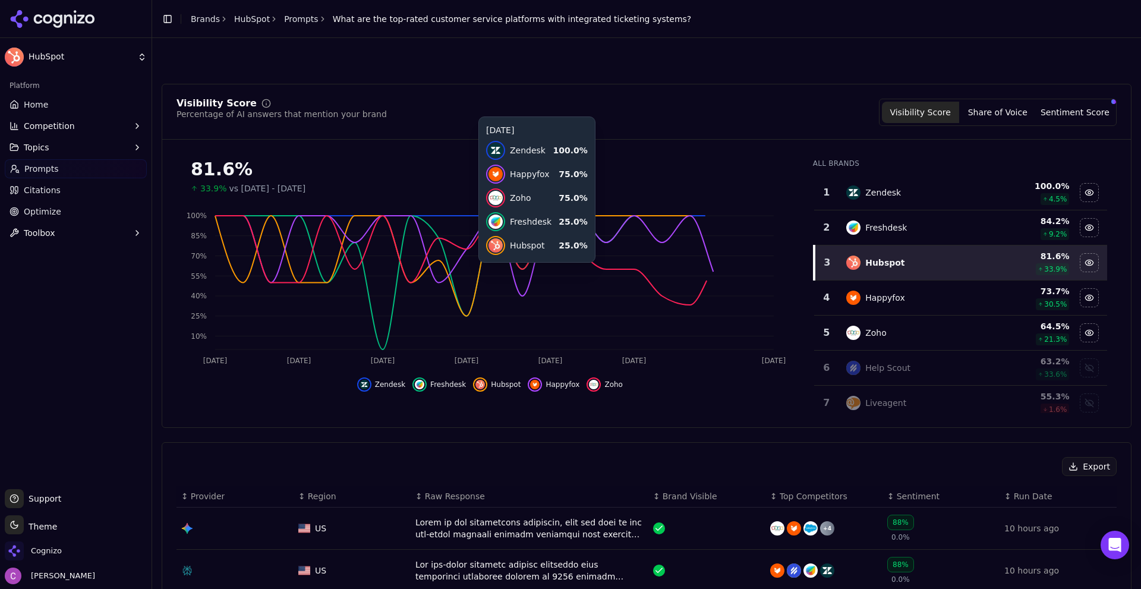
scroll to position [238, 0]
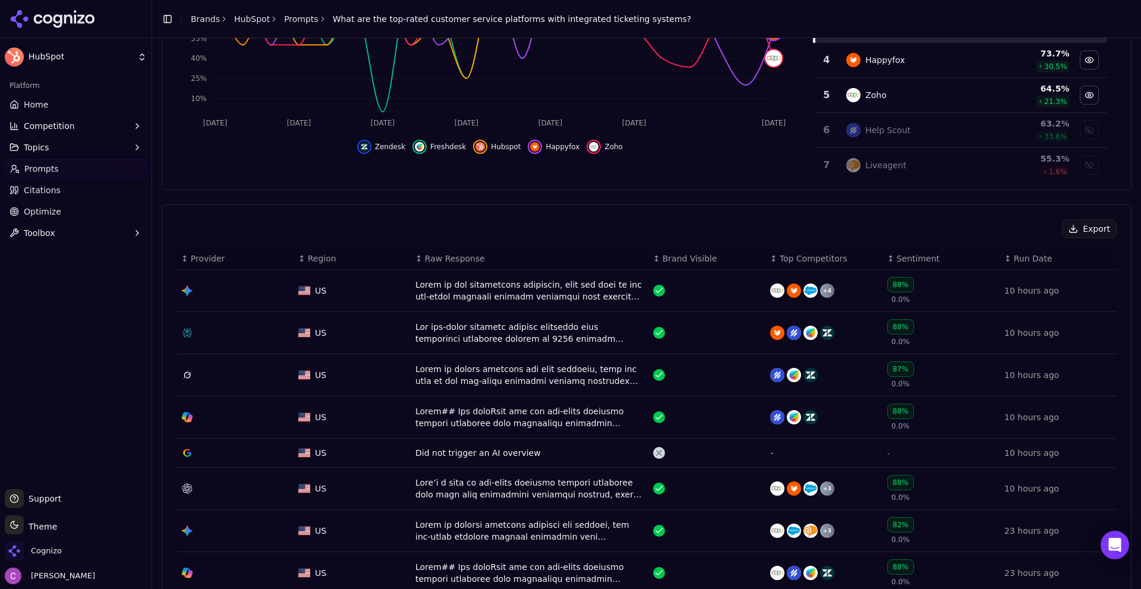
drag, startPoint x: 468, startPoint y: 336, endPoint x: 448, endPoint y: 334, distance: 20.9
click at [448, 334] on div "Data table" at bounding box center [529, 333] width 228 height 24
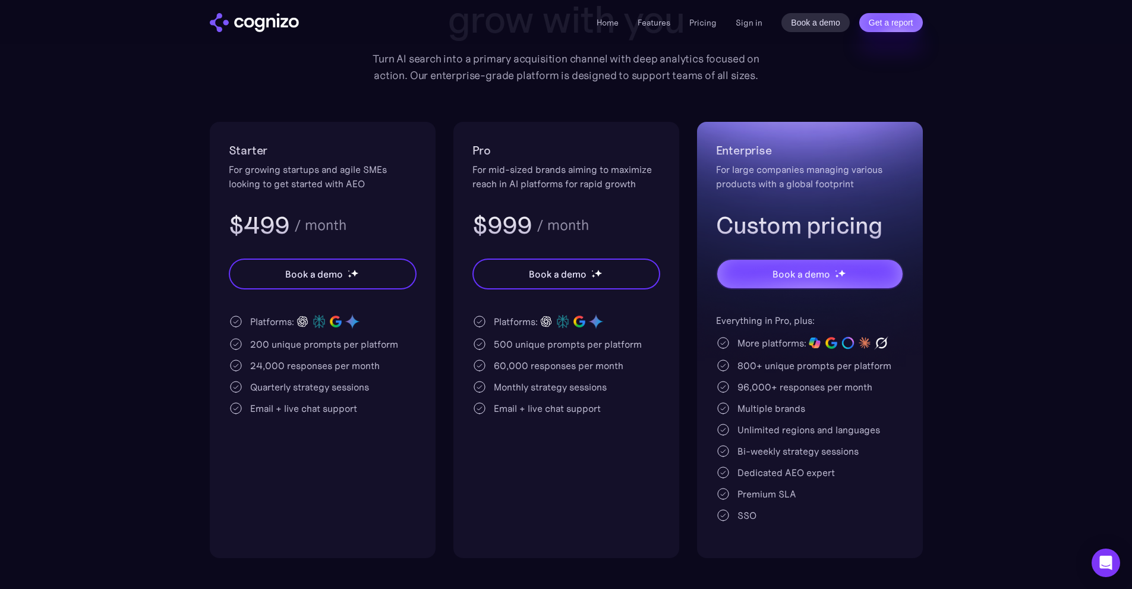
scroll to position [178, 0]
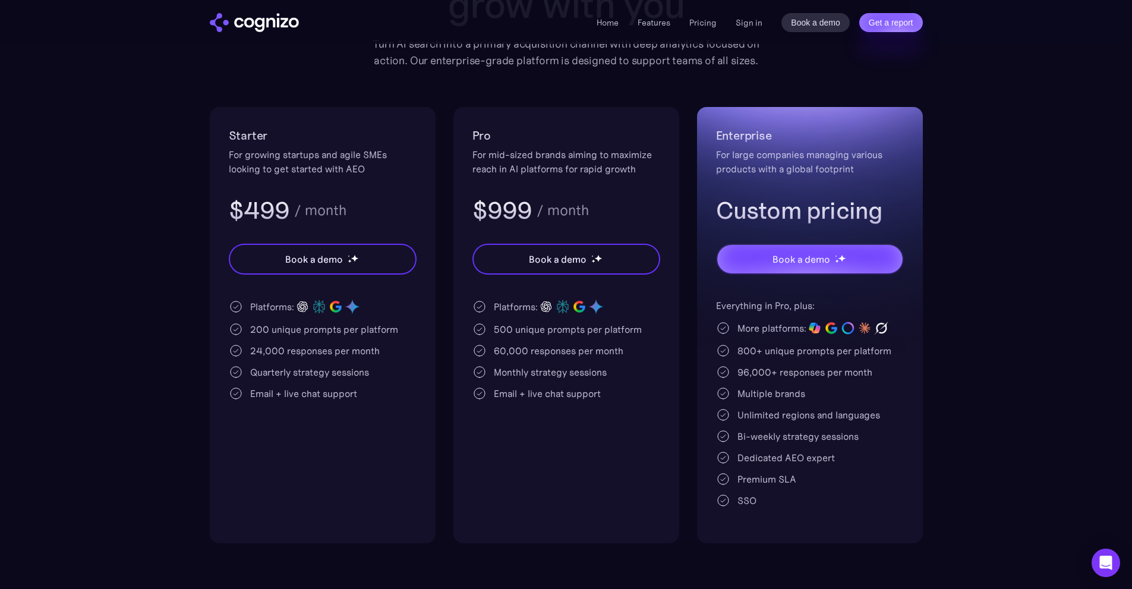
click at [301, 214] on div "/ month" at bounding box center [320, 210] width 52 height 14
click at [386, 207] on div "$499 / month" at bounding box center [323, 210] width 188 height 31
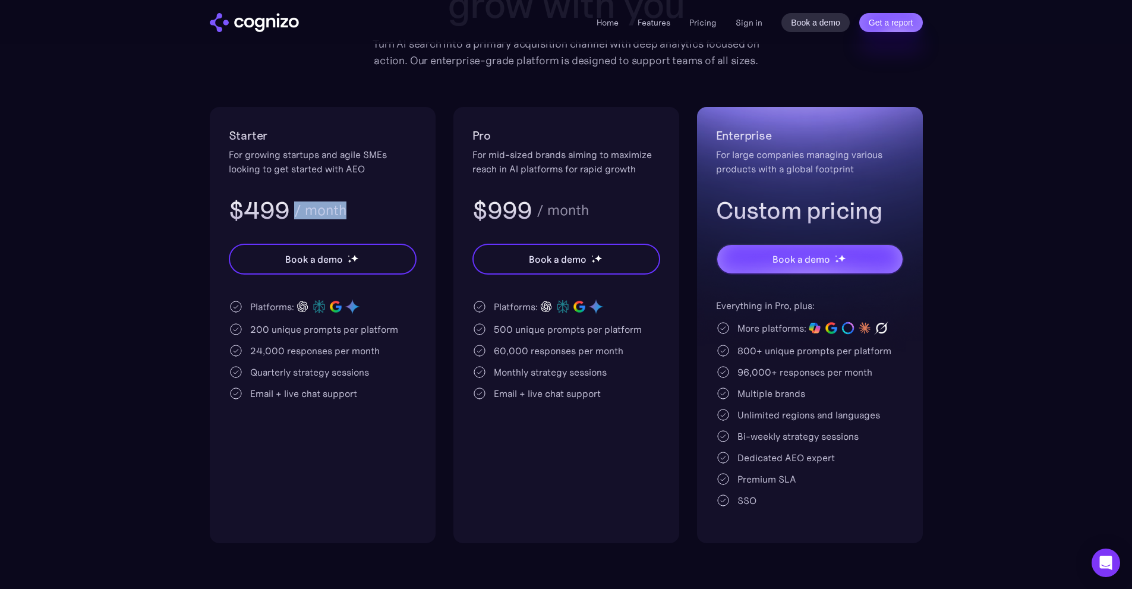
click at [386, 207] on div "$499 / month" at bounding box center [323, 210] width 188 height 31
drag, startPoint x: 247, startPoint y: 324, endPoint x: 272, endPoint y: 326, distance: 25.0
click at [272, 326] on div "200 unique prompts per platform" at bounding box center [323, 329] width 188 height 14
click at [295, 323] on div "200 unique prompts per platform" at bounding box center [324, 329] width 148 height 14
drag, startPoint x: 251, startPoint y: 352, endPoint x: 386, endPoint y: 355, distance: 134.3
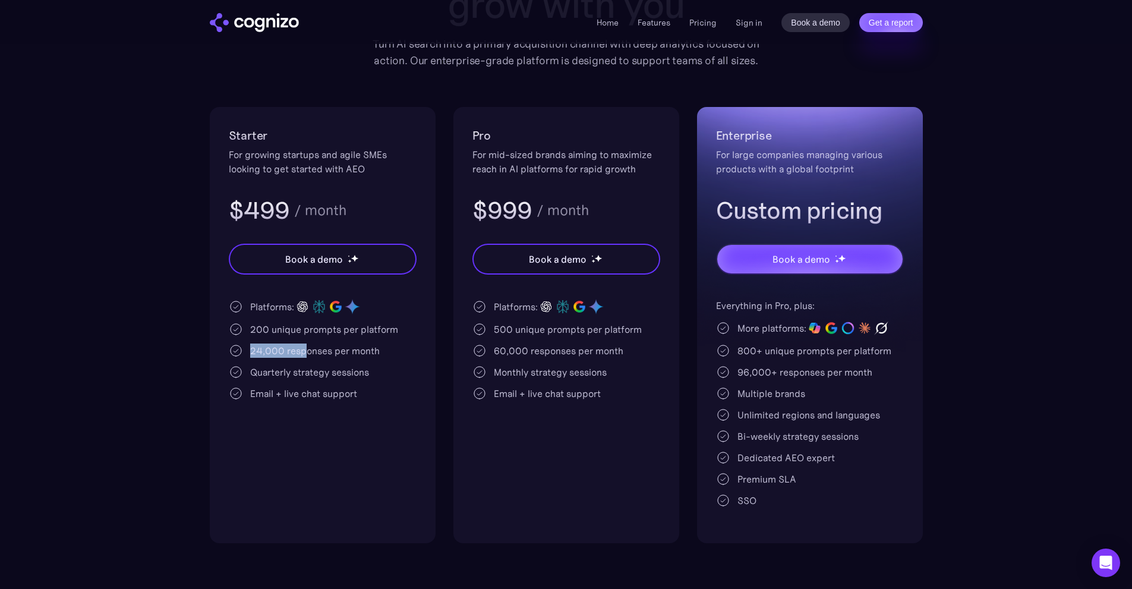
click at [323, 354] on div "24,000 responses per month" at bounding box center [315, 351] width 130 height 14
click at [390, 356] on div "24,000 responses per month" at bounding box center [323, 351] width 188 height 14
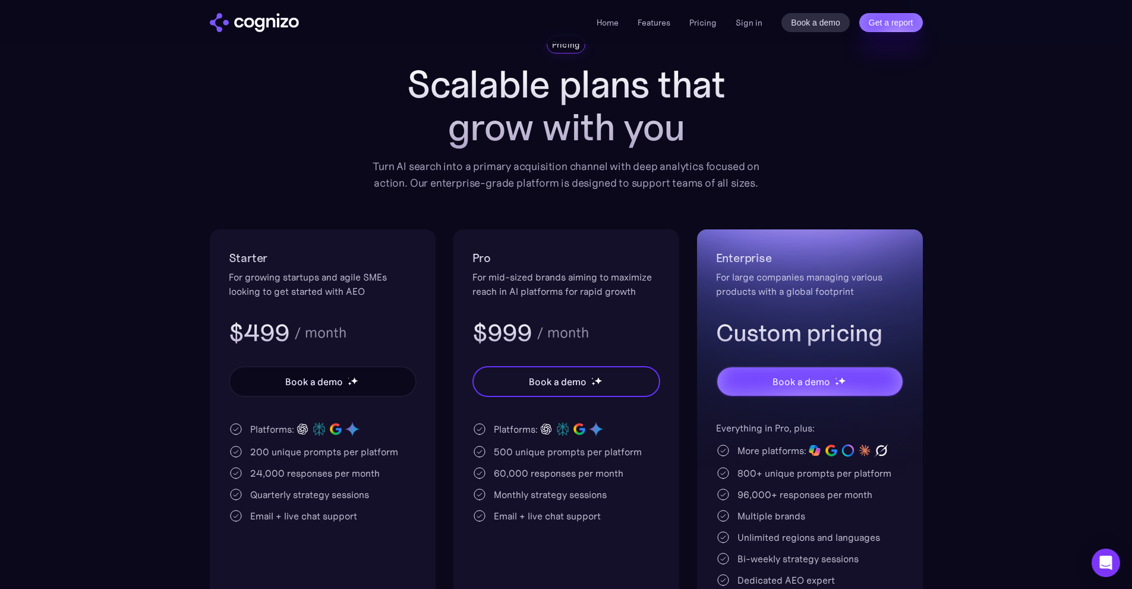
scroll to position [0, 0]
